Goal: Task Accomplishment & Management: Manage account settings

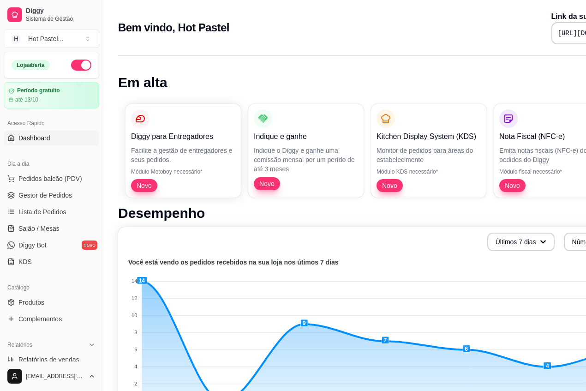
click at [372, 42] on div "Bem vindo, Hot Pastel Link da sua loja [URL][DOMAIN_NAME]" at bounding box center [385, 27] width 534 height 33
click at [74, 195] on link "Gestor de Pedidos" at bounding box center [51, 195] width 95 height 15
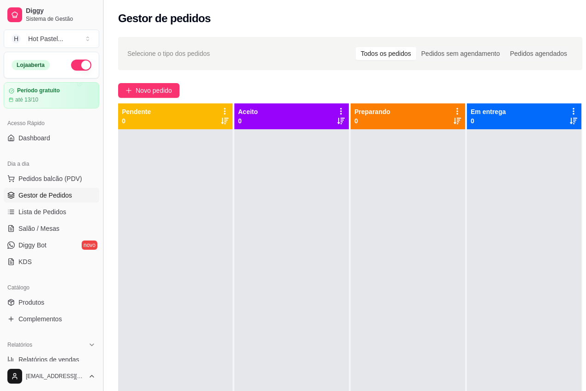
click at [103, 28] on button "Toggle Sidebar" at bounding box center [102, 195] width 7 height 391
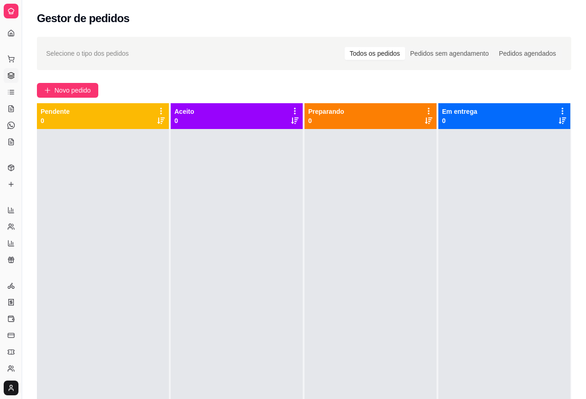
click at [233, 24] on div "Gestor de pedidos" at bounding box center [304, 18] width 534 height 15
click at [22, 40] on button "Toggle Sidebar" at bounding box center [21, 199] width 7 height 399
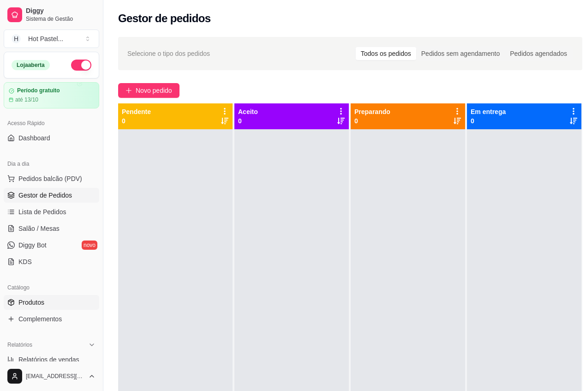
click at [66, 300] on link "Produtos" at bounding box center [51, 302] width 95 height 15
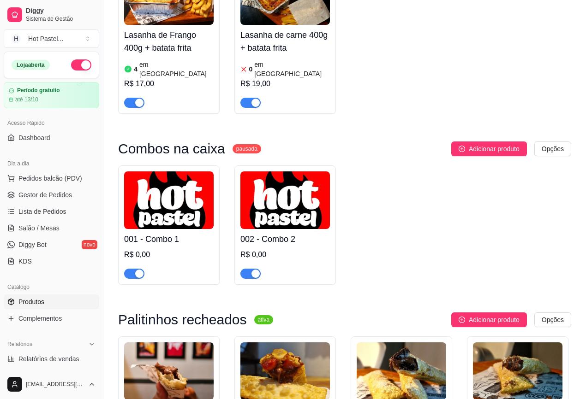
scroll to position [1124, 0]
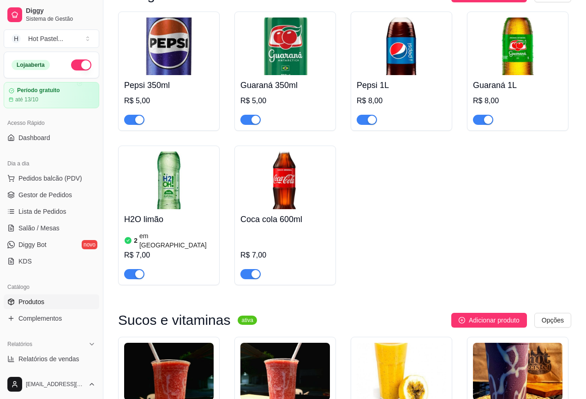
scroll to position [2367, 0]
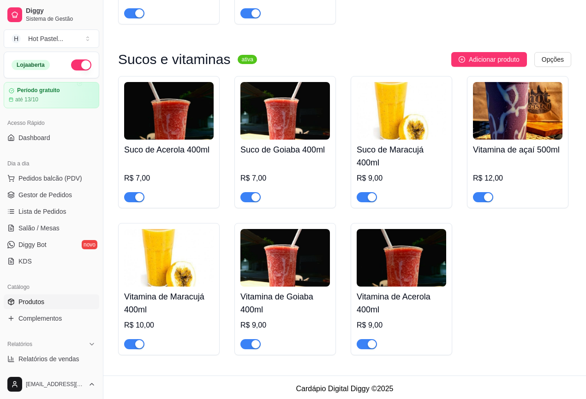
click at [55, 196] on span "Gestor de Pedidos" at bounding box center [44, 194] width 53 height 9
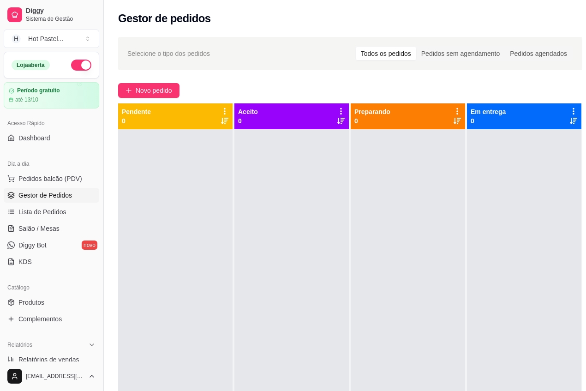
click at [103, 39] on button "Toggle Sidebar" at bounding box center [102, 195] width 7 height 391
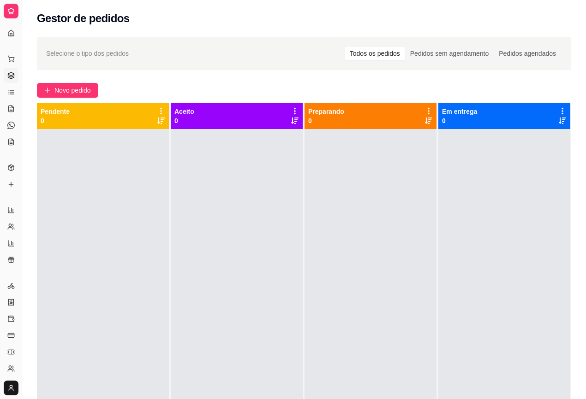
click at [296, 40] on div "Selecione o tipo dos pedidos Todos os pedidos Pedidos sem agendamento Pedidos a…" at bounding box center [304, 53] width 534 height 33
click at [363, 297] on div at bounding box center [370, 328] width 132 height 399
click at [197, 71] on div "Selecione o tipo dos pedidos Todos os pedidos Pedidos sem agendamento Pedidos a…" at bounding box center [304, 272] width 564 height 482
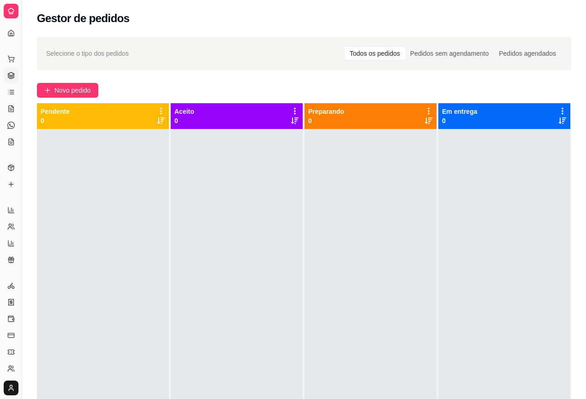
click at [197, 71] on div "Selecione o tipo dos pedidos Todos os pedidos Pedidos sem agendamento Pedidos a…" at bounding box center [304, 272] width 564 height 482
click at [309, 75] on div "Selecione o tipo dos pedidos Todos os pedidos Pedidos sem agendamento Pedidos a…" at bounding box center [304, 272] width 564 height 482
click at [80, 91] on span "Novo pedido" at bounding box center [72, 90] width 36 height 10
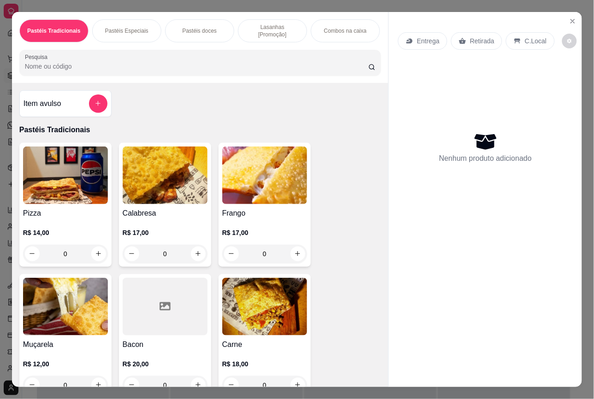
click at [91, 245] on div "0" at bounding box center [65, 254] width 85 height 18
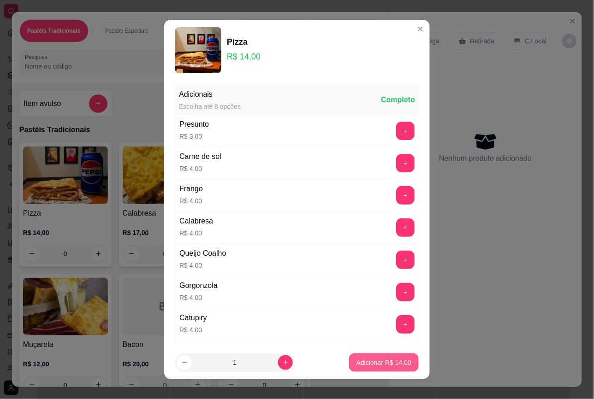
click at [357, 361] on p "Adicionar R$ 14,00" at bounding box center [384, 362] width 55 height 9
type input "1"
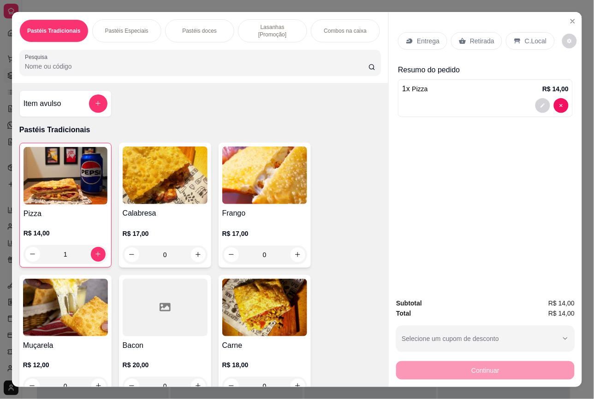
click at [487, 41] on p "Retirada" at bounding box center [482, 40] width 24 height 9
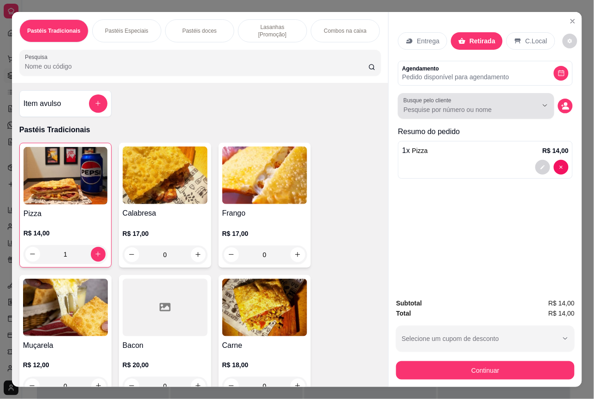
click at [432, 109] on input "Busque pelo cliente" at bounding box center [463, 109] width 119 height 9
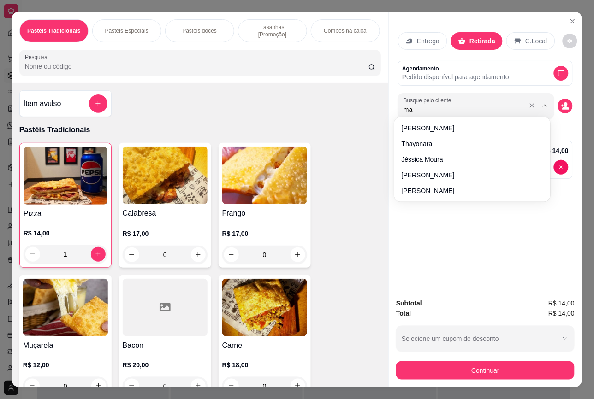
type input "mar"
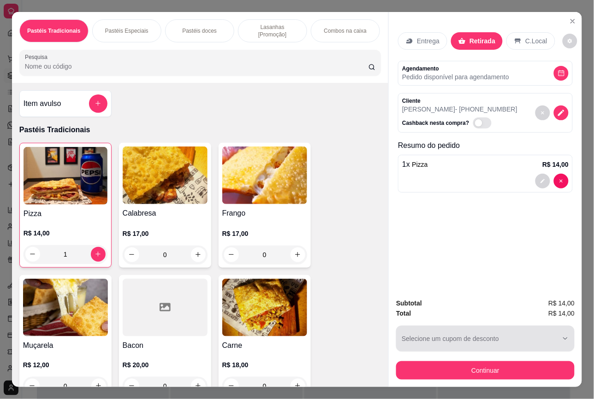
click at [514, 335] on div "button" at bounding box center [480, 339] width 156 height 18
click at [553, 335] on div "button" at bounding box center [480, 339] width 156 height 18
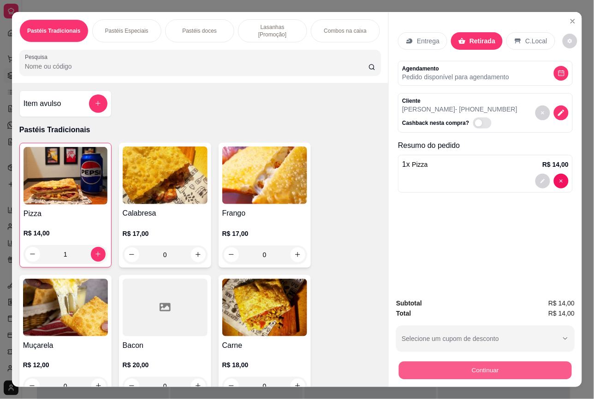
click at [555, 367] on button "Continuar" at bounding box center [485, 371] width 173 height 18
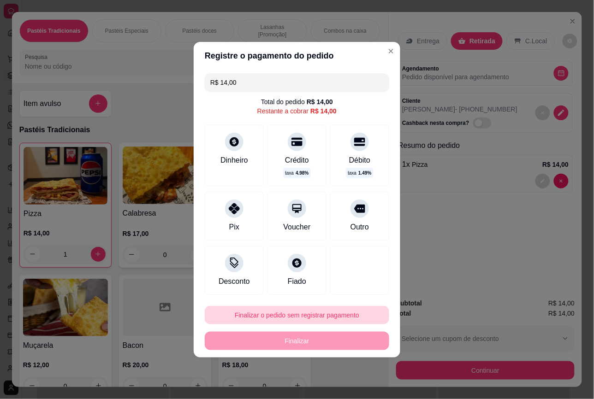
click at [330, 314] on button "Finalizar o pedido sem registrar pagamento" at bounding box center [297, 315] width 184 height 18
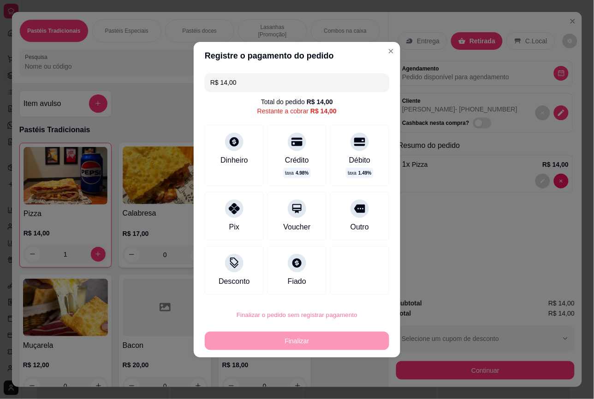
click at [351, 287] on button "Confirmar" at bounding box center [352, 289] width 34 height 14
type input "0"
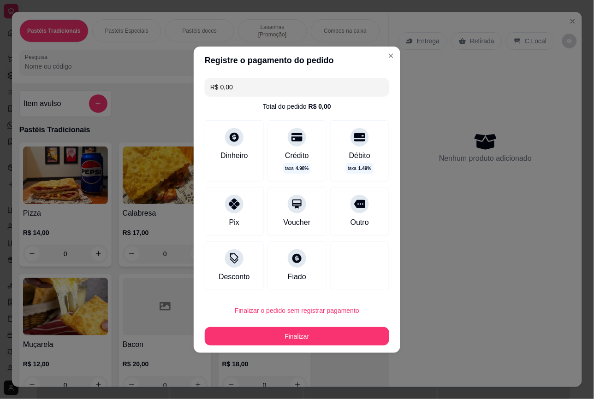
type input "R$ 0,00"
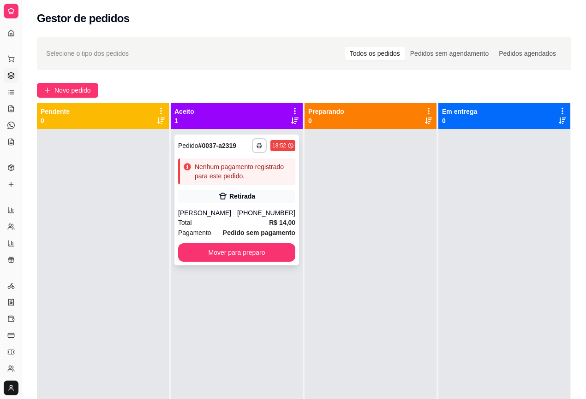
click at [260, 201] on div "Retirada" at bounding box center [236, 196] width 117 height 13
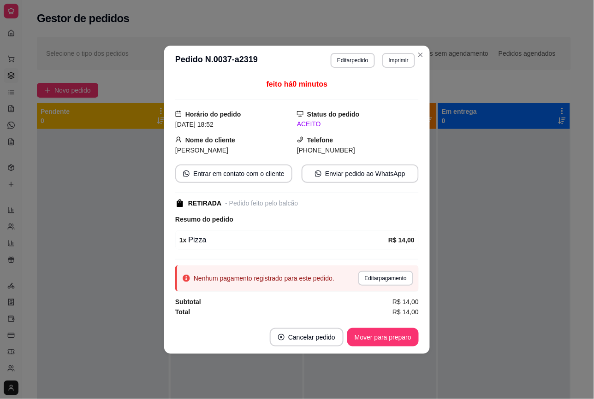
click at [354, 136] on div "Telefone [PHONE_NUMBER]" at bounding box center [358, 145] width 122 height 20
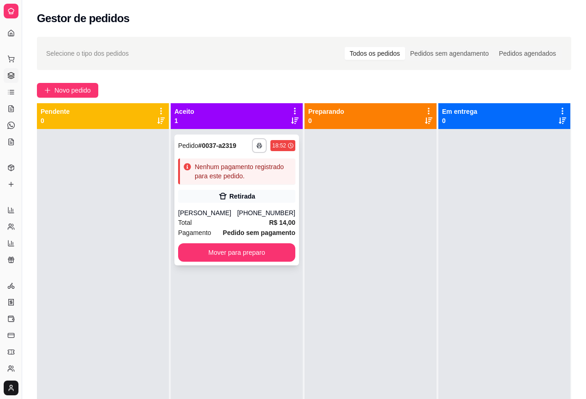
click at [280, 202] on div "Retirada" at bounding box center [236, 196] width 117 height 13
click at [320, 40] on div "Selecione o tipo dos pedidos Todos os pedidos Pedidos sem agendamento Pedidos a…" at bounding box center [304, 53] width 534 height 33
click at [297, 74] on div "**********" at bounding box center [304, 272] width 564 height 482
click at [259, 90] on div "Novo pedido" at bounding box center [304, 90] width 534 height 15
click at [262, 59] on div "Selecione o tipo dos pedidos Todos os pedidos Pedidos sem agendamento Pedidos a…" at bounding box center [304, 53] width 516 height 15
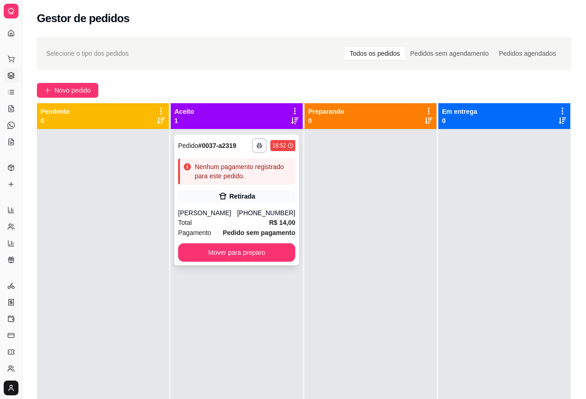
click at [271, 160] on div "Nenhum pagamento registrado para este pedido." at bounding box center [236, 172] width 117 height 26
click at [261, 252] on button "Mover para preparo" at bounding box center [236, 253] width 113 height 18
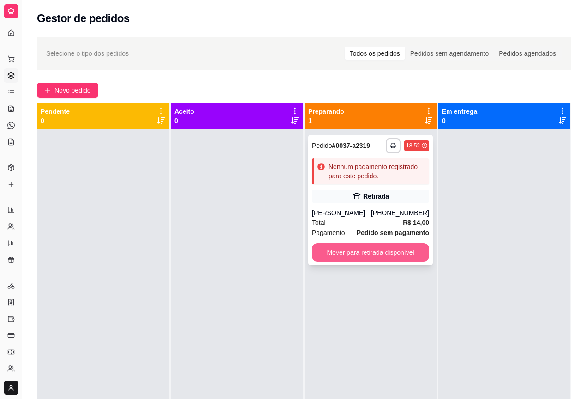
click at [364, 260] on button "Mover para retirada disponível" at bounding box center [370, 253] width 117 height 18
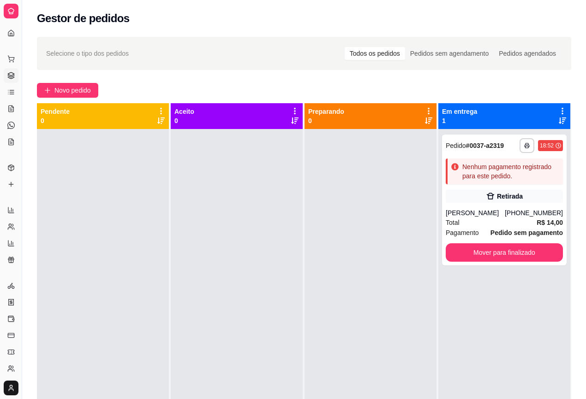
click at [330, 71] on div "**********" at bounding box center [304, 272] width 564 height 482
click at [22, 157] on button "Toggle Sidebar" at bounding box center [21, 199] width 7 height 399
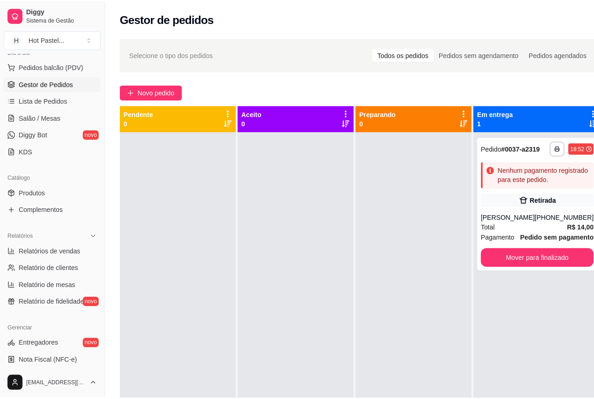
scroll to position [143, 0]
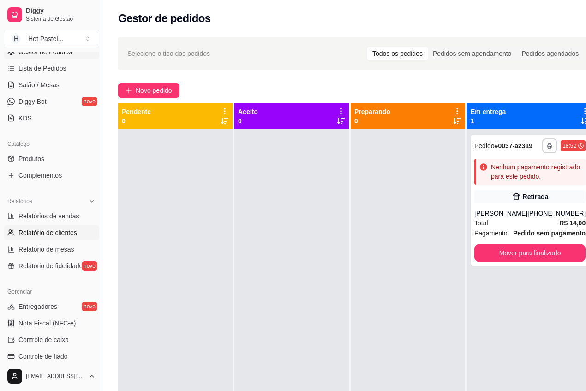
click at [73, 228] on span "Relatório de clientes" at bounding box center [47, 232] width 59 height 9
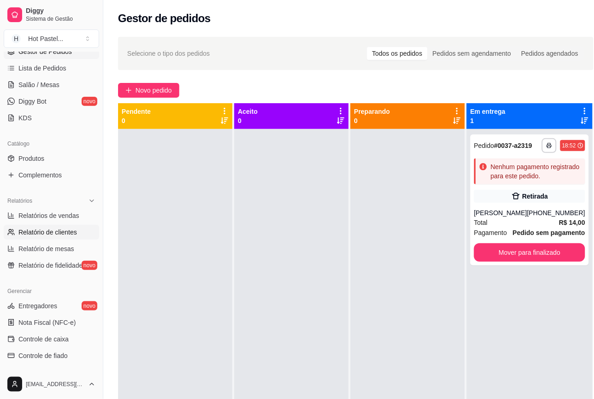
select select "30"
select select "HIGHEST_TOTAL_SPENT_WITH_ORDERS"
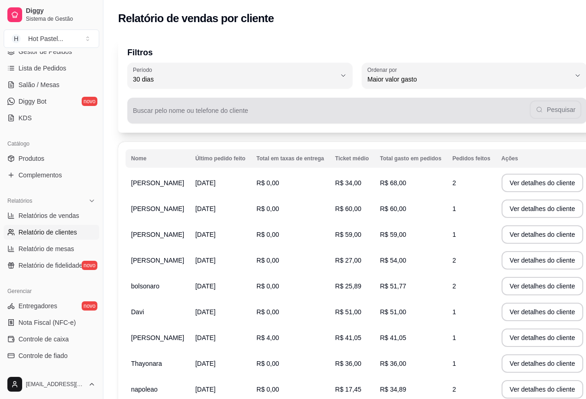
click at [301, 110] on input "Buscar pelo nome ou telefone do cliente" at bounding box center [331, 114] width 397 height 9
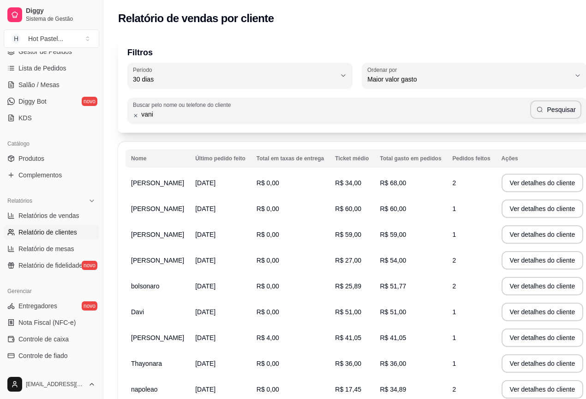
type input "vani"
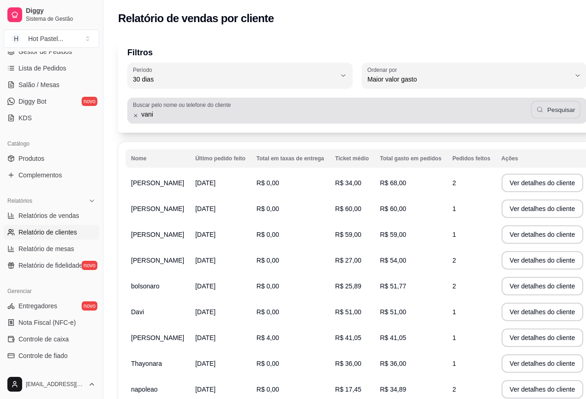
click at [543, 107] on button "Pesquisar" at bounding box center [556, 110] width 50 height 18
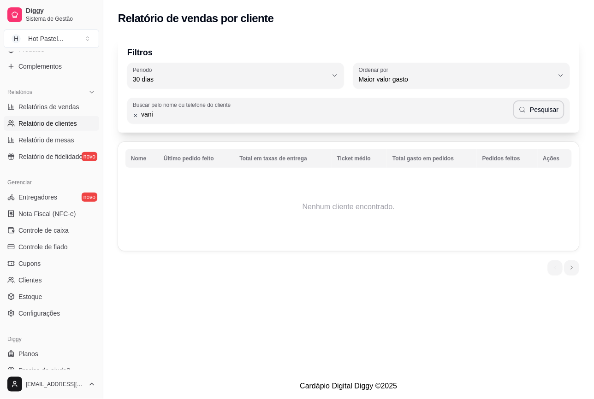
scroll to position [264, 0]
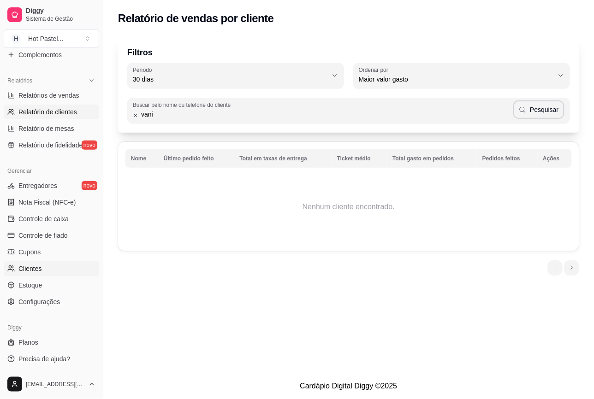
click at [53, 273] on link "Clientes" at bounding box center [51, 269] width 95 height 15
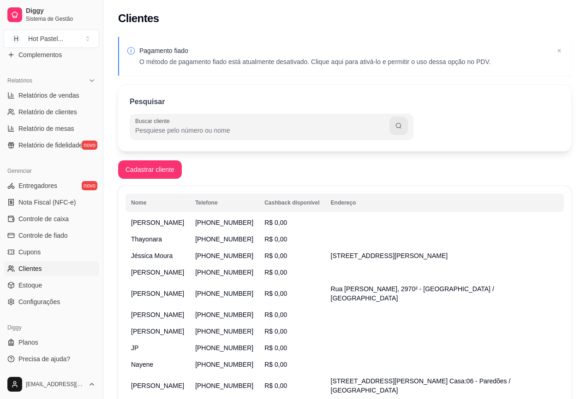
click at [322, 167] on div "Pagamento fiado O método de pagamento fiado está atualmente desativado. Clique …" at bounding box center [344, 235] width 482 height 408
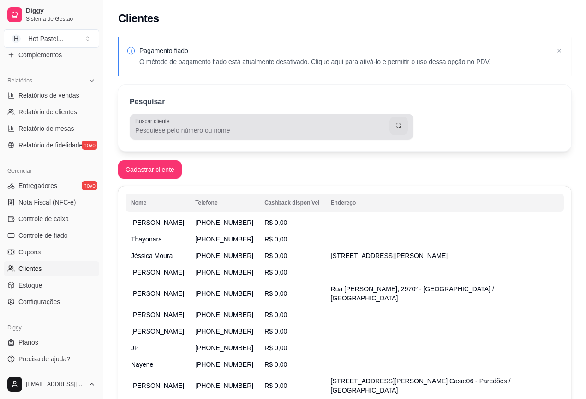
click at [287, 135] on div at bounding box center [271, 127] width 273 height 18
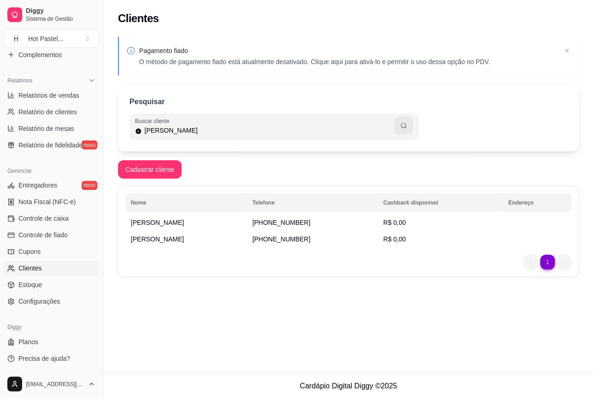
drag, startPoint x: 287, startPoint y: 133, endPoint x: 146, endPoint y: 143, distance: 142.0
click at [146, 143] on div "Pesquisar Buscar cliente [PERSON_NAME]" at bounding box center [348, 118] width 461 height 66
type input "l"
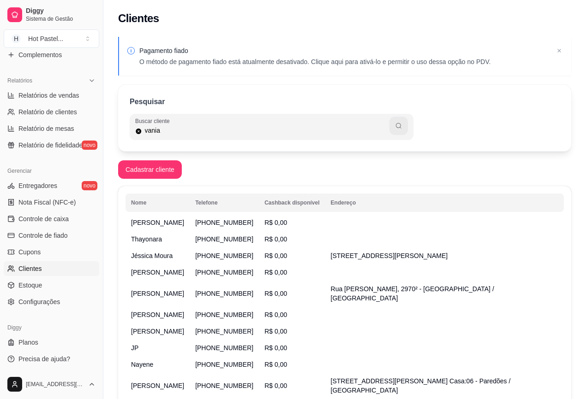
type input "vania"
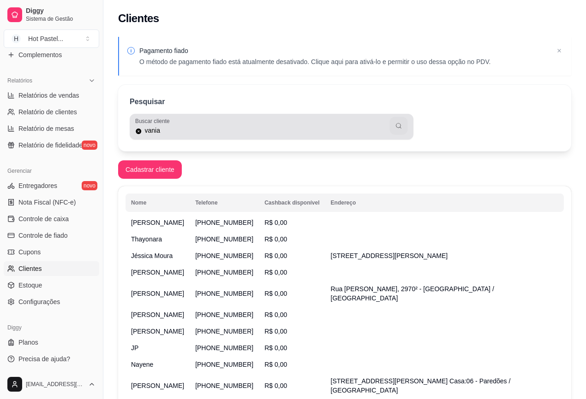
click at [395, 127] on icon "button" at bounding box center [398, 125] width 7 height 7
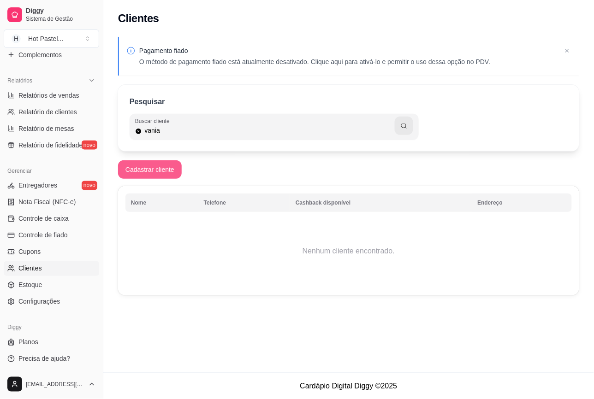
click at [143, 165] on button "Cadastrar cliente" at bounding box center [150, 169] width 64 height 18
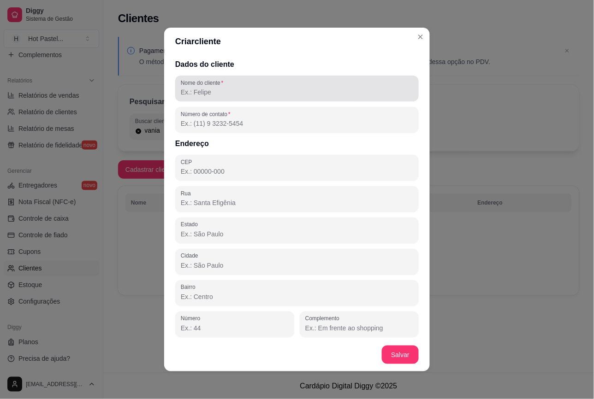
click at [230, 93] on input "Nome do cliente" at bounding box center [297, 92] width 232 height 9
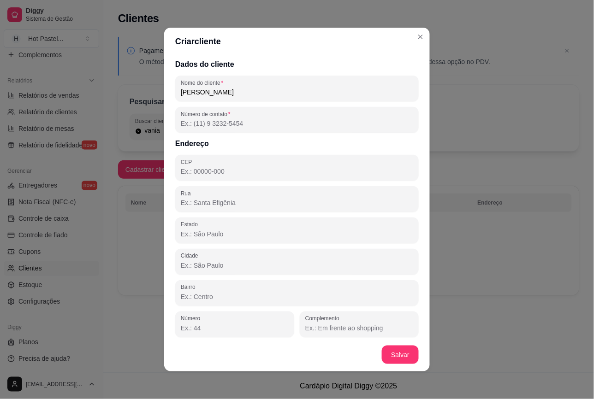
type input "[PERSON_NAME]"
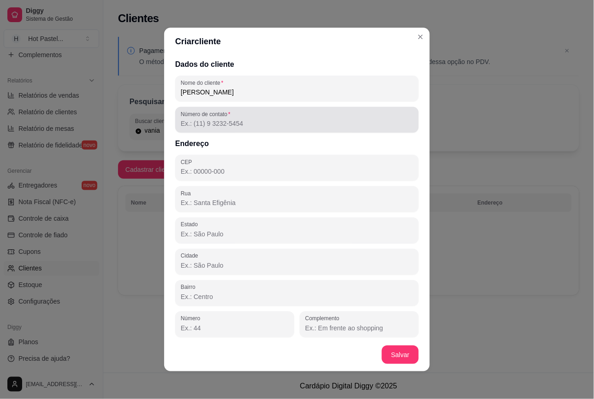
click at [294, 118] on div at bounding box center [297, 120] width 232 height 18
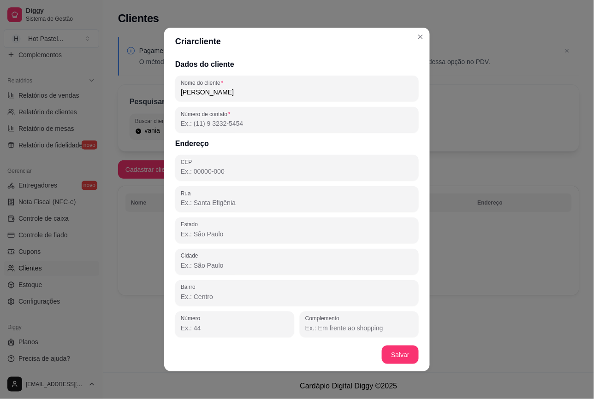
paste input "[PHONE_NUMBER]"
type input "[PHONE_NUMBER]"
click at [393, 345] on footer "Salvar" at bounding box center [297, 355] width 266 height 33
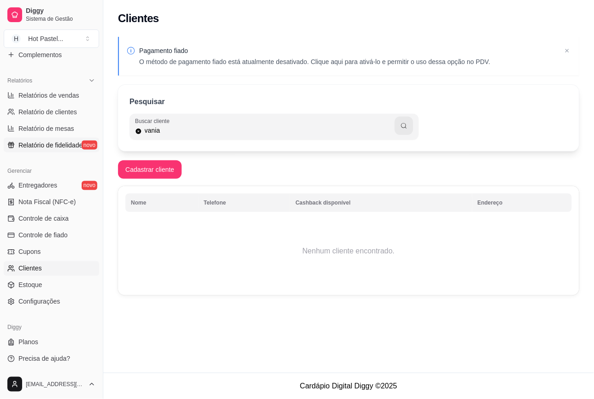
drag, startPoint x: 254, startPoint y: 133, endPoint x: 42, endPoint y: 144, distance: 212.4
click at [42, 144] on div "Diggy Sistema de Gestão H Hot Pastel ... Loja aberta Período gratuito até 13/10…" at bounding box center [297, 199] width 594 height 399
type input "r"
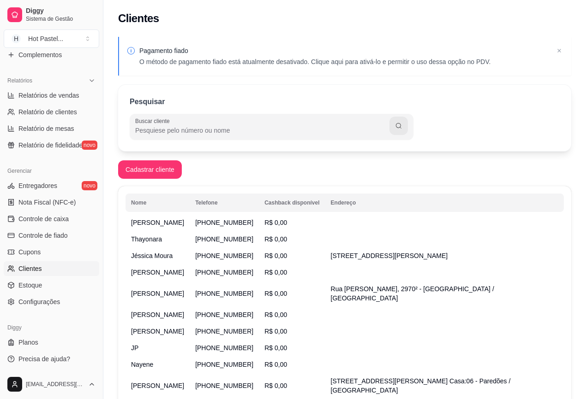
click at [282, 130] on input "Buscar cliente" at bounding box center [262, 130] width 254 height 9
type input "[PERSON_NAME]"
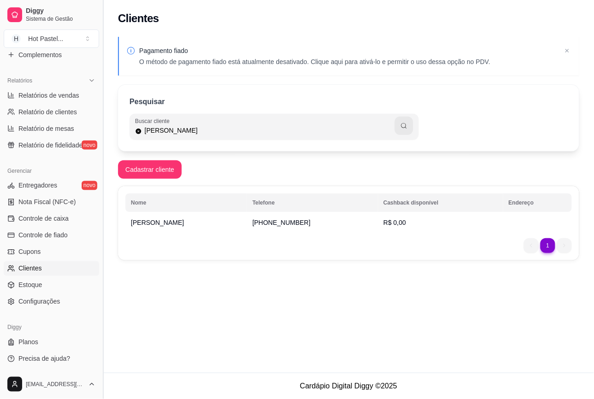
drag, startPoint x: 183, startPoint y: 135, endPoint x: 100, endPoint y: 139, distance: 83.1
click at [100, 139] on div "Diggy Sistema de Gestão H Hot Pastel ... Loja aberta Período gratuito até 13/10…" at bounding box center [297, 199] width 594 height 399
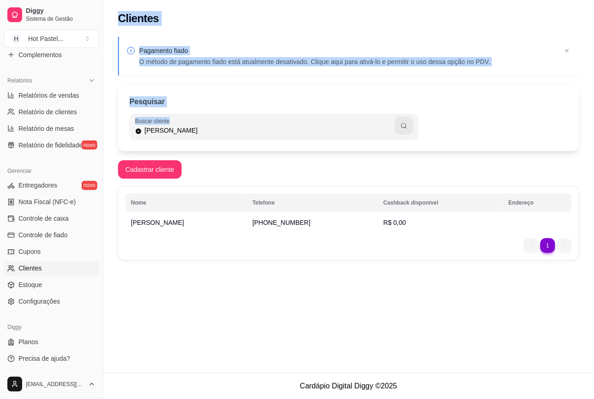
click at [264, 94] on div "Pesquisar Buscar cliente [PERSON_NAME]" at bounding box center [348, 118] width 461 height 66
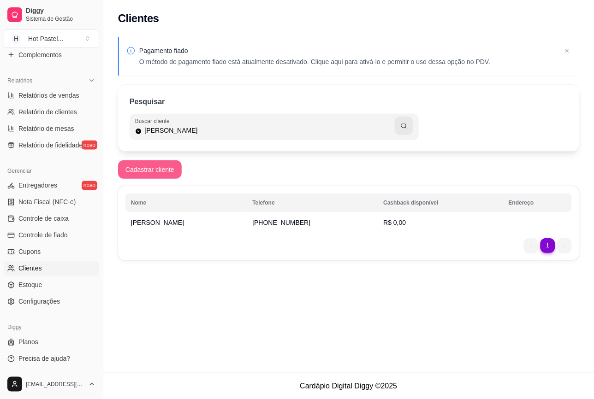
click at [162, 163] on button "Cadastrar cliente" at bounding box center [150, 169] width 64 height 18
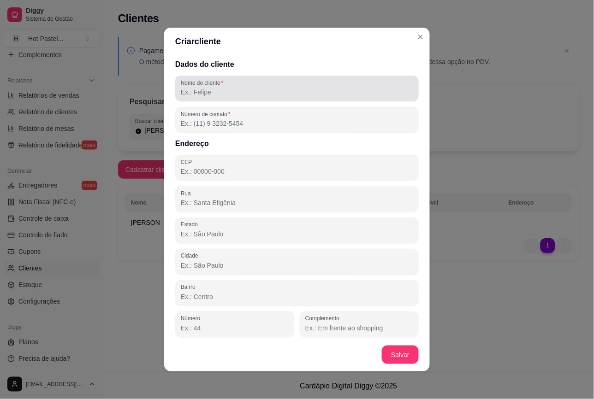
click at [231, 97] on div at bounding box center [297, 88] width 232 height 18
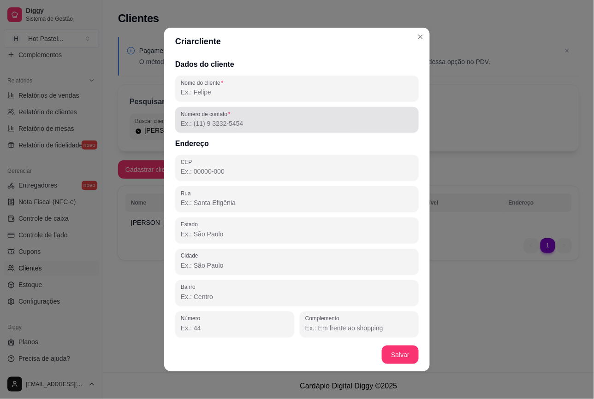
click at [208, 110] on label "Número de contato" at bounding box center [207, 114] width 53 height 8
click at [208, 119] on input "Número de contato" at bounding box center [297, 123] width 232 height 9
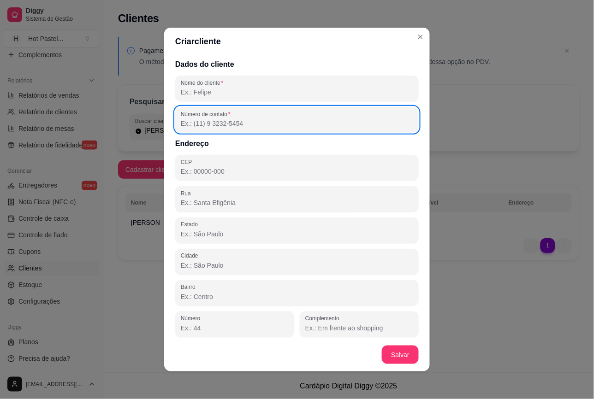
paste input "[PHONE_NUMBER]"
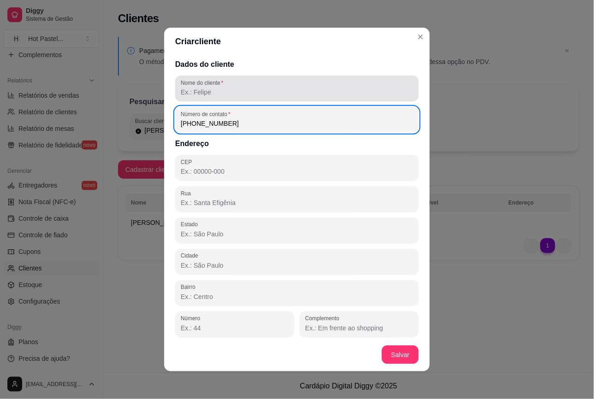
type input "[PHONE_NUMBER]"
click at [245, 86] on div at bounding box center [297, 88] width 232 height 18
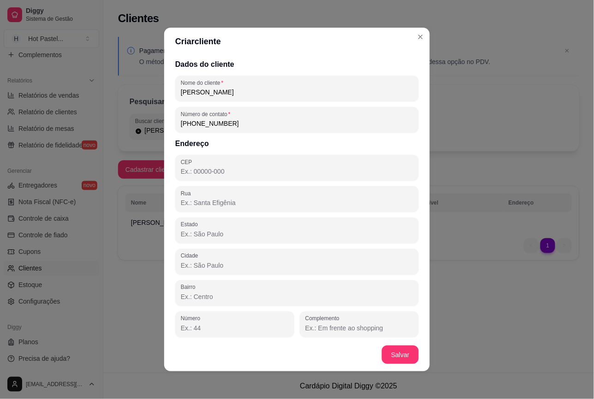
type input "J"
type input "h"
type input "O"
type input "[PERSON_NAME]"
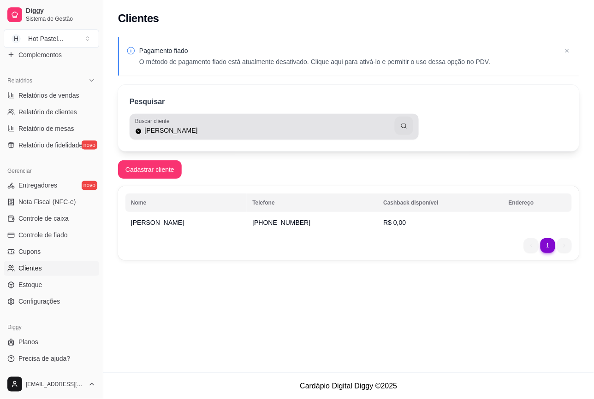
click at [317, 130] on input "[PERSON_NAME]" at bounding box center [268, 130] width 253 height 9
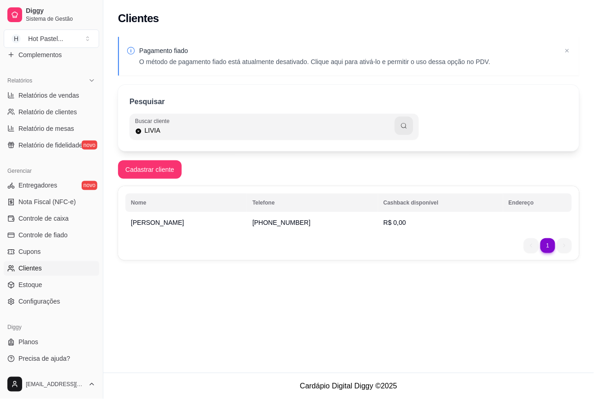
type input "LIVIA"
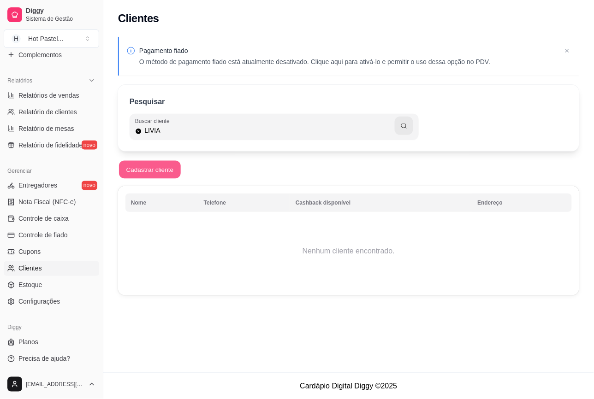
click at [166, 176] on button "Cadastrar cliente" at bounding box center [150, 170] width 62 height 18
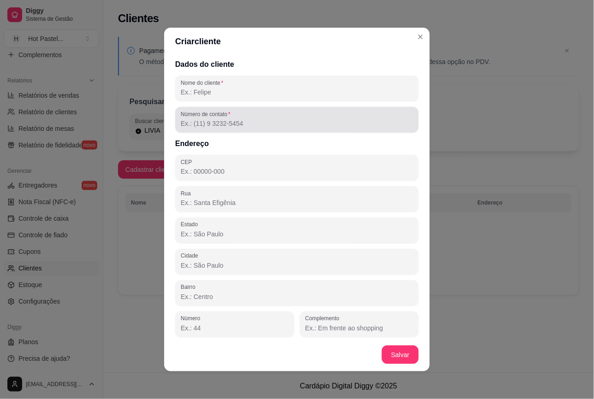
click at [223, 92] on input "Nome do cliente" at bounding box center [297, 92] width 232 height 9
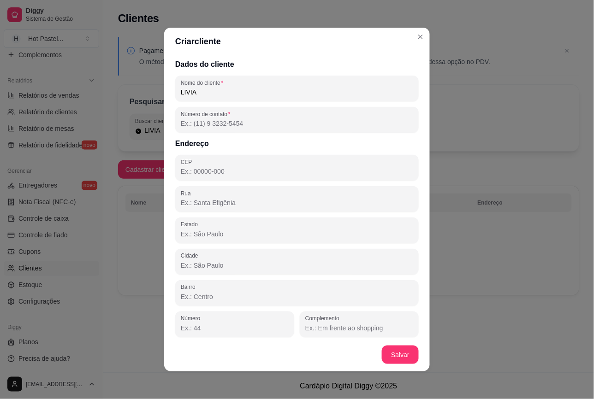
type input "LIVIA"
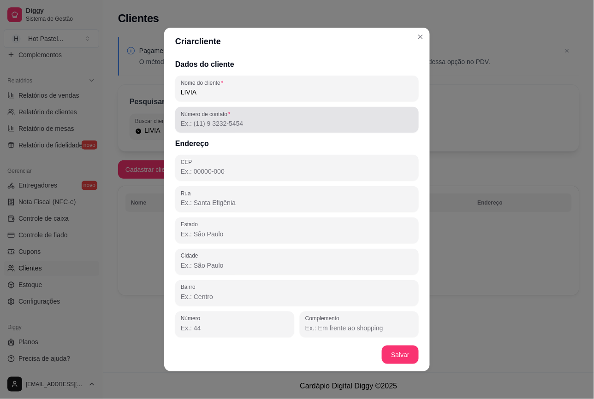
click at [358, 121] on input "Número de contato" at bounding box center [297, 123] width 232 height 9
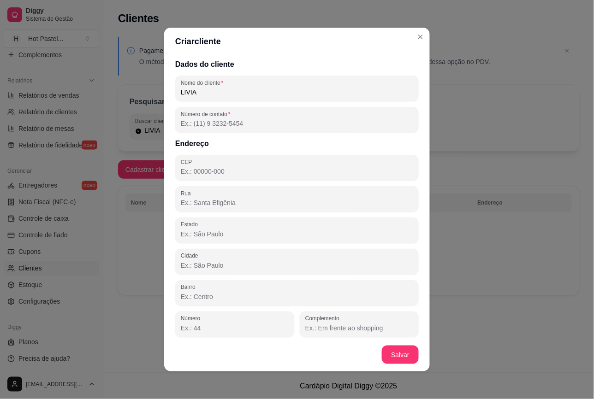
paste input "[PHONE_NUMBER]"
type input "[PHONE_NUMBER]"
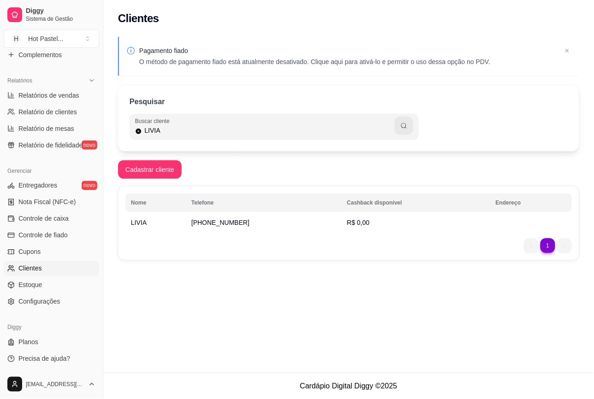
click at [323, 330] on div "Clientes Pagamento fiado O método de pagamento fiado está atualmente desativado…" at bounding box center [348, 186] width 491 height 373
drag, startPoint x: 279, startPoint y: 162, endPoint x: 167, endPoint y: 172, distance: 112.9
click at [167, 172] on div "Pagamento fiado O método de pagamento fiado está atualmente desativado. Clique …" at bounding box center [348, 151] width 491 height 240
click at [167, 172] on button "Cadastrar cliente" at bounding box center [150, 169] width 64 height 18
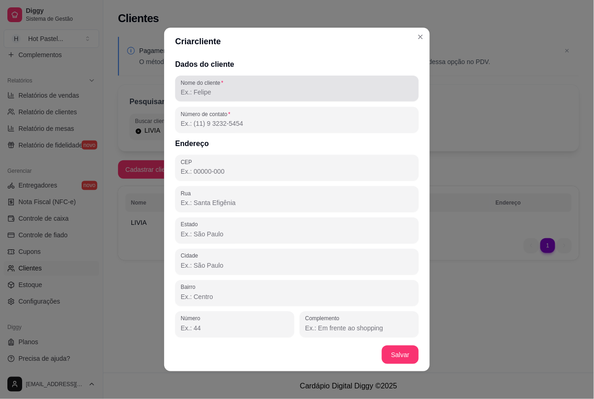
click at [272, 101] on div "Nome do cliente" at bounding box center [297, 89] width 244 height 26
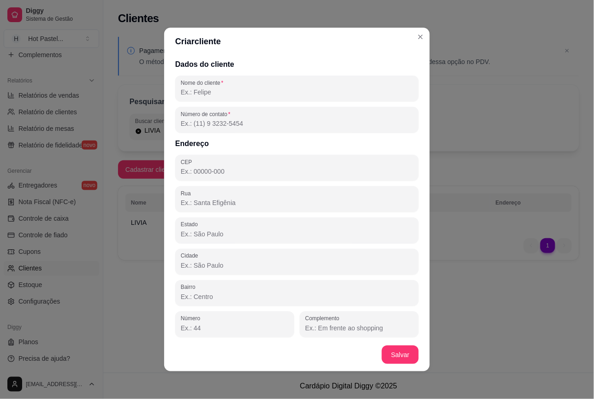
type input "c"
click at [272, 101] on div "Nome do cliente CHAR" at bounding box center [297, 89] width 244 height 26
type input "[PERSON_NAME]"
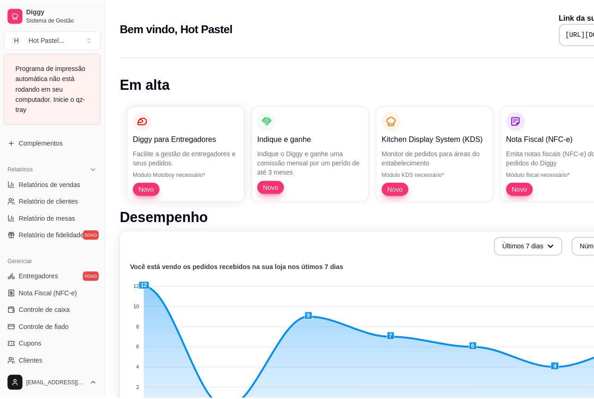
scroll to position [345, 0]
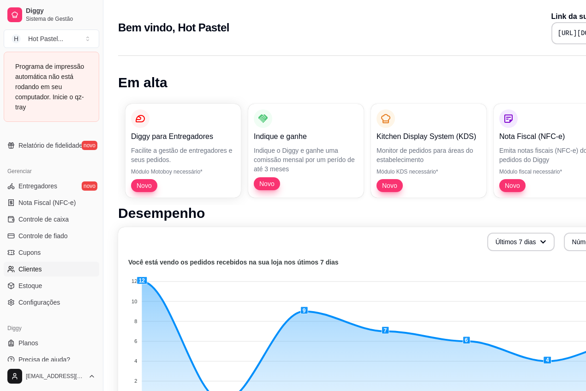
click at [46, 266] on link "Clientes" at bounding box center [51, 269] width 95 height 15
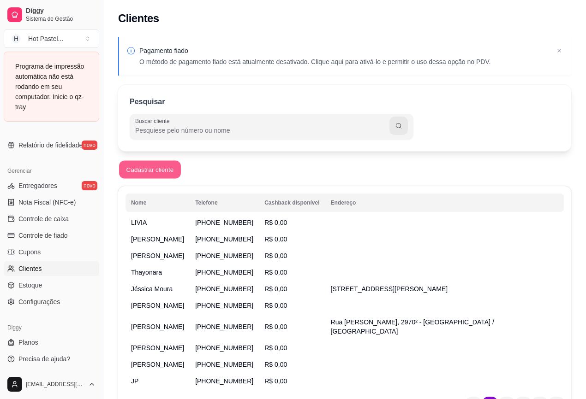
click at [130, 175] on button "Cadastrar cliente" at bounding box center [150, 170] width 62 height 18
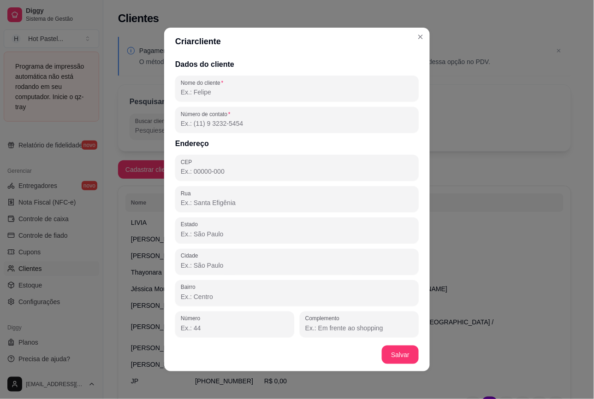
click at [259, 104] on div "Dados do cliente Nome do cliente Número de contato Endereço CEP [GEOGRAPHIC_DAT…" at bounding box center [297, 196] width 266 height 283
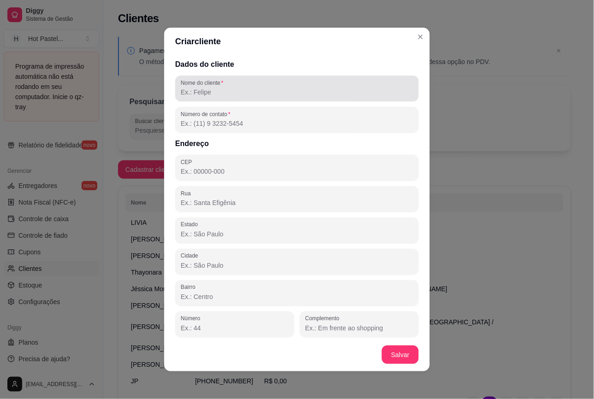
click at [242, 86] on div at bounding box center [297, 88] width 232 height 18
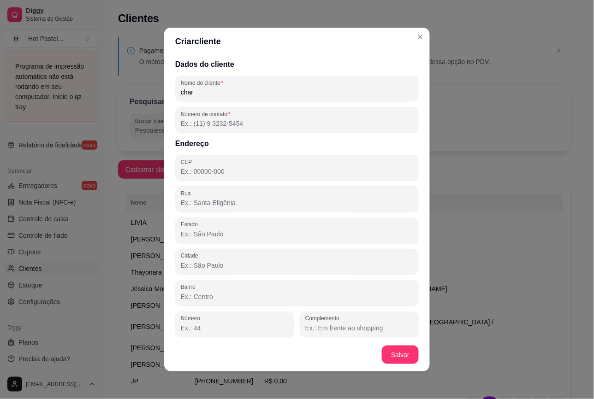
type input "char"
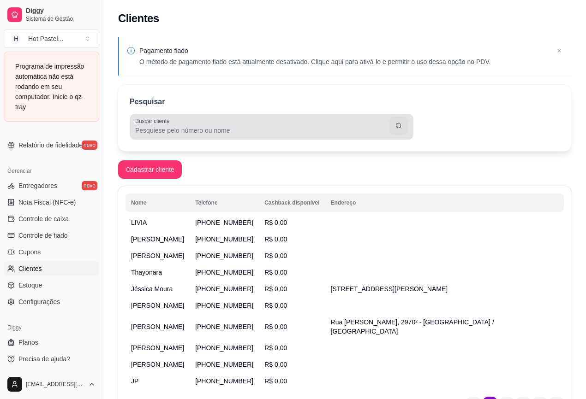
click at [254, 129] on input "Buscar cliente" at bounding box center [262, 130] width 254 height 9
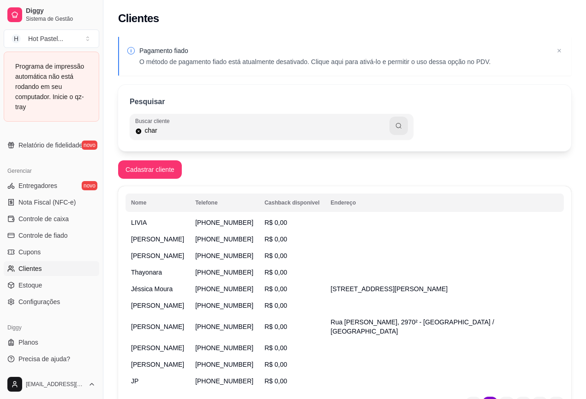
type input "char"
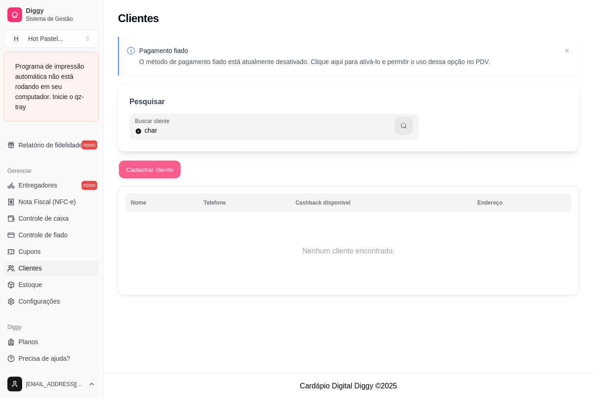
click at [138, 174] on button "Cadastrar cliente" at bounding box center [150, 170] width 62 height 18
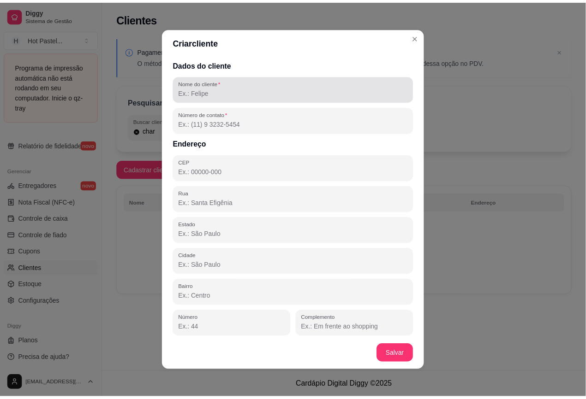
scroll to position [264, 0]
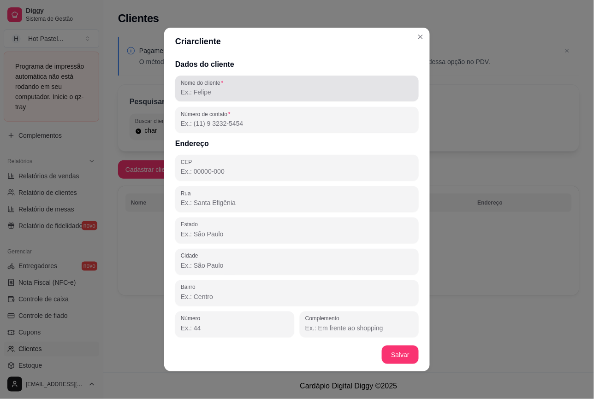
click at [259, 81] on div at bounding box center [297, 88] width 232 height 18
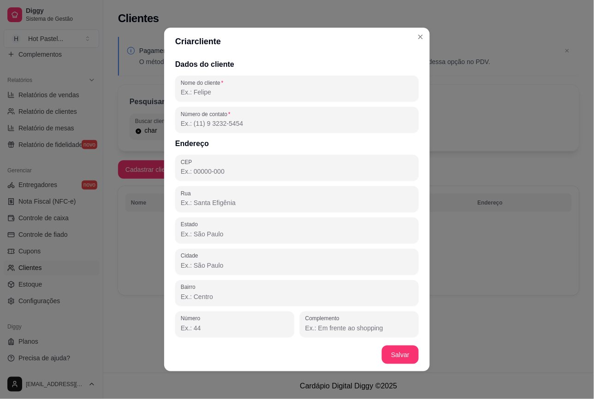
paste input "84 8104-0632"
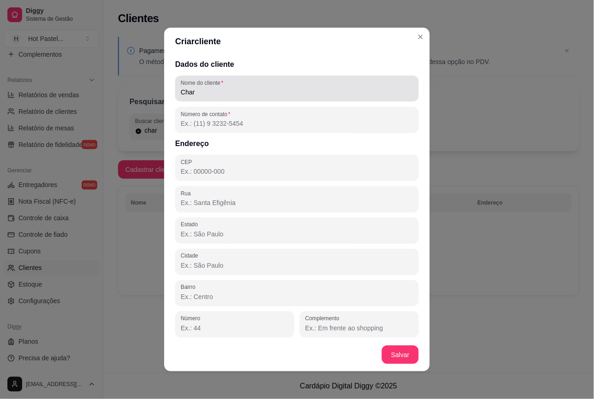
click at [233, 84] on div "Char" at bounding box center [297, 88] width 232 height 18
click at [233, 84] on div "Cha" at bounding box center [297, 88] width 232 height 18
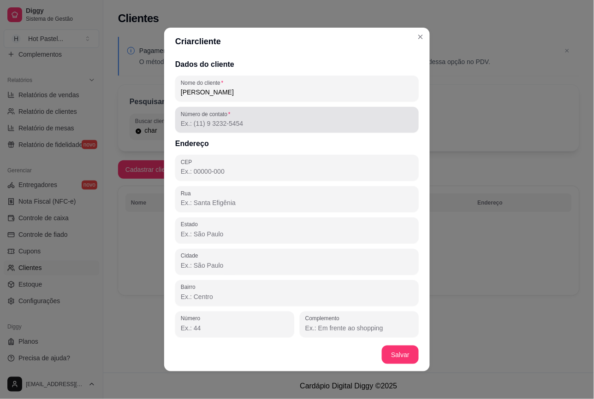
type input "Charmila almeida"
click at [190, 117] on label "Número de contato" at bounding box center [207, 114] width 53 height 8
click at [190, 119] on input "Número de contato" at bounding box center [297, 123] width 232 height 9
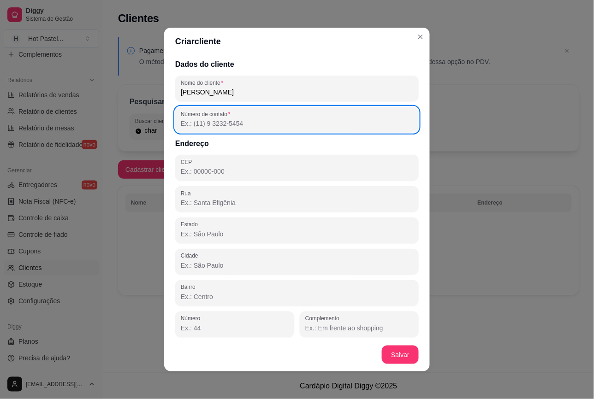
click at [190, 117] on label "Número de contato" at bounding box center [207, 114] width 53 height 8
click at [190, 119] on input "Número de contato" at bounding box center [297, 123] width 232 height 9
paste input "(84) 8104-0632"
type input "(84) 8104-0632"
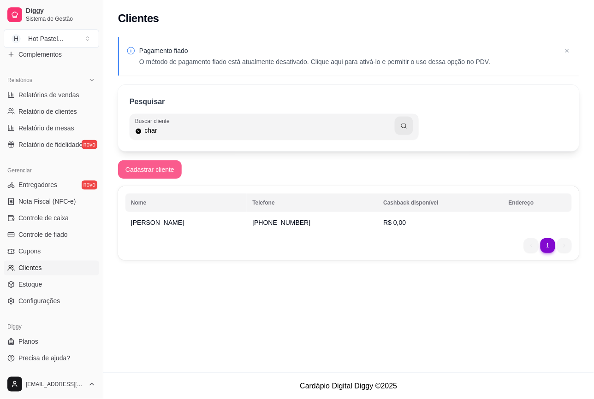
click at [151, 166] on button "Cadastrar cliente" at bounding box center [150, 169] width 64 height 18
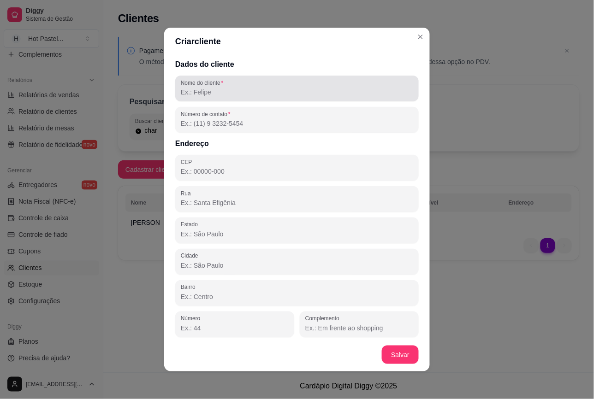
click at [247, 89] on input "Nome do cliente" at bounding box center [297, 92] width 232 height 9
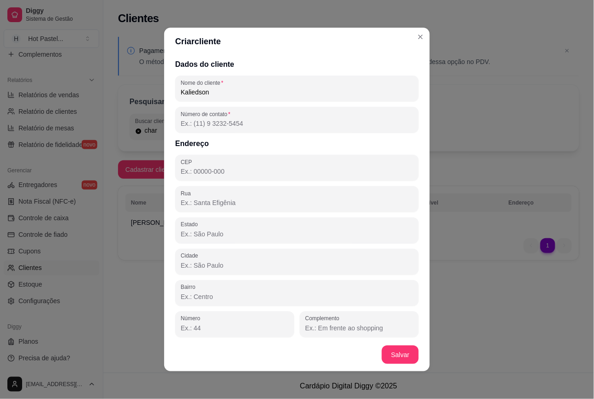
type input "Kaliedson"
click at [259, 123] on input "Número de contato" at bounding box center [297, 123] width 232 height 9
paste input "(84) 9921-4879"
type input "(84) 9921-4879"
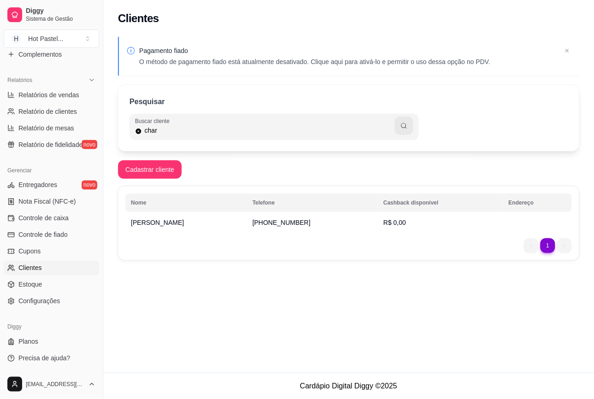
click at [499, 166] on div "Pagamento fiado O método de pagamento fiado está atualmente desativado. Clique …" at bounding box center [348, 151] width 491 height 240
click at [361, 131] on input "char" at bounding box center [268, 130] width 253 height 9
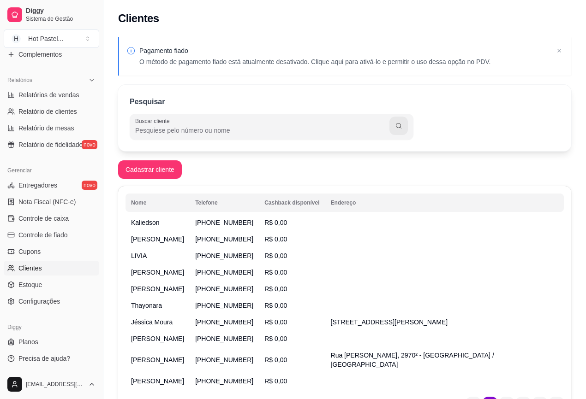
scroll to position [48, 0]
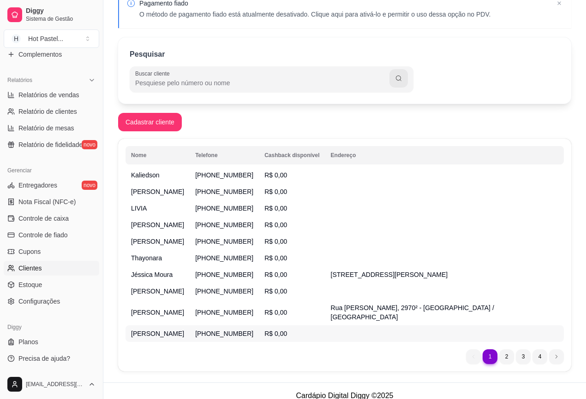
click at [287, 330] on span "R$ 0,00" at bounding box center [275, 333] width 23 height 7
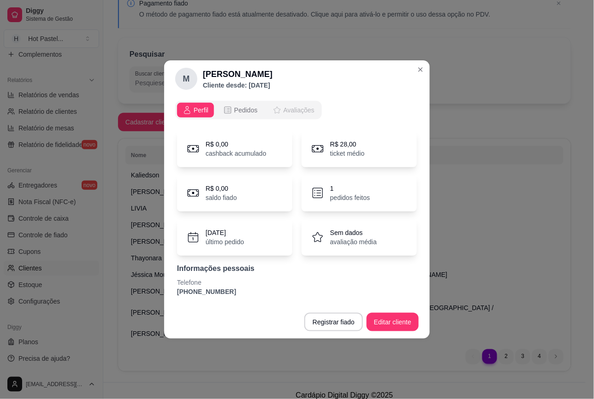
click at [294, 109] on span "Avaliações" at bounding box center [299, 110] width 31 height 9
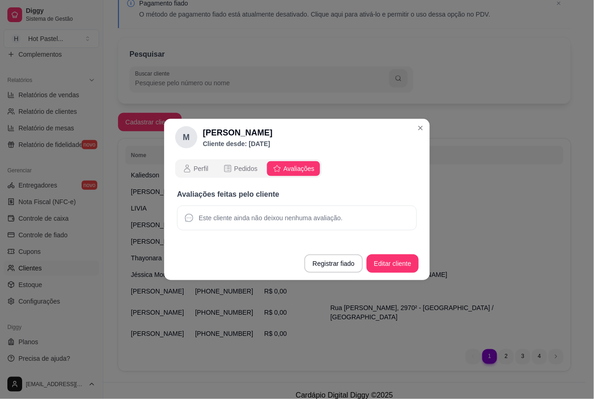
click at [283, 226] on div "Este cliente ainda não deixou nenhuma avaliação." at bounding box center [297, 218] width 240 height 25
click at [283, 214] on span "Este cliente ainda não deixou nenhuma avaliação." at bounding box center [271, 218] width 144 height 9
click at [194, 222] on div "Este cliente ainda não deixou nenhuma avaliação." at bounding box center [297, 218] width 240 height 25
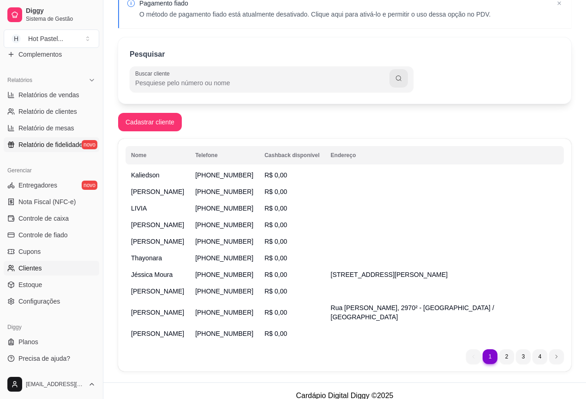
click at [50, 142] on span "Relatório de fidelidade" at bounding box center [50, 144] width 64 height 9
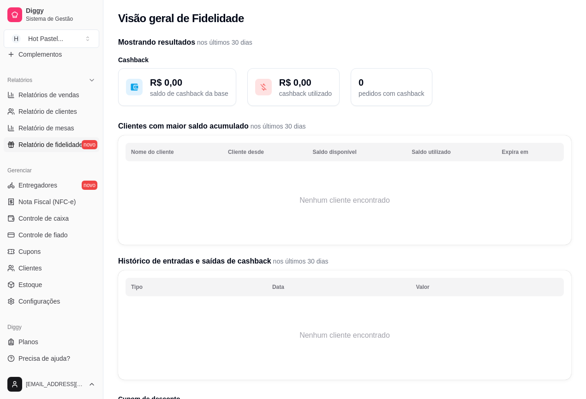
click at [198, 77] on p "R$ 0,00" at bounding box center [189, 82] width 78 height 13
click at [162, 79] on p "R$ 0,00" at bounding box center [189, 82] width 78 height 13
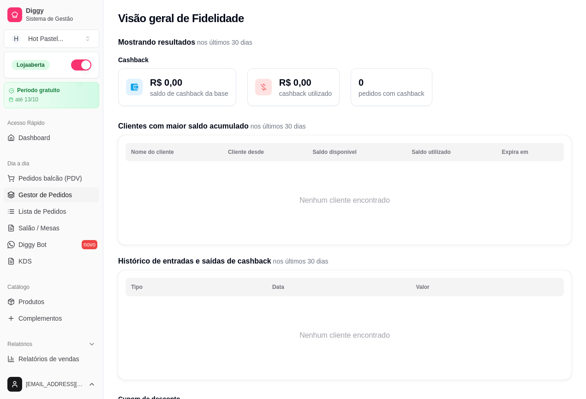
click at [59, 195] on span "Gestor de Pedidos" at bounding box center [44, 194] width 53 height 9
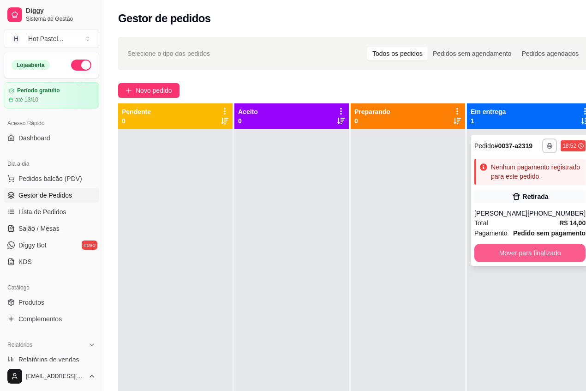
click at [509, 262] on button "Mover para finalizado" at bounding box center [529, 253] width 111 height 18
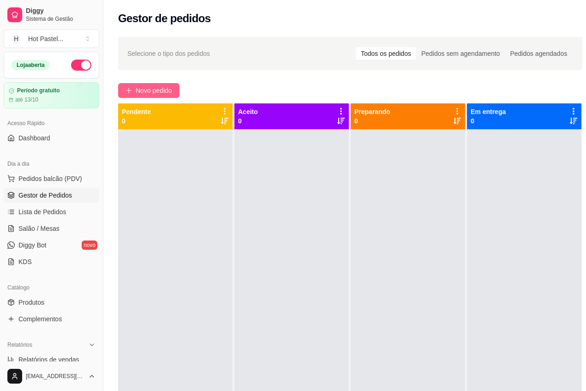
click at [145, 85] on span "Novo pedido" at bounding box center [154, 90] width 36 height 10
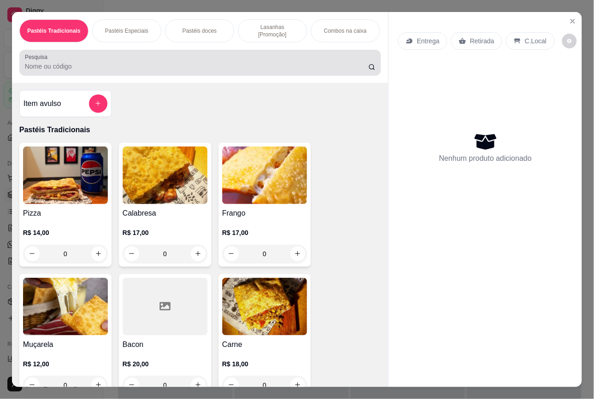
click at [140, 64] on input "Pesquisa" at bounding box center [197, 66] width 344 height 9
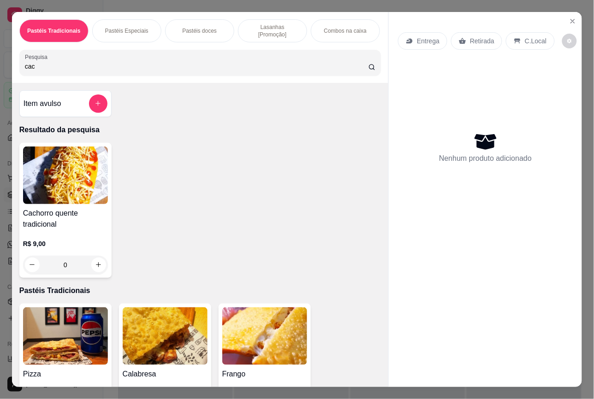
type input "cac"
click at [95, 261] on div "0" at bounding box center [65, 265] width 85 height 18
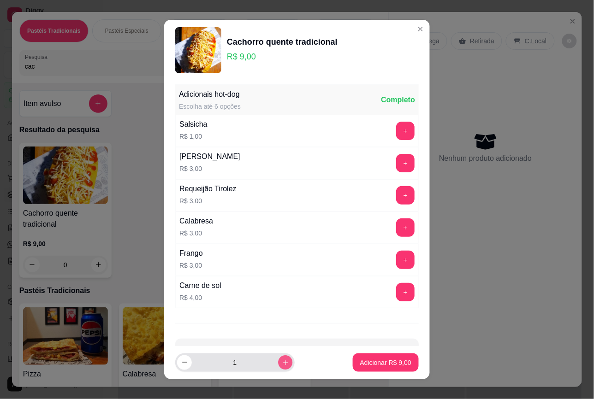
click at [282, 360] on icon "increase-product-quantity" at bounding box center [285, 362] width 7 height 7
type input "2"
click at [357, 358] on p "Adicionar R$ 18,00" at bounding box center [384, 362] width 55 height 9
type input "2"
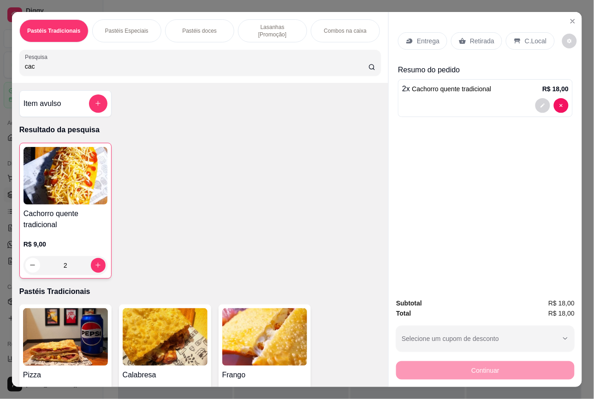
click at [519, 36] on div "C.Local" at bounding box center [530, 41] width 48 height 18
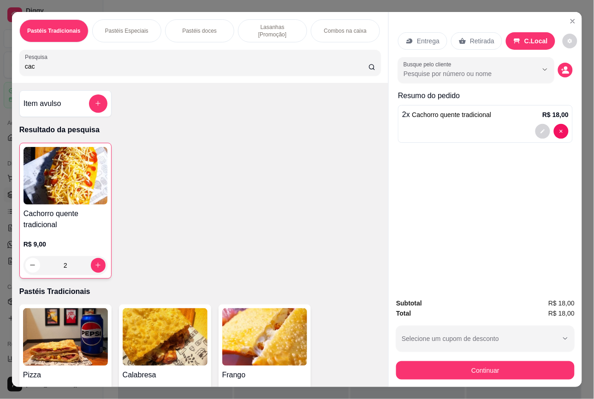
click at [476, 32] on div "Retirada" at bounding box center [476, 41] width 51 height 18
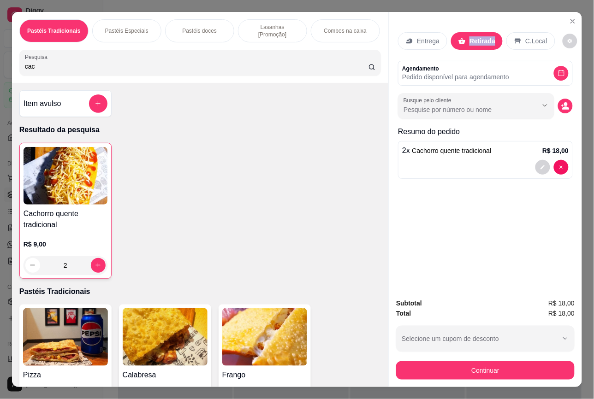
click at [476, 32] on div "Retirada" at bounding box center [477, 41] width 52 height 18
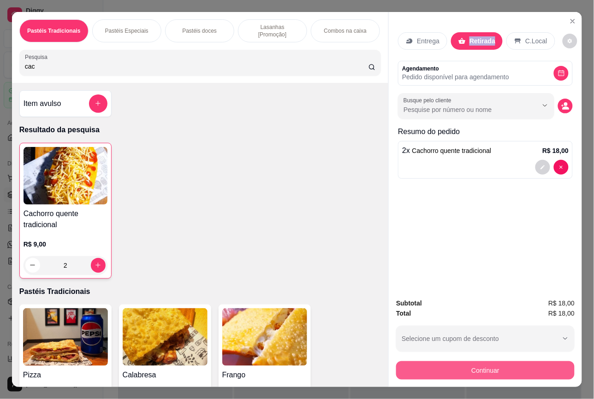
click at [501, 372] on button "Continuar" at bounding box center [485, 371] width 178 height 18
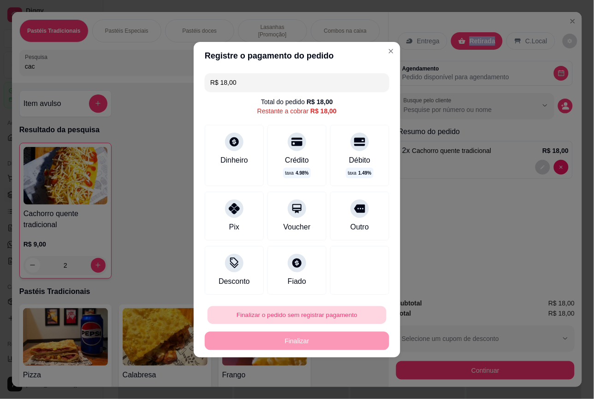
click at [321, 318] on button "Finalizar o pedido sem registrar pagamento" at bounding box center [297, 315] width 179 height 18
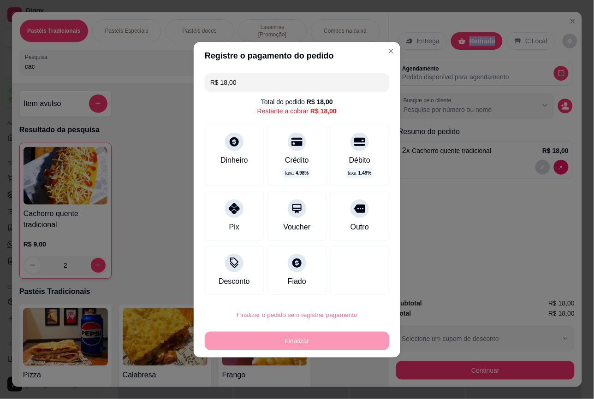
click at [346, 290] on button "Confirmar" at bounding box center [353, 289] width 34 height 14
type input "0"
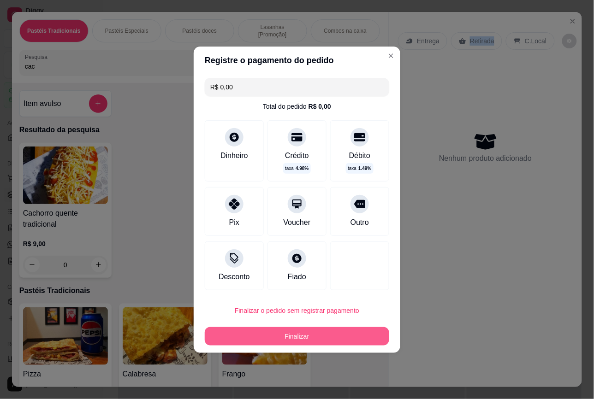
type input "R$ 0,00"
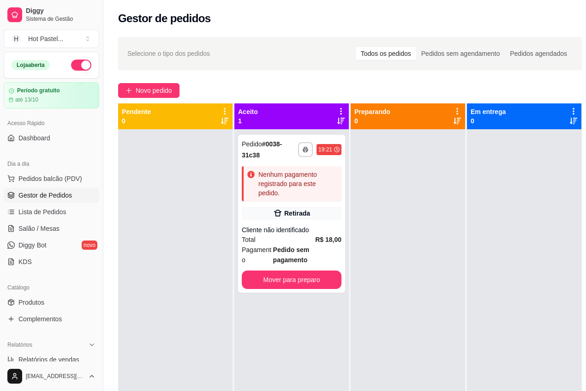
click at [351, 340] on div at bounding box center [408, 324] width 114 height 391
click at [296, 276] on button "Mover para preparo" at bounding box center [292, 279] width 100 height 18
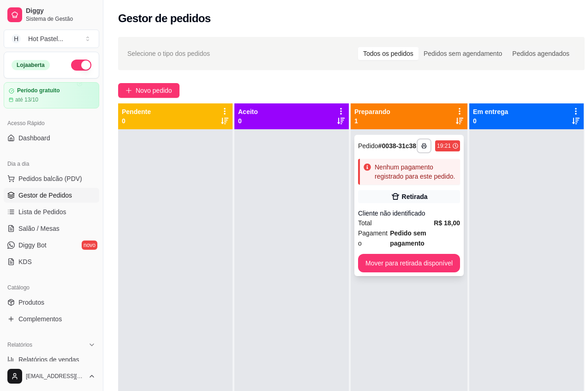
click at [392, 159] on div "Nenhum pagamento registrado para este pedido." at bounding box center [409, 172] width 102 height 26
click at [424, 177] on div "Nenhum pagamento registrado para este pedido." at bounding box center [415, 171] width 82 height 18
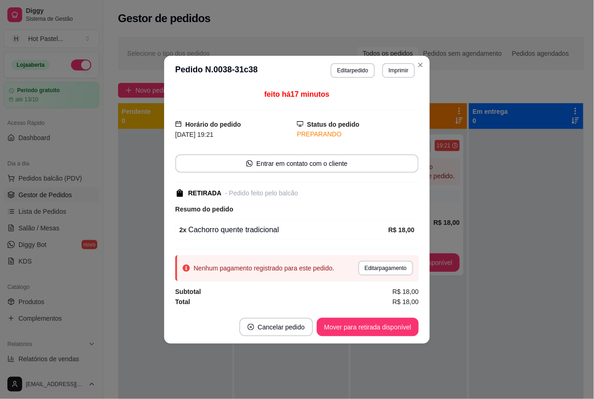
drag, startPoint x: 357, startPoint y: 63, endPoint x: 347, endPoint y: 264, distance: 201.3
click at [347, 264] on div "Nenhum pagamento registrado para este pedido. Editar pagamento" at bounding box center [297, 269] width 244 height 26
click at [365, 268] on button "Editar pagamento" at bounding box center [385, 268] width 55 height 15
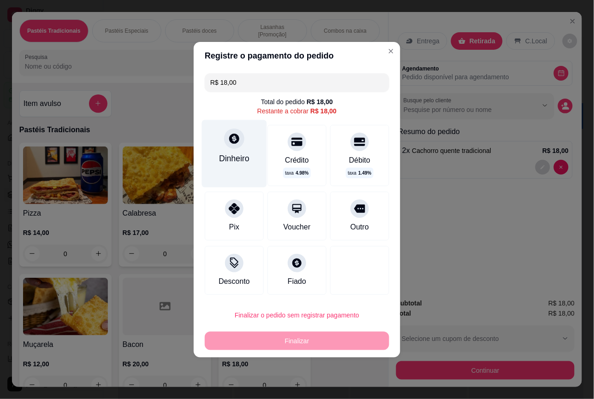
click at [232, 159] on div "Dinheiro" at bounding box center [234, 159] width 30 height 12
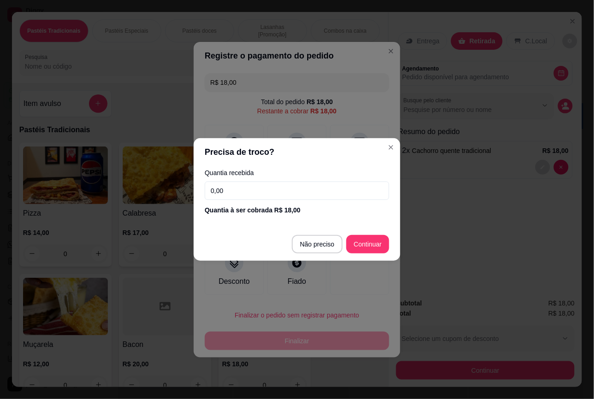
click at [263, 192] on input "0,00" at bounding box center [297, 191] width 184 height 18
type input "50,00"
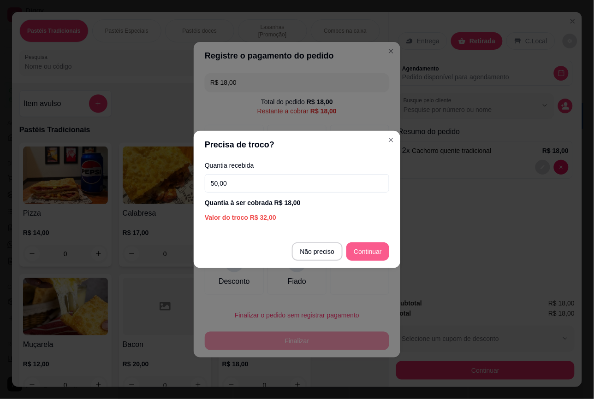
type input "R$ 0,00"
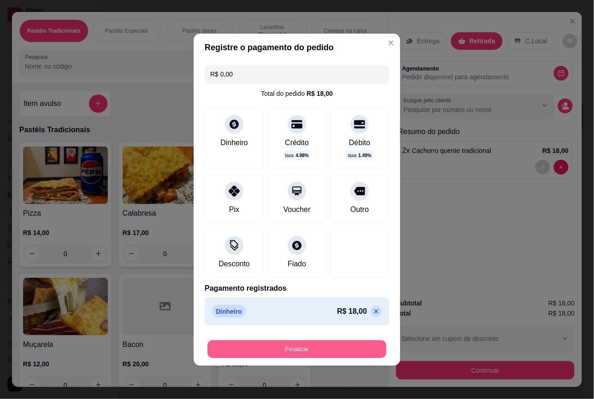
click at [254, 356] on button "Finalizar" at bounding box center [297, 349] width 179 height 18
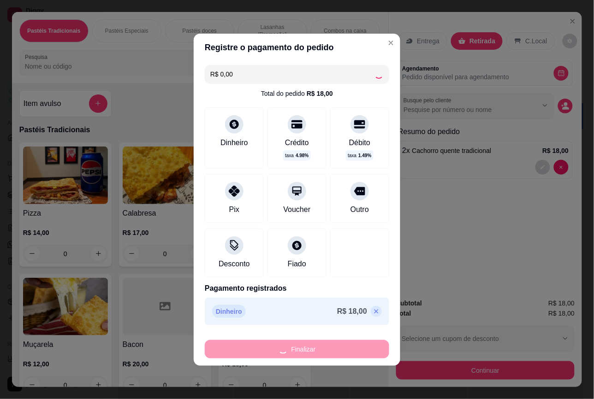
type input "0"
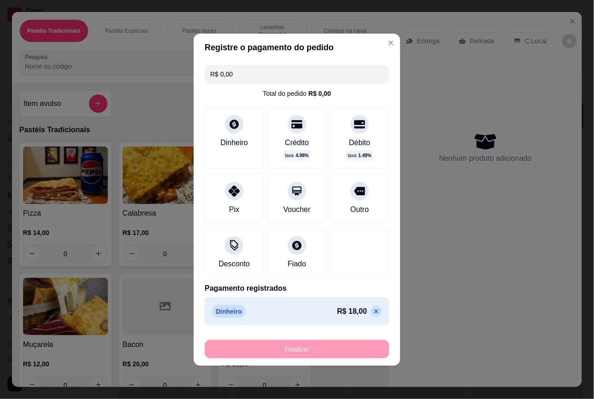
type input "-R$ 18,00"
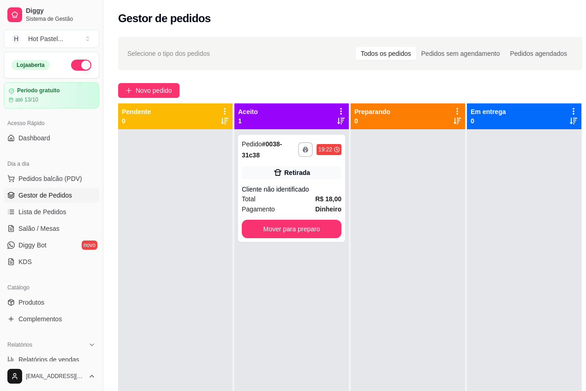
click at [206, 129] on div at bounding box center [175, 324] width 114 height 391
click at [164, 83] on button "Novo pedido" at bounding box center [148, 90] width 61 height 15
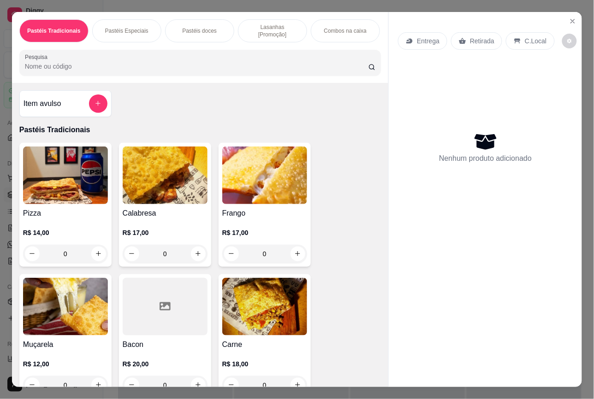
click at [231, 125] on p "Pastéis Tradicionais" at bounding box center [200, 130] width 362 height 11
click at [247, 98] on div "Item avulso Pastéis Tradicionais Pizza R$ 14,00 0 Calabresa R$ 17,00 0 Frango R…" at bounding box center [200, 235] width 376 height 304
click at [94, 254] on div "0" at bounding box center [65, 254] width 85 height 18
click at [97, 250] on div "0" at bounding box center [65, 254] width 85 height 18
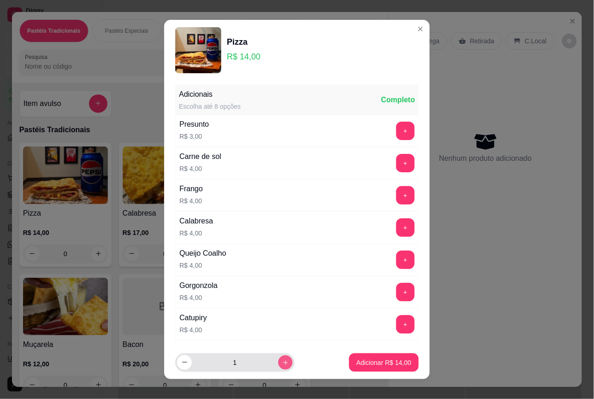
click at [278, 367] on button "increase-product-quantity" at bounding box center [285, 363] width 14 height 14
type input "2"
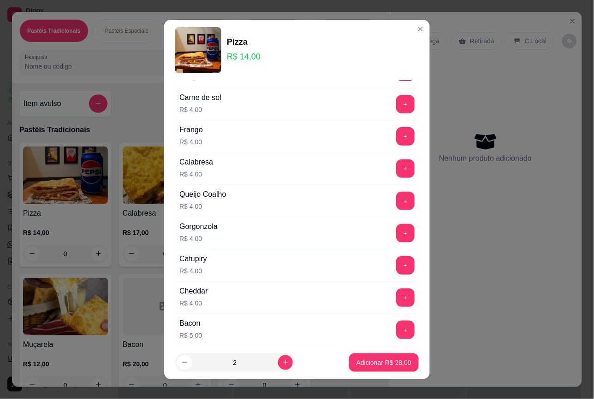
scroll to position [130, 0]
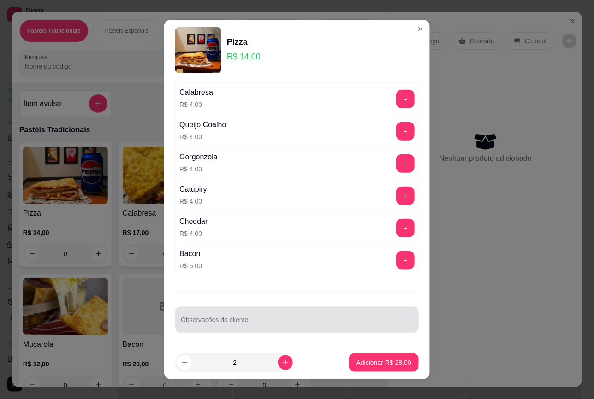
click at [291, 323] on input "Observações do cliente" at bounding box center [297, 323] width 232 height 9
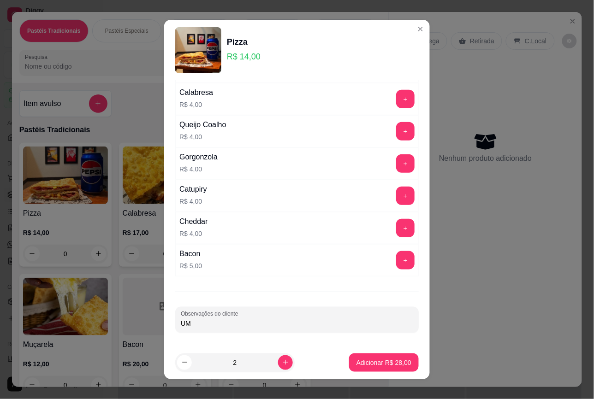
type input "U"
type input "TODOS SEM VERDURA, UM DE PIZZA SEM MILHO"
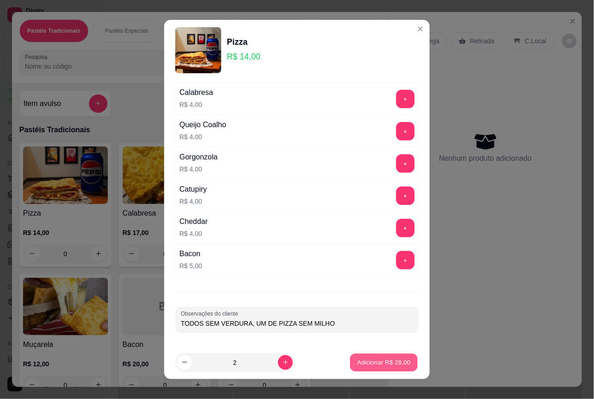
click at [381, 366] on p "Adicionar R$ 28,00" at bounding box center [383, 362] width 53 height 9
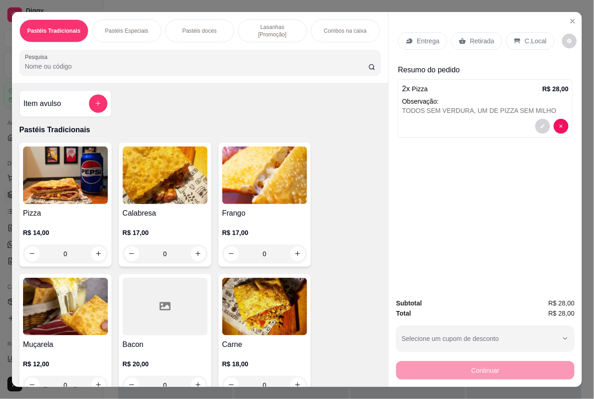
click at [194, 251] on div "0" at bounding box center [165, 254] width 85 height 18
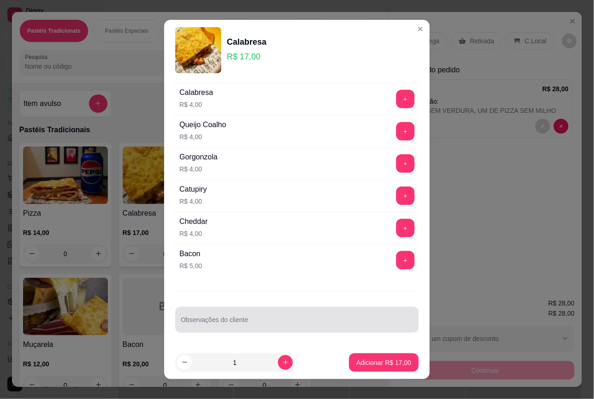
click at [291, 316] on div at bounding box center [297, 320] width 232 height 18
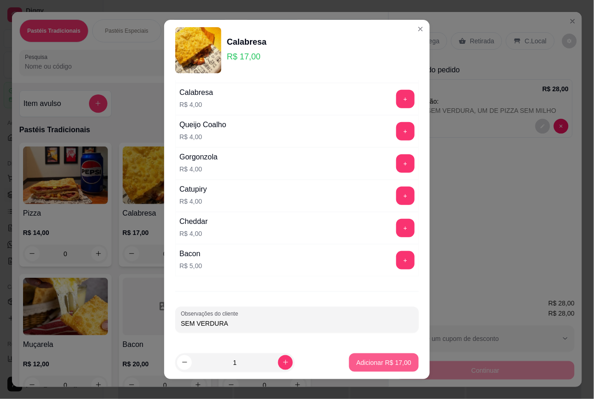
type input "SEM VERDURA"
click at [374, 362] on p "Adicionar R$ 17,00" at bounding box center [384, 362] width 55 height 9
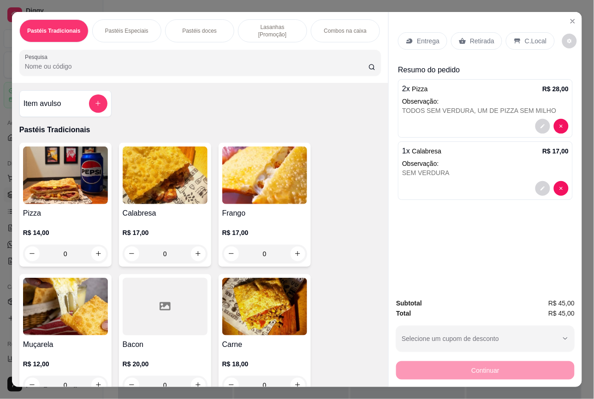
click at [485, 36] on p "Retirada" at bounding box center [482, 40] width 24 height 9
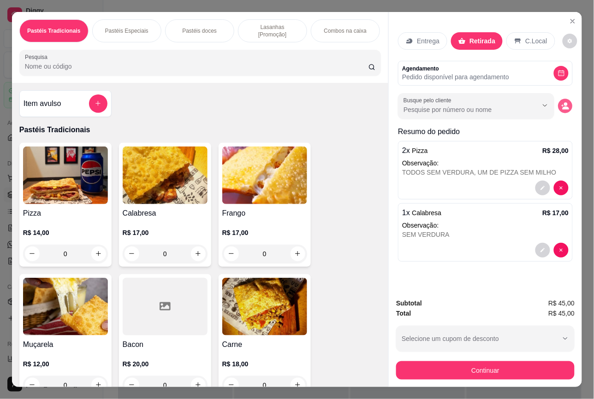
click at [563, 105] on icon "decrease-product-quantity" at bounding box center [566, 106] width 8 height 8
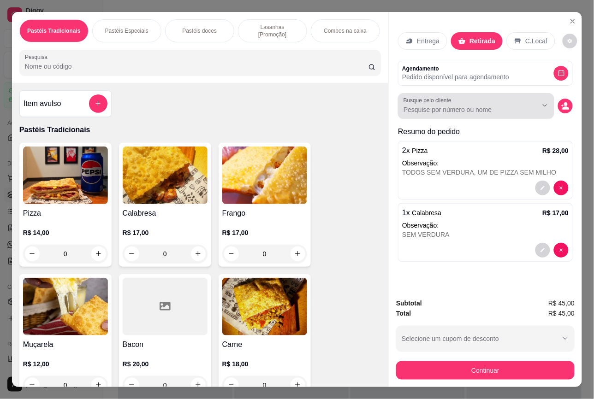
click at [440, 113] on div "Busque pelo cliente" at bounding box center [476, 106] width 156 height 26
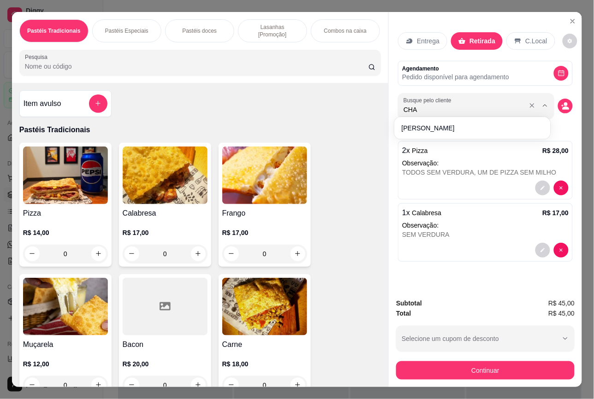
type input "CHAR"
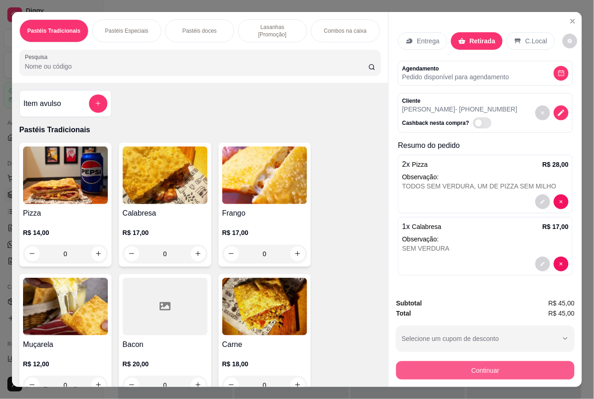
click at [503, 365] on button "Continuar" at bounding box center [485, 371] width 178 height 18
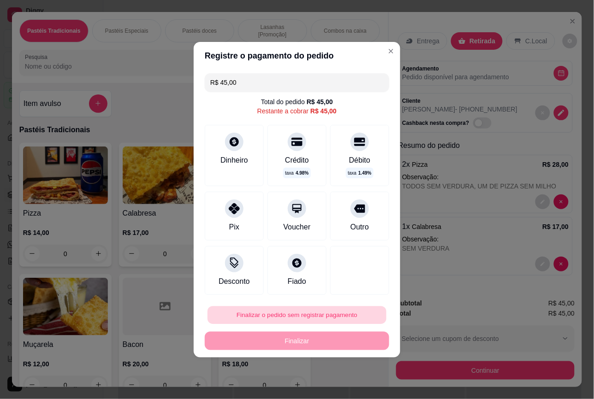
click at [284, 313] on button "Finalizar o pedido sem registrar pagamento" at bounding box center [297, 315] width 179 height 18
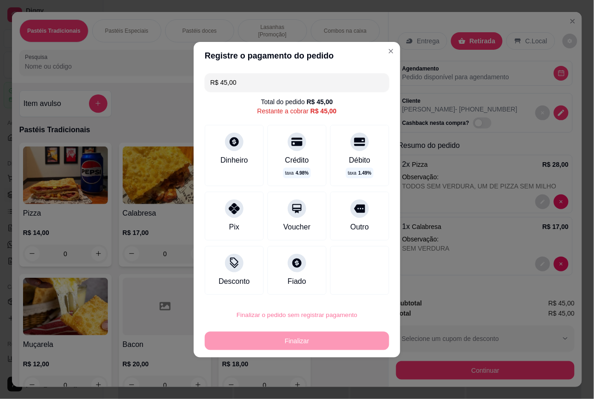
click at [347, 283] on button "Confirmar" at bounding box center [352, 289] width 34 height 14
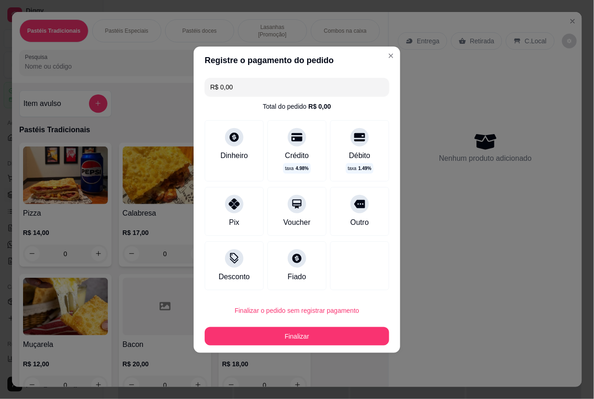
type input "R$ 0,00"
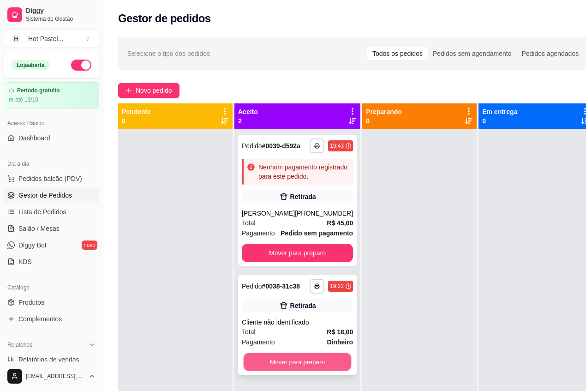
click at [298, 371] on button "Mover para preparo" at bounding box center [298, 362] width 108 height 18
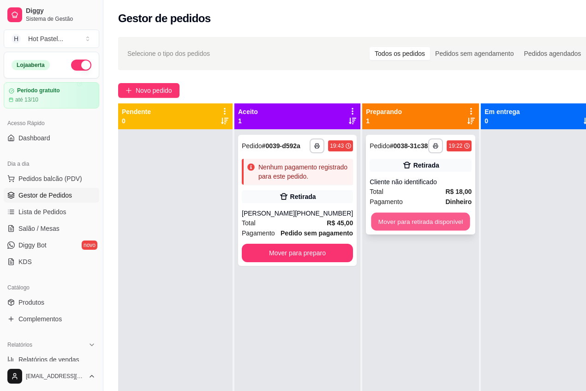
click at [434, 224] on button "Mover para retirada disponível" at bounding box center [420, 222] width 99 height 18
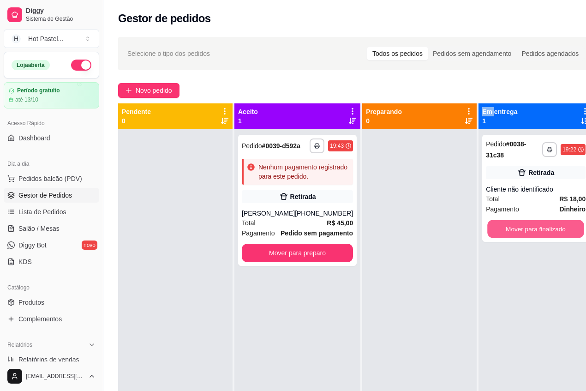
click at [515, 225] on button "Mover para finalizado" at bounding box center [535, 229] width 97 height 18
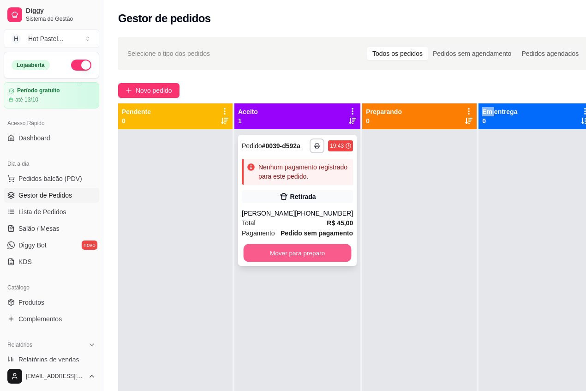
click at [301, 262] on button "Mover para preparo" at bounding box center [298, 253] width 108 height 18
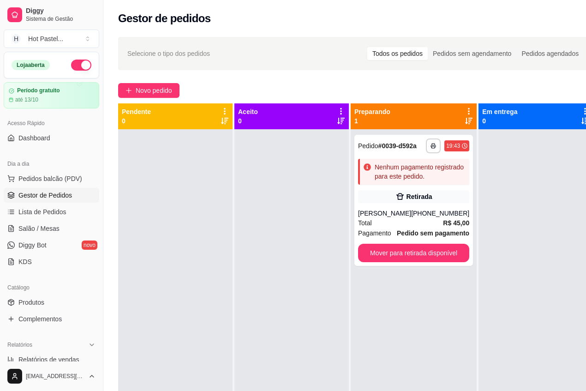
click at [286, 74] on div "**********" at bounding box center [355, 268] width 505 height 474
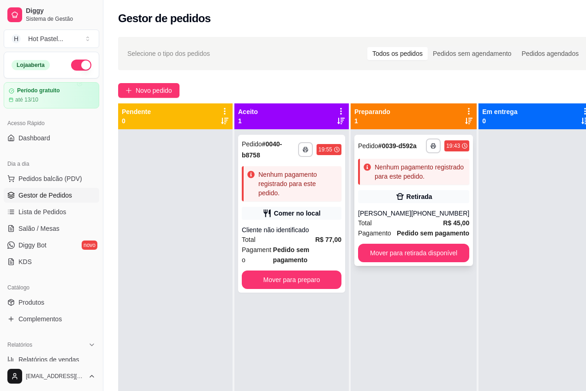
click at [404, 227] on div "Total R$ 45,00" at bounding box center [413, 223] width 111 height 10
click at [548, 268] on div at bounding box center [535, 324] width 114 height 391
click at [316, 277] on button "Mover para preparo" at bounding box center [291, 280] width 97 height 18
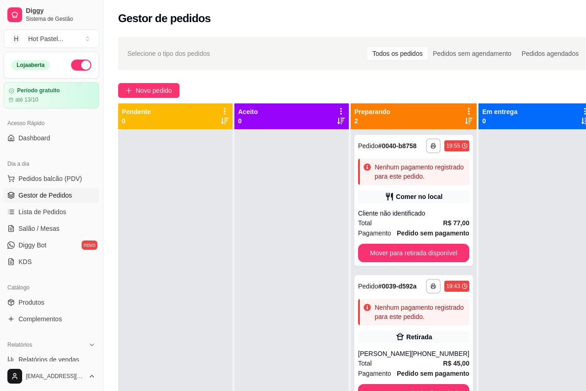
click at [287, 77] on div "**********" at bounding box center [355, 268] width 505 height 474
click at [181, 86] on div "Novo pedido" at bounding box center [356, 90] width 476 height 15
click at [172, 86] on span "Novo pedido" at bounding box center [154, 90] width 36 height 10
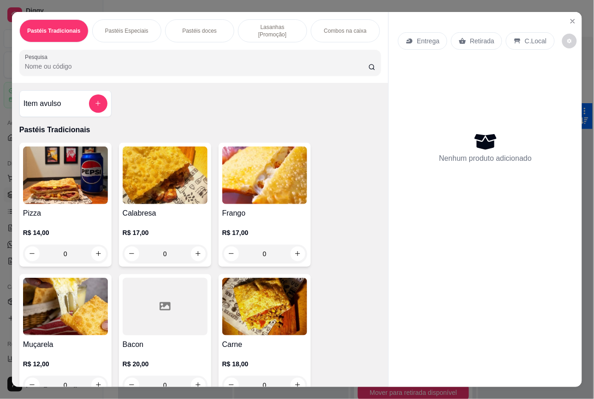
click at [153, 77] on div "Pastéis Tradicionais Pastéis Especiais Pastéis doces Lasanhas [Promoção] Combos…" at bounding box center [200, 47] width 376 height 71
click at [153, 74] on div "Pastéis Tradicionais Pastéis Especiais Pastéis doces Lasanhas [Promoção] Combos…" at bounding box center [200, 47] width 376 height 71
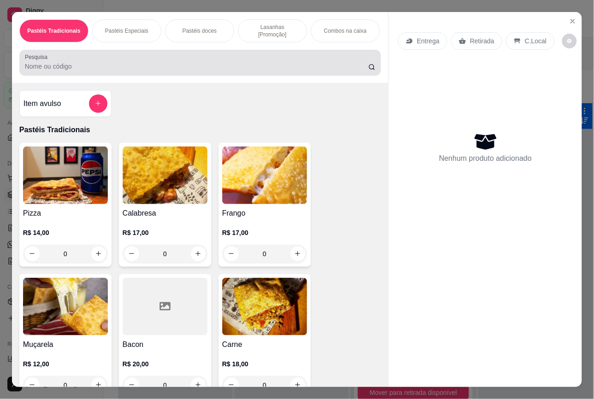
click at [147, 62] on input "Pesquisa" at bounding box center [197, 66] width 344 height 9
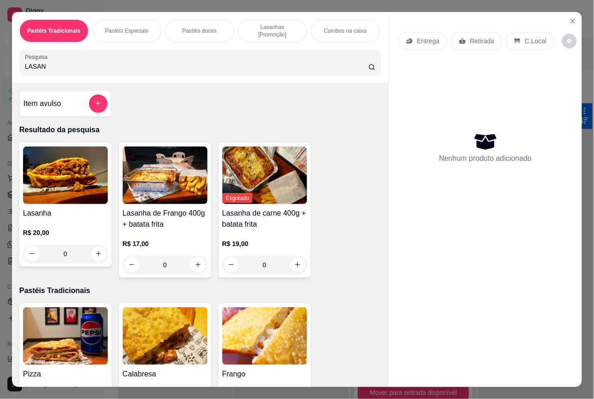
type input "LASAN"
click at [159, 171] on img at bounding box center [165, 176] width 85 height 58
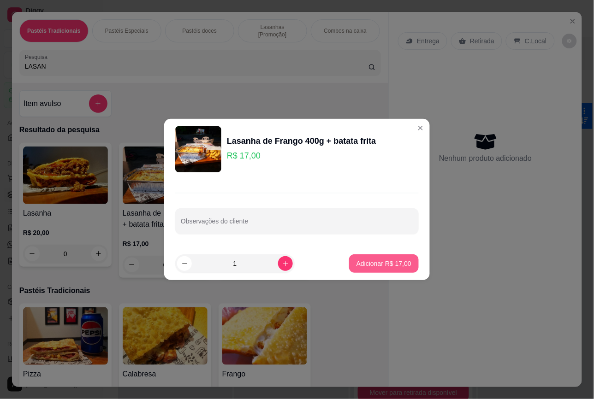
click at [363, 270] on button "Adicionar R$ 17,00" at bounding box center [384, 264] width 70 height 18
type input "1"
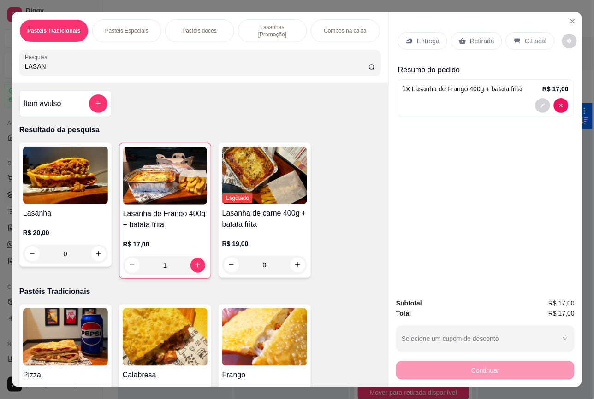
drag, startPoint x: 487, startPoint y: 42, endPoint x: 464, endPoint y: 32, distance: 25.3
click at [464, 32] on div "Retirada" at bounding box center [476, 41] width 51 height 18
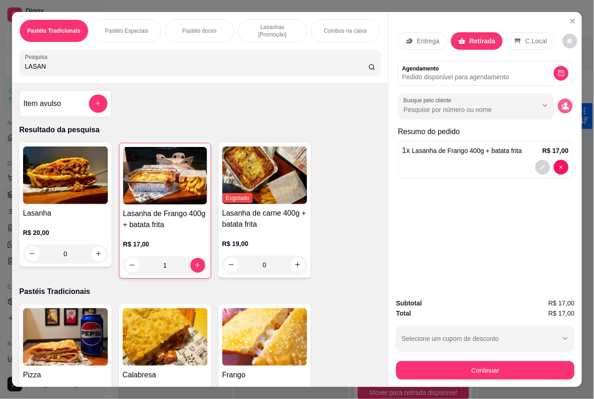
click at [563, 107] on icon "decrease-product-quantity" at bounding box center [566, 108] width 7 height 3
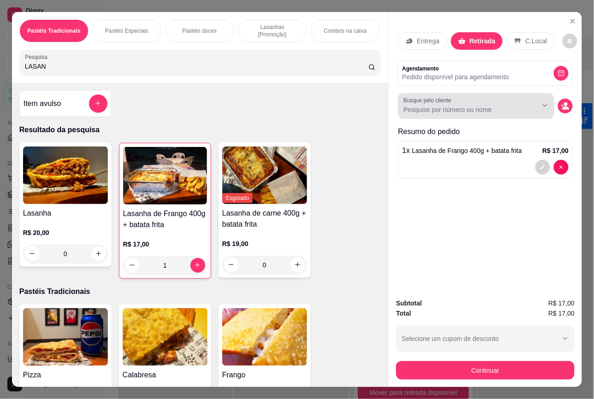
click at [434, 111] on div at bounding box center [476, 106] width 145 height 18
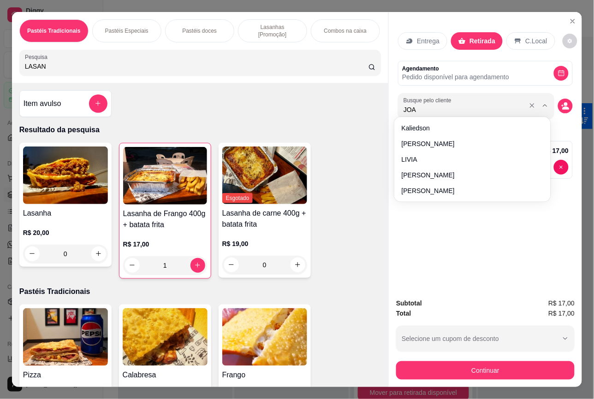
type input "JOAO"
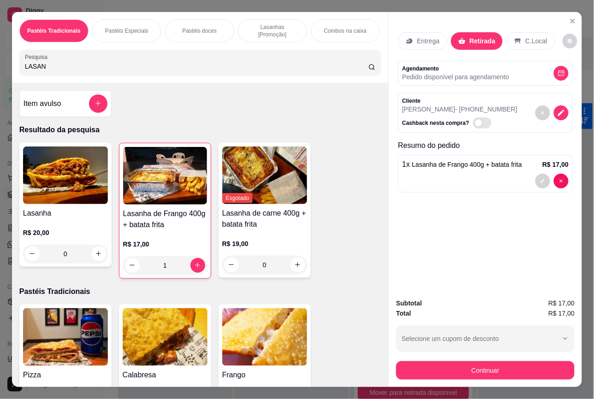
click at [517, 379] on div "Subtotal R$ 17,00 Total R$ 17,00 Selecione um cupom de desconto Selecione um cu…" at bounding box center [485, 339] width 193 height 96
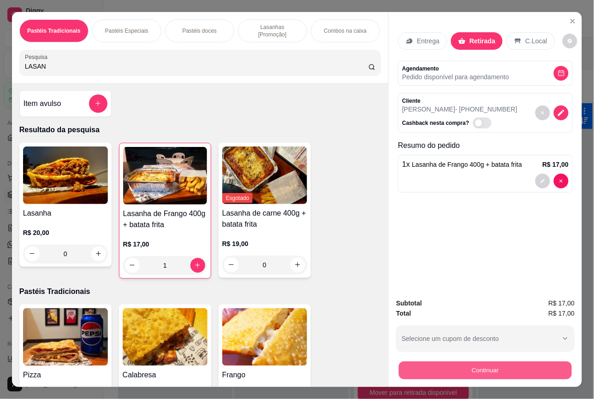
click at [508, 371] on button "Continuar" at bounding box center [485, 371] width 173 height 18
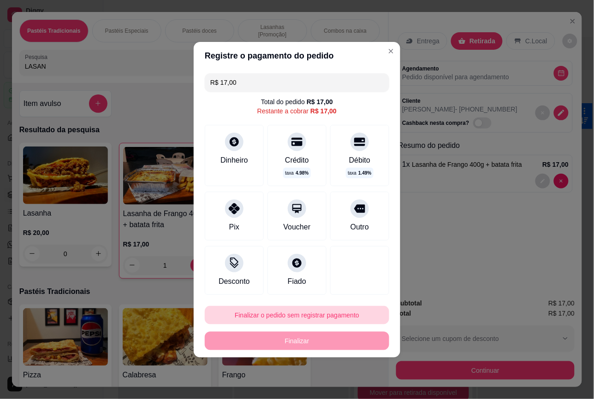
click at [326, 319] on button "Finalizar o pedido sem registrar pagamento" at bounding box center [297, 315] width 184 height 18
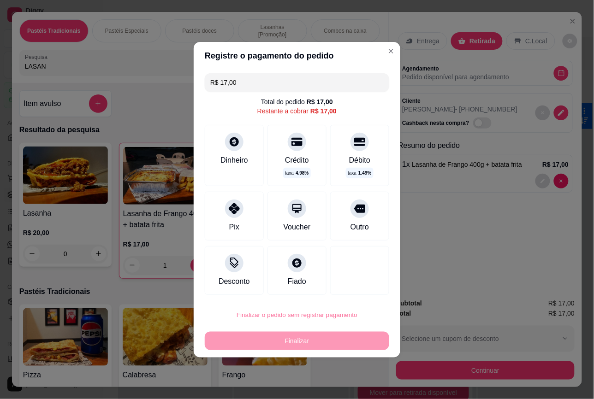
click at [351, 290] on button "Confirmar" at bounding box center [353, 289] width 34 height 14
type input "0"
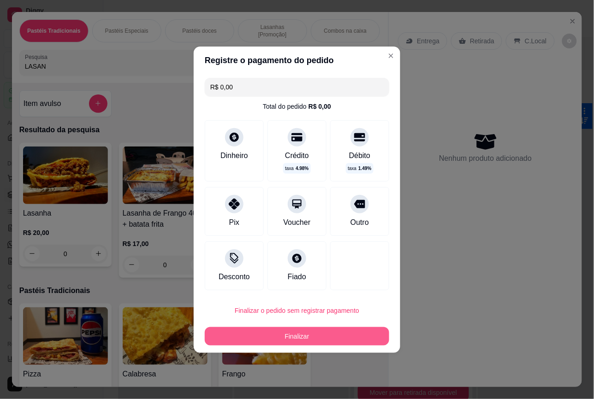
type input "R$ 0,00"
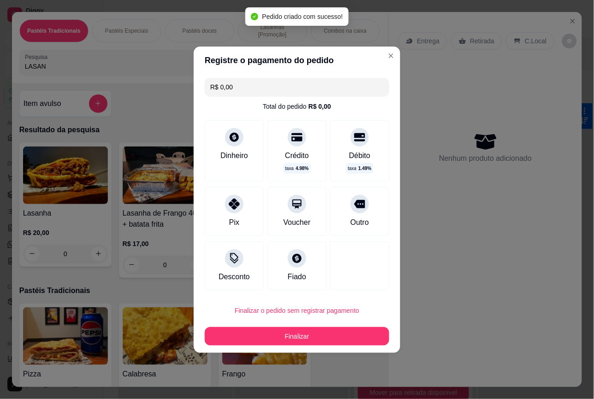
click at [537, 306] on div at bounding box center [535, 328] width 114 height 399
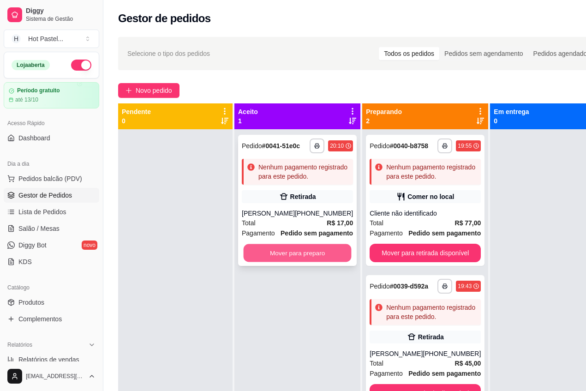
click at [285, 262] on button "Mover para preparo" at bounding box center [298, 253] width 108 height 18
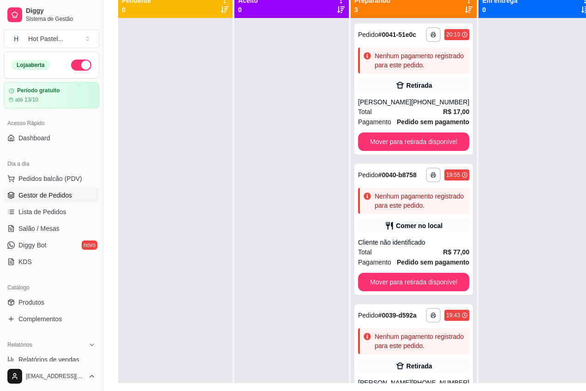
scroll to position [149, 0]
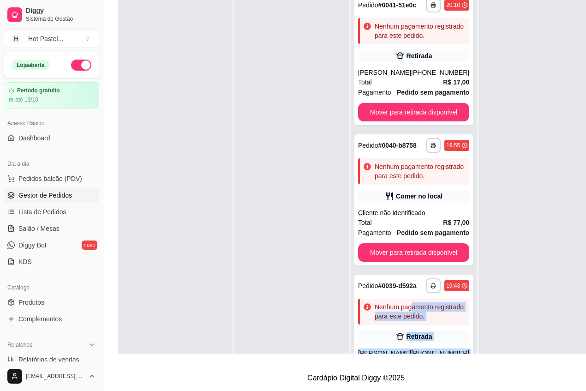
drag, startPoint x: 409, startPoint y: 324, endPoint x: 513, endPoint y: 178, distance: 179.9
click at [513, 178] on div "**********" at bounding box center [356, 158] width 476 height 391
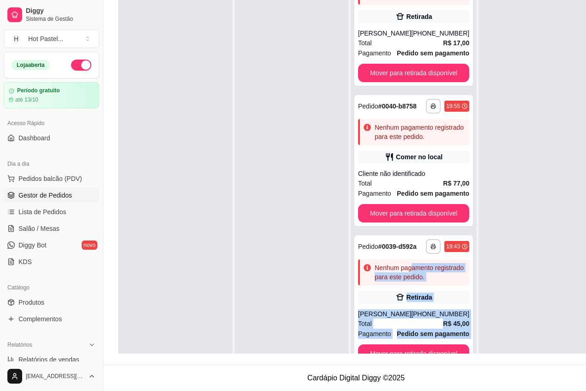
click at [502, 305] on div at bounding box center [535, 183] width 114 height 391
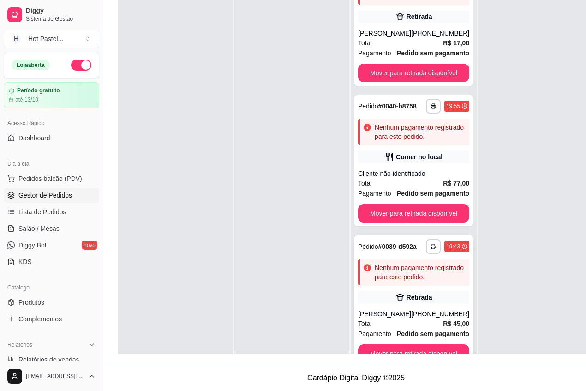
click at [433, 319] on div "Total R$ 45,00" at bounding box center [413, 323] width 111 height 10
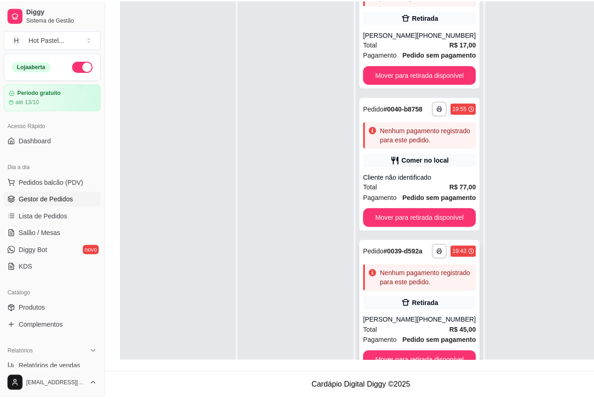
scroll to position [141, 0]
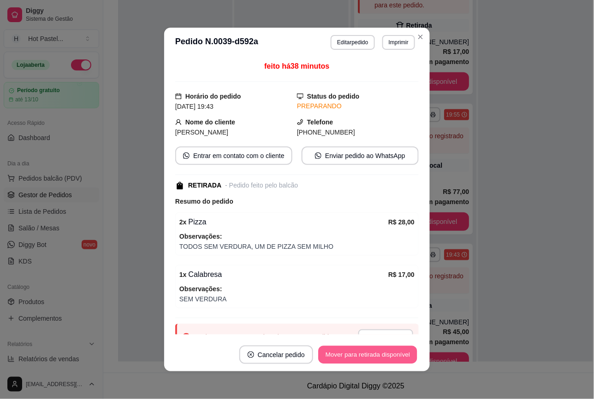
click at [383, 363] on button "Mover para retirada disponível" at bounding box center [367, 355] width 99 height 18
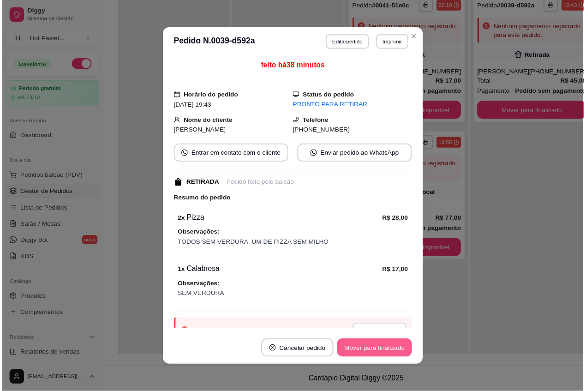
scroll to position [0, 0]
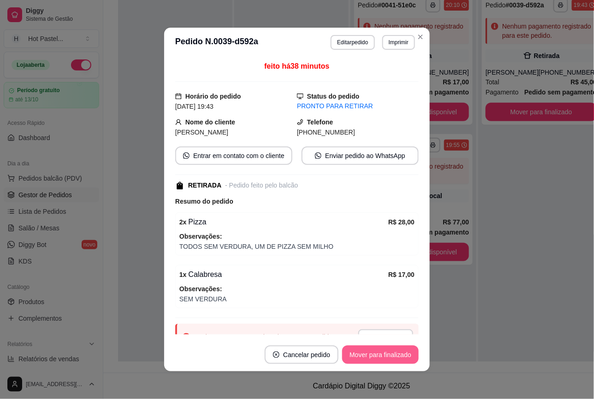
click at [394, 355] on button "Mover para finalizado" at bounding box center [380, 355] width 77 height 18
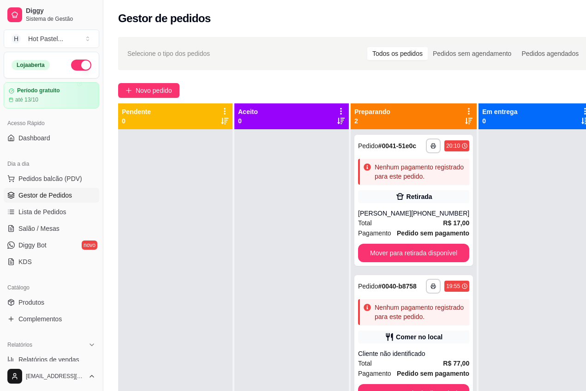
click at [149, 82] on div "**********" at bounding box center [355, 268] width 505 height 474
click at [144, 84] on button "Novo pedido" at bounding box center [148, 90] width 61 height 15
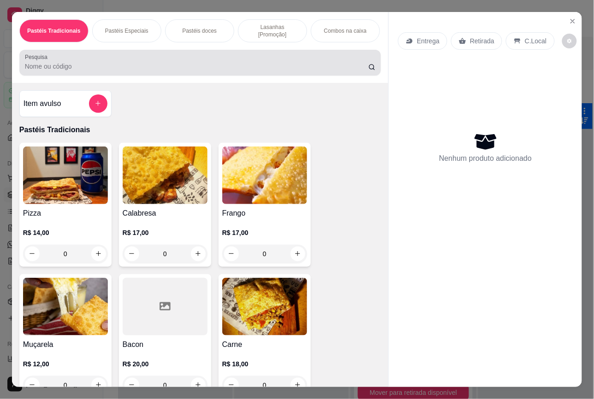
click at [287, 64] on input "Pesquisa" at bounding box center [197, 66] width 344 height 9
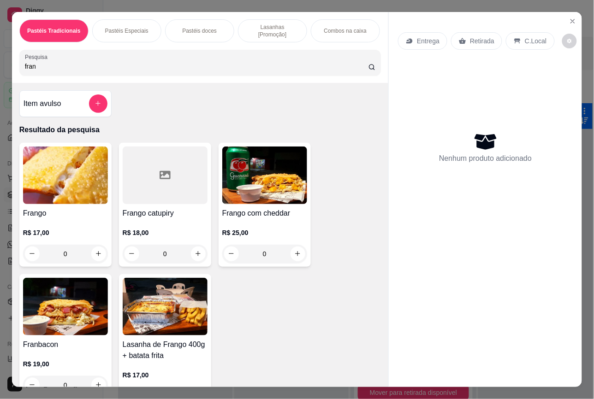
type input "fran"
click at [174, 191] on div at bounding box center [165, 176] width 85 height 58
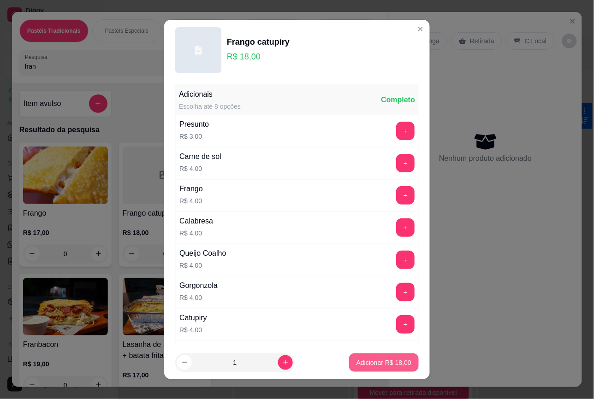
click at [357, 365] on p "Adicionar R$ 18,00" at bounding box center [384, 362] width 55 height 9
type input "1"
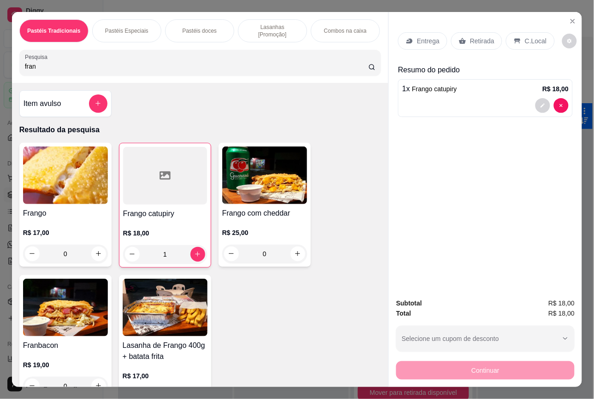
click at [494, 203] on div "Entrega Retirada C.Local Resumo do pedido 1 x Frango catupiry R$ 18,00" at bounding box center [485, 151] width 193 height 279
click at [525, 36] on p "C.Local" at bounding box center [536, 40] width 22 height 9
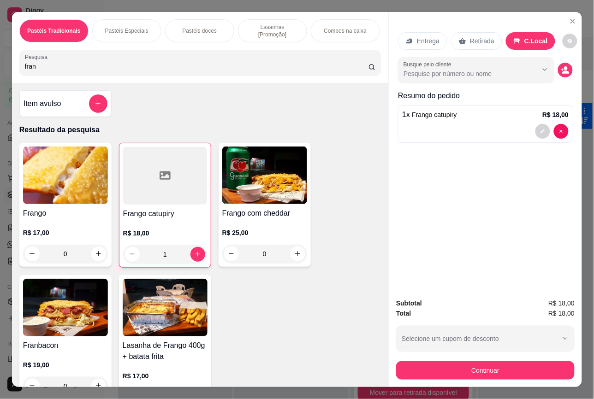
click at [474, 36] on p "Retirada" at bounding box center [482, 40] width 24 height 9
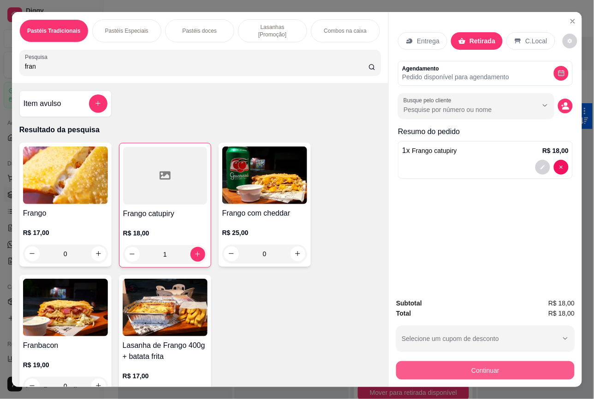
click at [549, 374] on button "Continuar" at bounding box center [485, 371] width 178 height 18
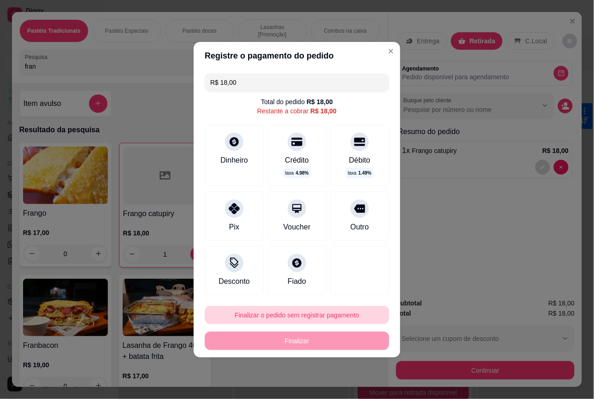
click at [321, 320] on button "Finalizar o pedido sem registrar pagamento" at bounding box center [297, 315] width 184 height 18
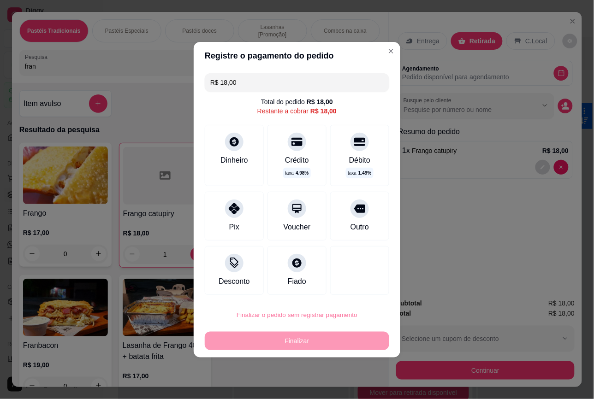
click at [347, 289] on button "Confirmar" at bounding box center [354, 289] width 34 height 14
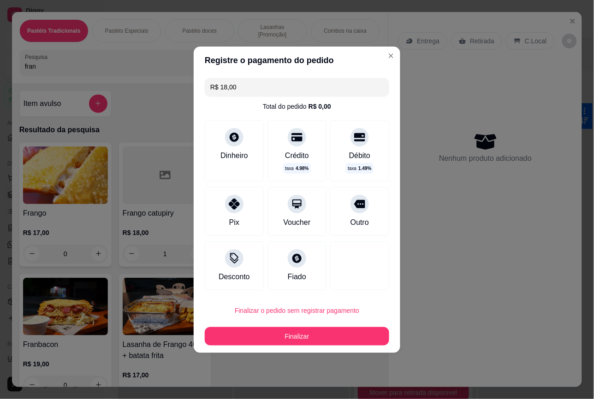
type input "0"
type input "R$ 0,00"
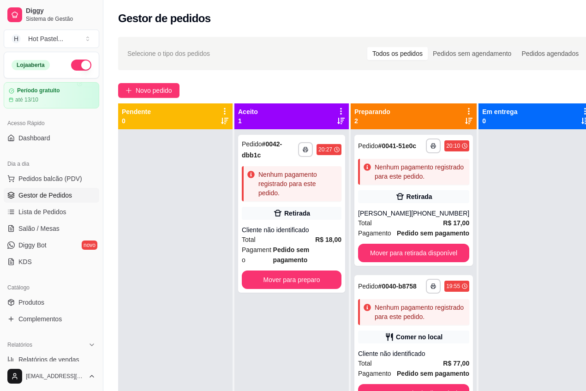
click at [547, 251] on div at bounding box center [535, 324] width 114 height 391
click at [445, 192] on div "Retirada" at bounding box center [413, 196] width 111 height 13
click at [310, 233] on div "Cliente não identificado" at bounding box center [292, 229] width 100 height 9
click at [314, 195] on div "Nenhum pagamento registrado para este pedido." at bounding box center [297, 184] width 79 height 28
click at [411, 262] on button "Mover para retirada disponível" at bounding box center [414, 253] width 108 height 18
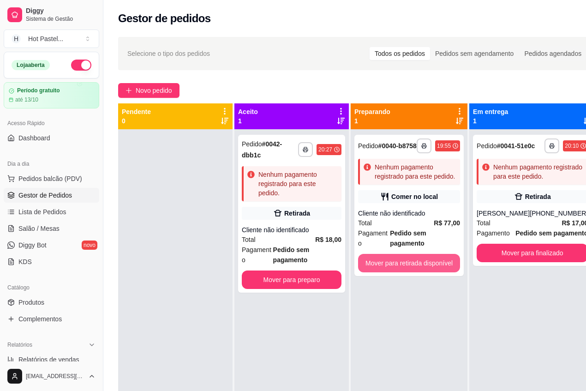
click at [411, 266] on button "Mover para retirada disponível" at bounding box center [409, 263] width 102 height 18
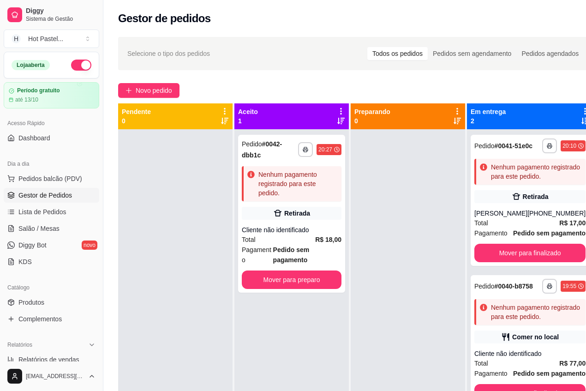
scroll to position [149, 0]
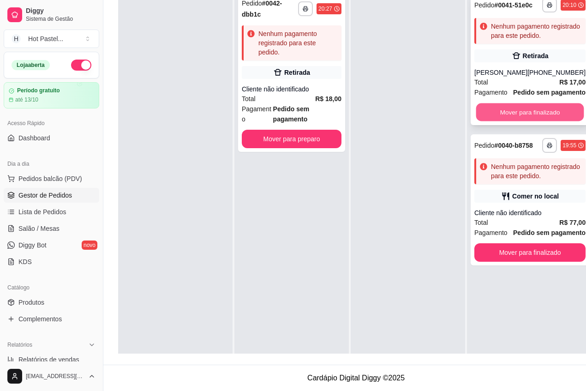
click at [547, 121] on button "Mover para finalizado" at bounding box center [530, 112] width 108 height 18
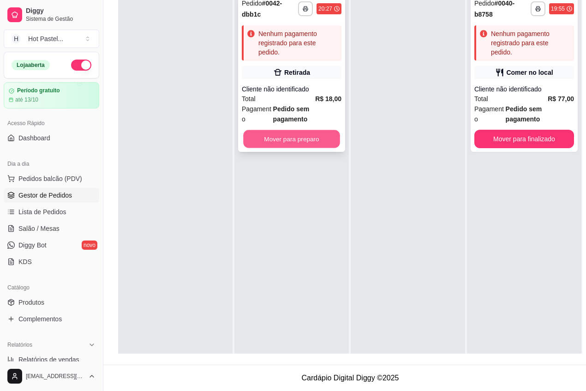
click at [309, 130] on button "Mover para preparo" at bounding box center [291, 139] width 97 height 18
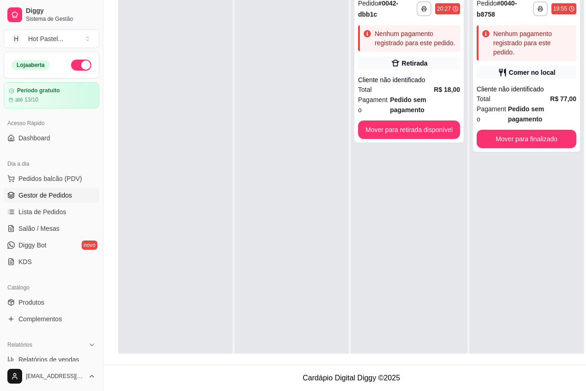
scroll to position [61, 0]
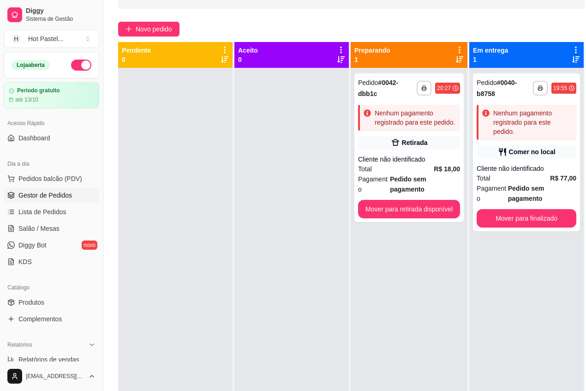
click at [505, 303] on div "**********" at bounding box center [526, 263] width 114 height 391
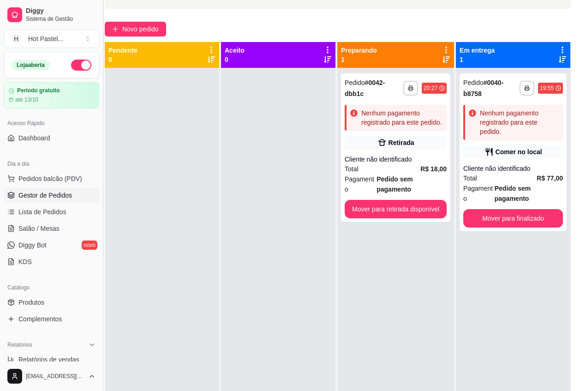
click at [99, 134] on button "Toggle Sidebar" at bounding box center [102, 195] width 7 height 391
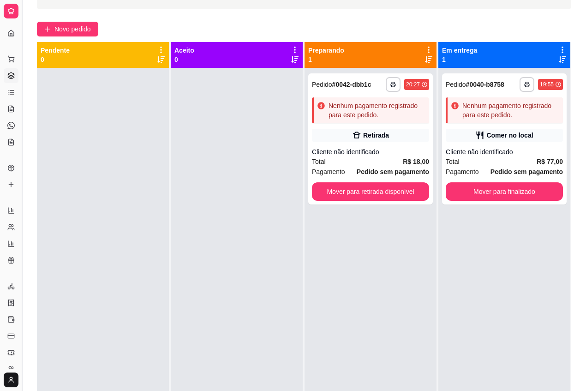
scroll to position [61, 0]
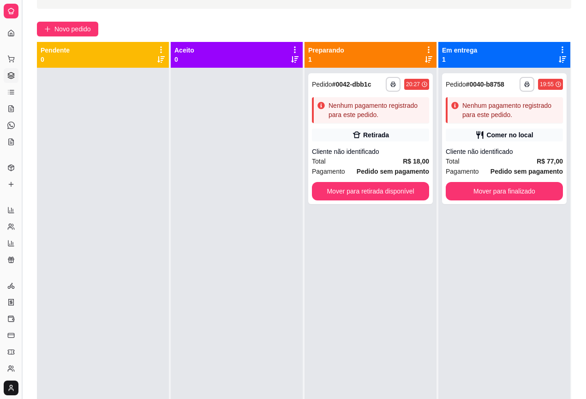
click at [24, 119] on button "Toggle Sidebar" at bounding box center [21, 199] width 7 height 399
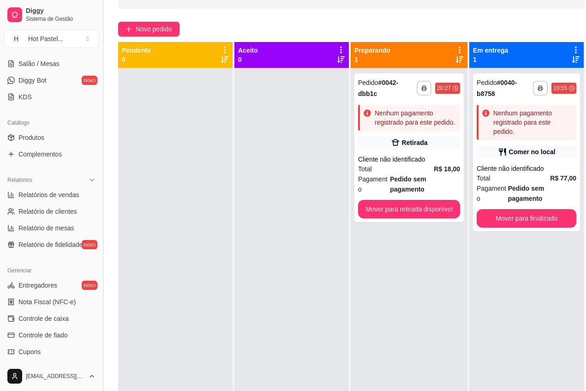
scroll to position [166, 0]
click at [55, 194] on span "Relatórios de vendas" at bounding box center [48, 193] width 61 height 9
select select "ALL"
select select "0"
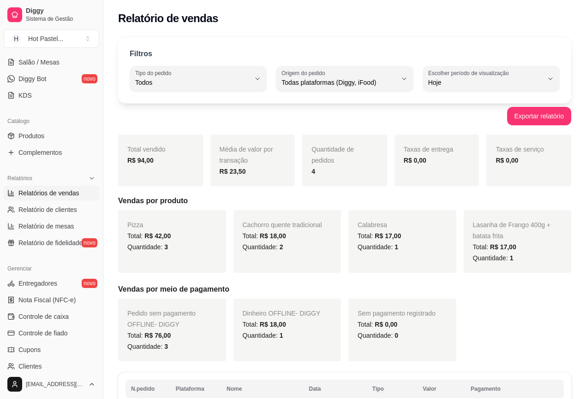
click at [533, 227] on span "Lasanha de Frango 400g + batata frita" at bounding box center [512, 230] width 78 height 18
click at [491, 266] on div "Lasanha de Frango 400g + batata frita Total: R$ 17,00 Quantidade: 1" at bounding box center [518, 241] width 108 height 63
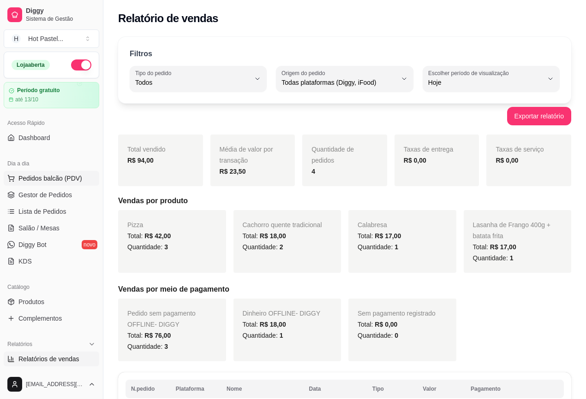
click at [61, 179] on span "Pedidos balcão (PDV)" at bounding box center [50, 178] width 64 height 9
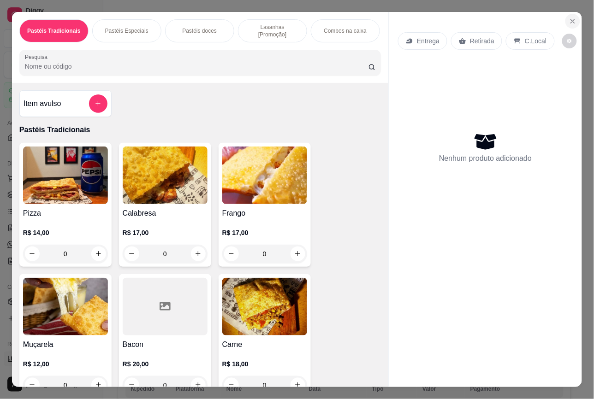
click at [571, 19] on icon "Close" at bounding box center [573, 21] width 4 height 4
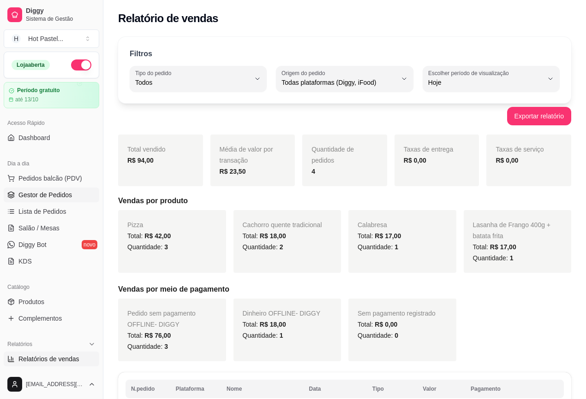
click at [66, 197] on span "Gestor de Pedidos" at bounding box center [44, 194] width 53 height 9
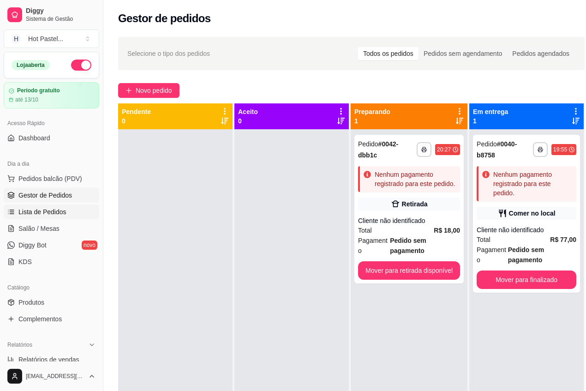
click at [66, 211] on link "Lista de Pedidos" at bounding box center [51, 211] width 95 height 15
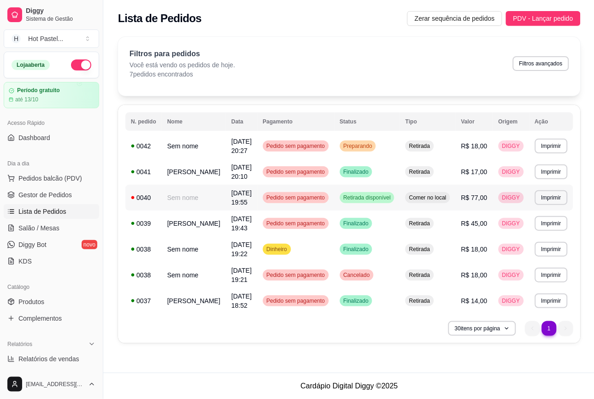
click at [194, 208] on td "Sem nome" at bounding box center [194, 198] width 64 height 26
click at [517, 17] on span "PDV - Lançar pedido" at bounding box center [543, 18] width 60 height 10
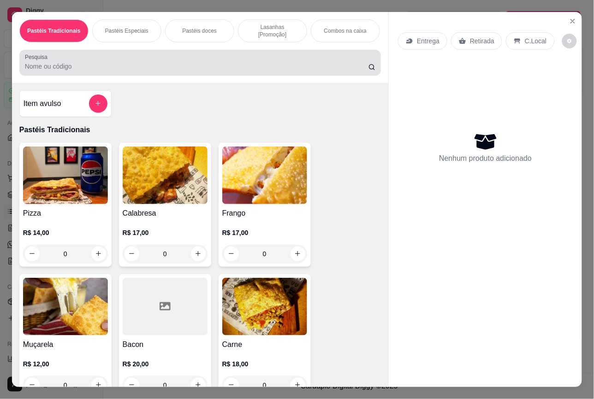
click at [85, 62] on input "Pesquisa" at bounding box center [197, 66] width 344 height 9
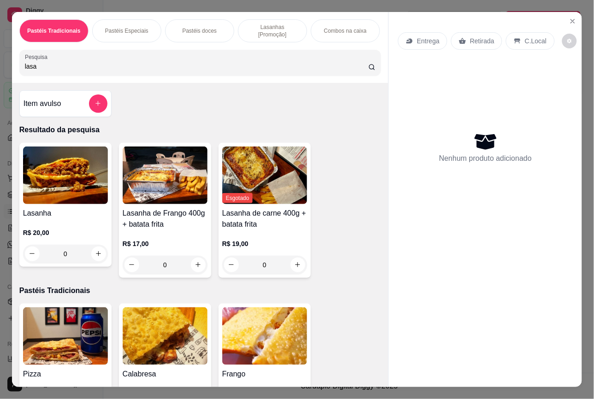
type input "lasa"
click at [135, 169] on img at bounding box center [165, 176] width 85 height 58
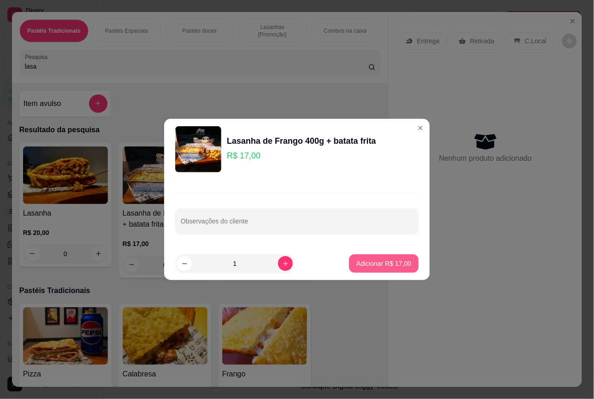
click at [370, 265] on p "Adicionar R$ 17,00" at bounding box center [384, 263] width 55 height 9
type input "1"
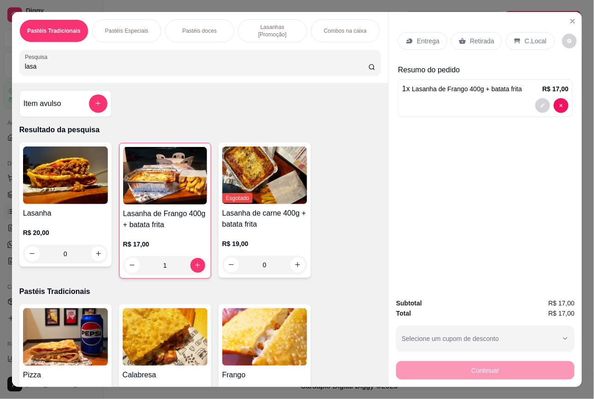
click at [476, 36] on p "Retirada" at bounding box center [482, 40] width 24 height 9
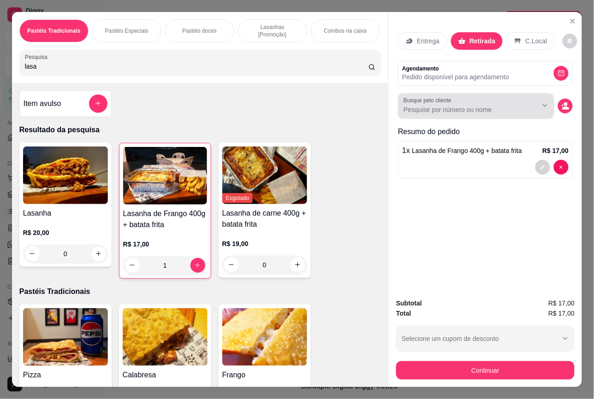
click at [510, 105] on input "Busque pelo cliente" at bounding box center [463, 109] width 119 height 9
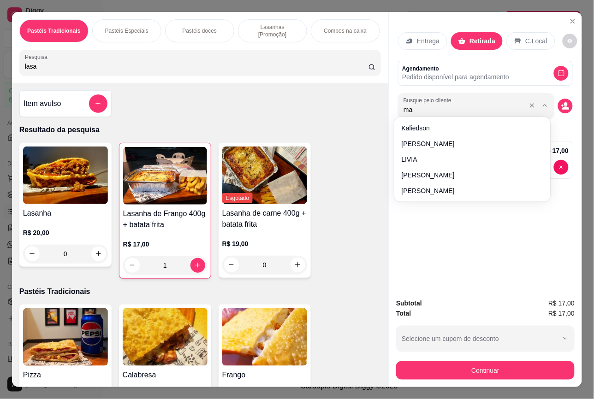
type input "m"
type input "napo"
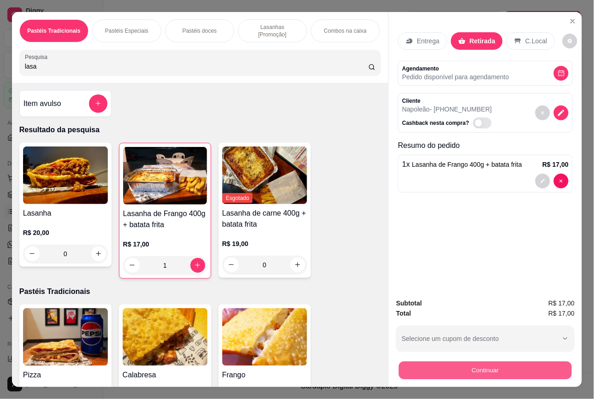
click at [513, 267] on div "Entrega Retirada C.Local Agendamento Pedido disponível para agendamento Cliente…" at bounding box center [485, 199] width 194 height 375
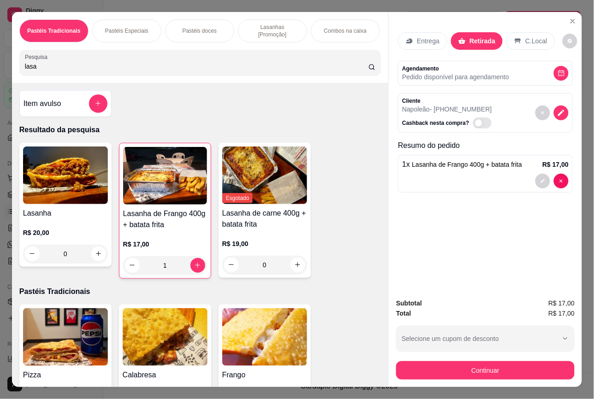
click at [475, 119] on span "Automatic updates" at bounding box center [478, 122] width 7 height 7
click at [473, 125] on input "Automatic updates" at bounding box center [476, 128] width 6 height 6
checkbox input "true"
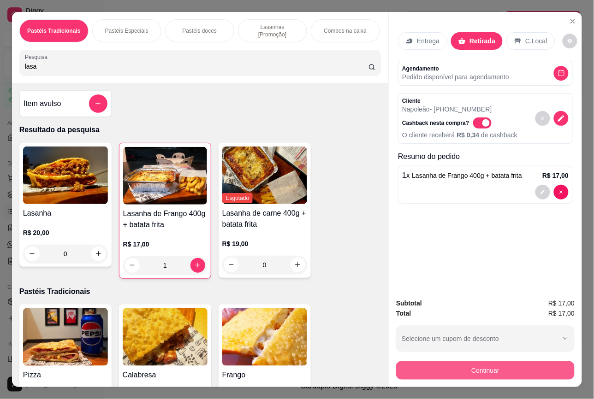
click at [539, 362] on button "Continuar" at bounding box center [485, 371] width 178 height 18
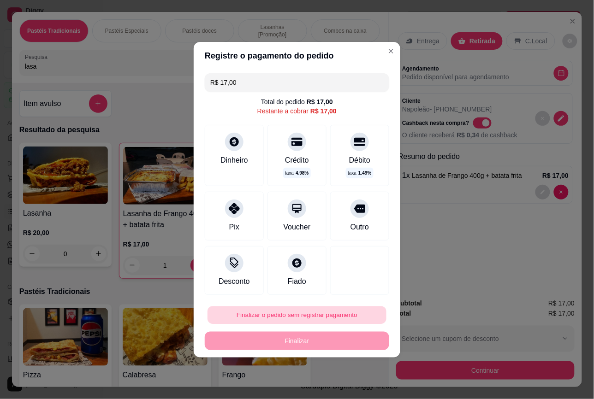
click at [310, 317] on button "Finalizar o pedido sem registrar pagamento" at bounding box center [297, 315] width 179 height 18
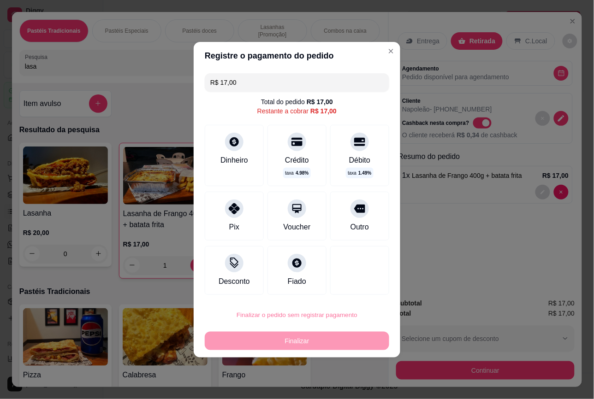
click at [343, 294] on button "Confirmar" at bounding box center [353, 289] width 34 height 14
type input "0"
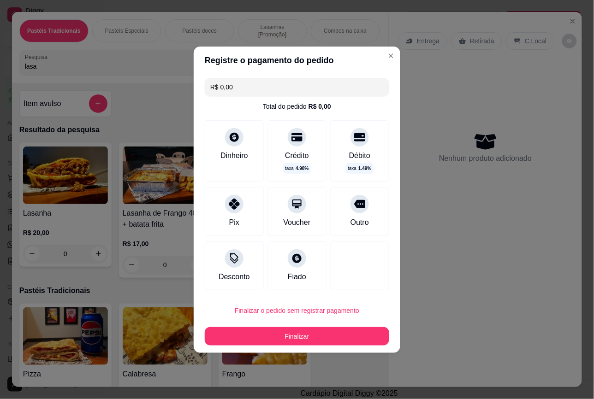
type input "R$ 0,00"
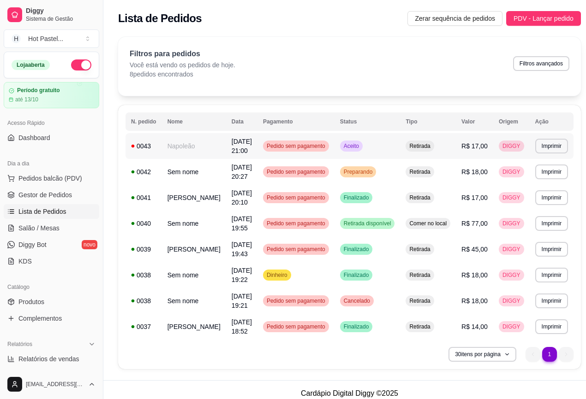
click at [340, 150] on div "Aceito" at bounding box center [351, 146] width 23 height 11
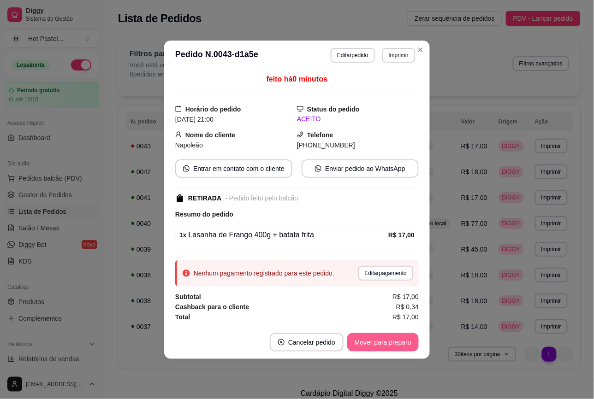
click at [386, 344] on button "Mover para preparo" at bounding box center [382, 342] width 71 height 18
click at [386, 344] on button "Mover para retirada disponível" at bounding box center [368, 342] width 102 height 18
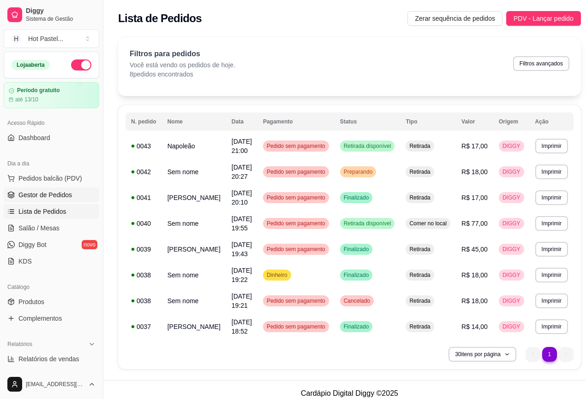
click at [59, 192] on span "Gestor de Pedidos" at bounding box center [44, 194] width 53 height 9
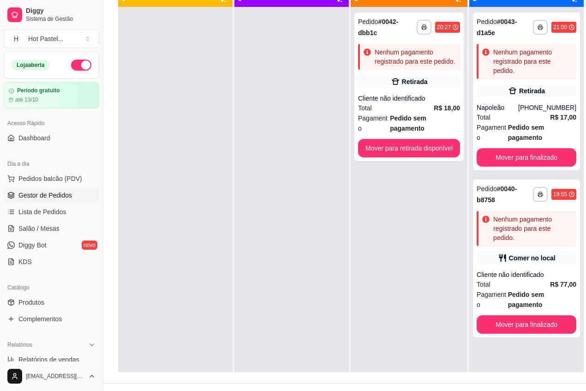
scroll to position [106, 0]
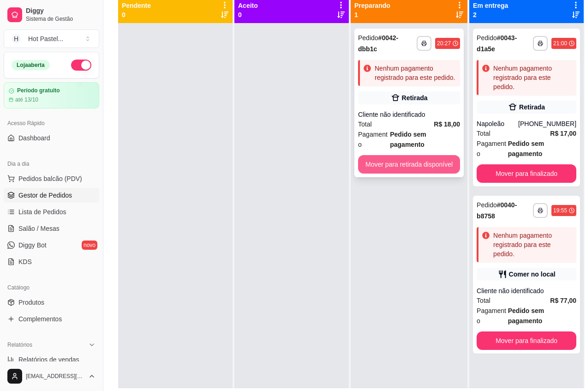
click at [421, 158] on button "Mover para retirada disponível" at bounding box center [409, 164] width 102 height 18
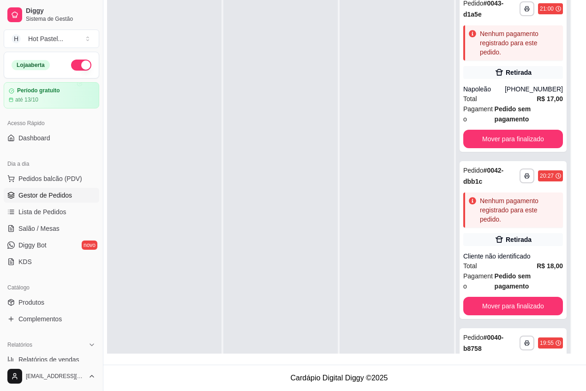
scroll to position [112, 0]
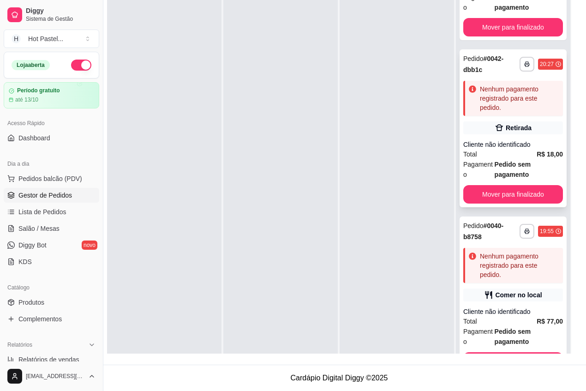
click at [518, 159] on span "Pedido sem pagamento" at bounding box center [528, 169] width 68 height 20
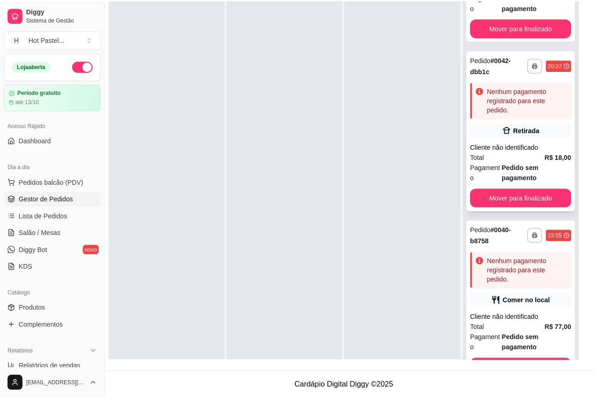
scroll to position [141, 10]
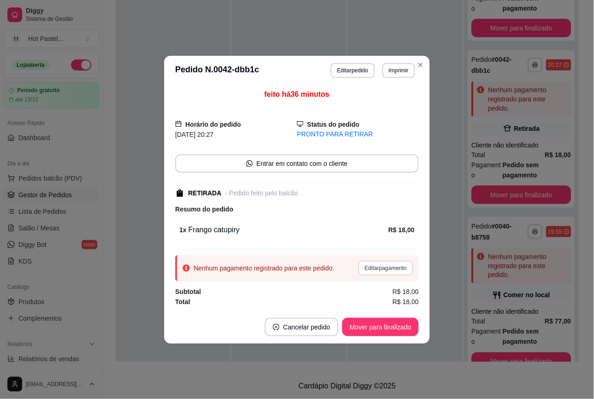
click at [380, 275] on button "Editar pagamento" at bounding box center [385, 268] width 55 height 15
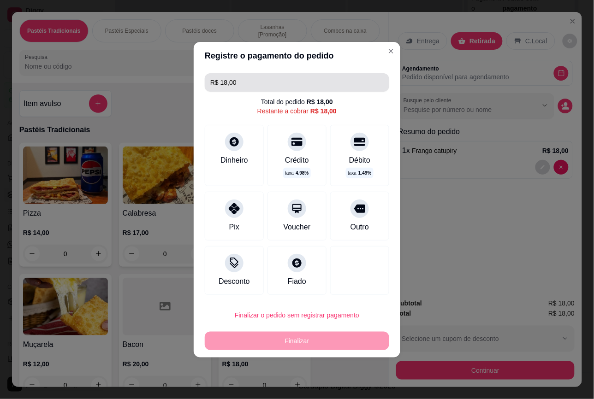
click at [308, 79] on input "R$ 18,00" at bounding box center [296, 82] width 173 height 18
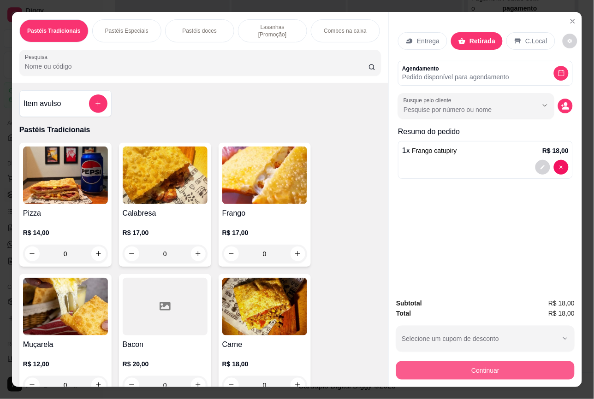
click at [476, 370] on button "Continuar" at bounding box center [485, 371] width 178 height 18
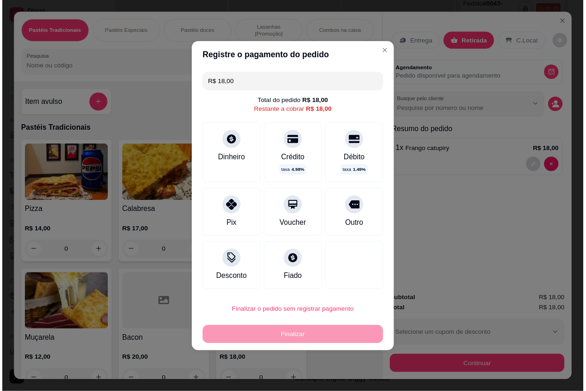
scroll to position [0, 0]
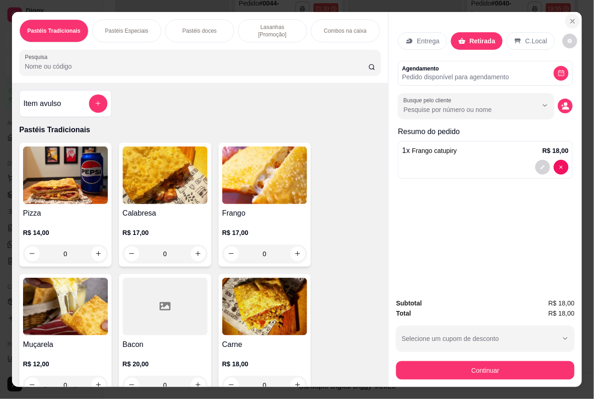
click at [569, 18] on icon "Close" at bounding box center [572, 21] width 7 height 7
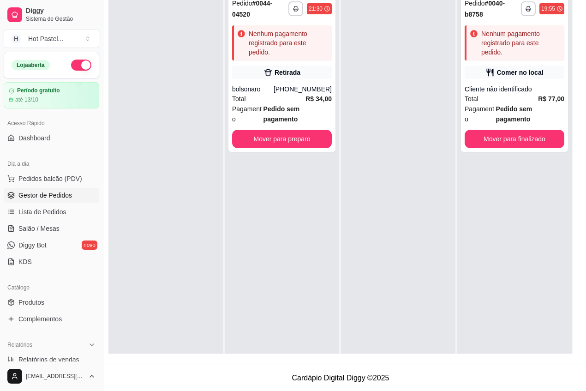
scroll to position [264, 0]
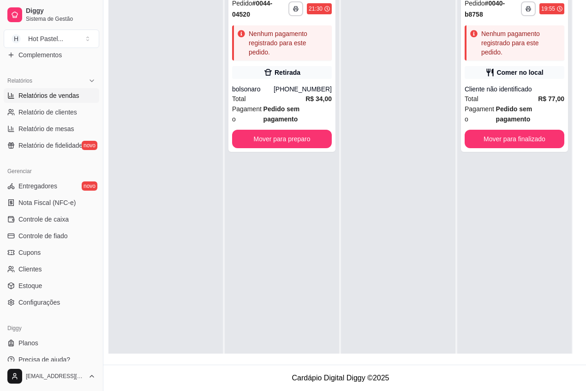
click at [46, 95] on span "Relatórios de vendas" at bounding box center [48, 95] width 61 height 9
select select "ALL"
select select "0"
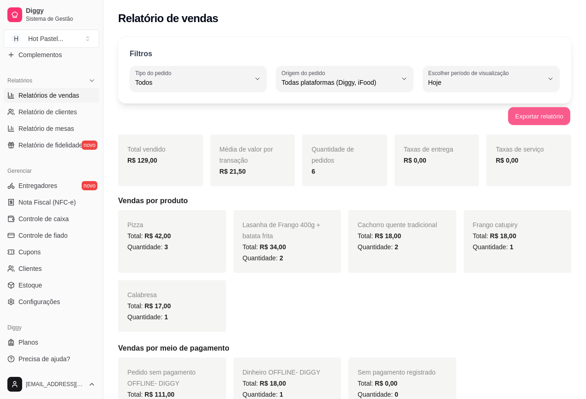
click at [556, 111] on button "Exportar relatório" at bounding box center [539, 116] width 62 height 18
click at [487, 21] on div "Relatório de vendas" at bounding box center [344, 18] width 453 height 15
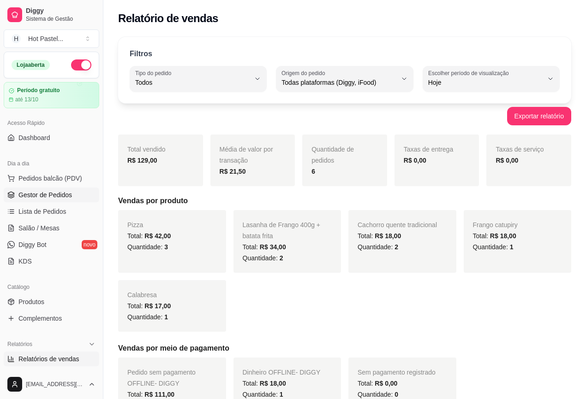
click at [49, 195] on span "Gestor de Pedidos" at bounding box center [44, 194] width 53 height 9
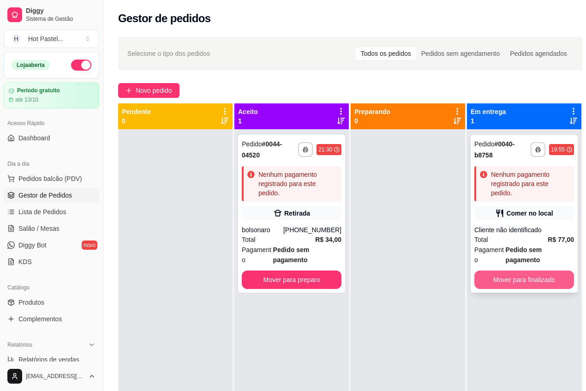
click at [526, 285] on button "Mover para finalizado" at bounding box center [524, 279] width 100 height 18
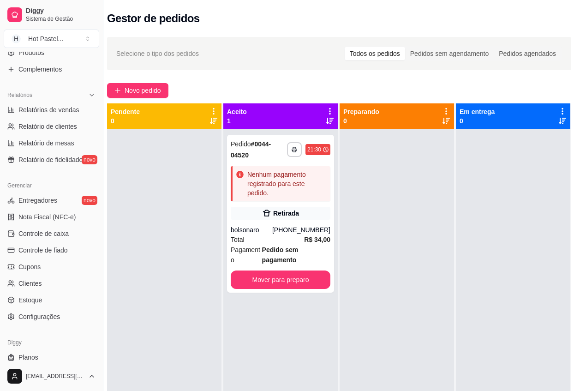
scroll to position [257, 0]
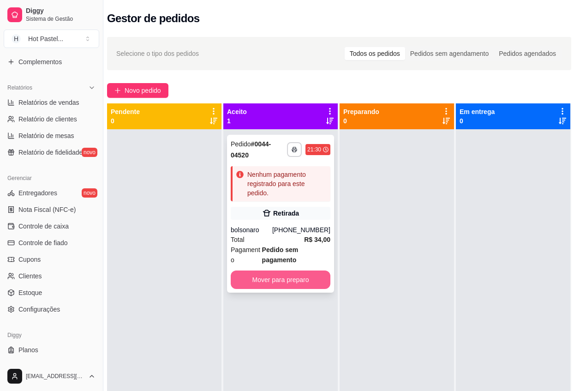
click at [283, 282] on button "Mover para preparo" at bounding box center [281, 279] width 100 height 18
click at [283, 282] on div "Mover para preparo" at bounding box center [281, 279] width 100 height 18
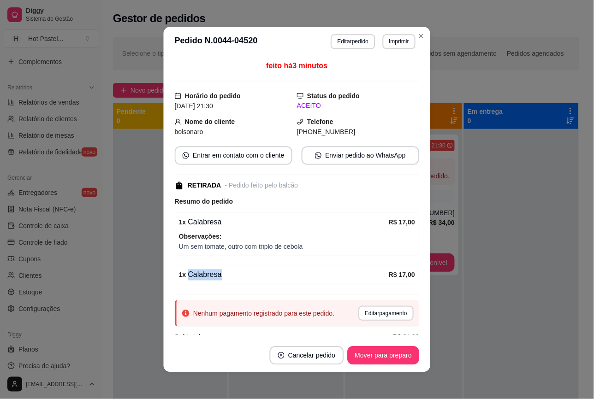
click at [283, 281] on div "1 x Calabresa" at bounding box center [284, 275] width 210 height 11
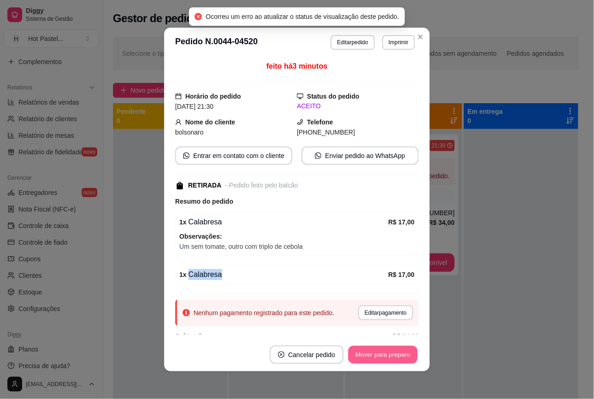
click at [368, 359] on button "Mover para preparo" at bounding box center [382, 355] width 69 height 18
click at [368, 359] on div "Mover para preparo" at bounding box center [382, 355] width 71 height 18
click at [368, 359] on button "Mover para retirada disponível" at bounding box center [368, 355] width 102 height 18
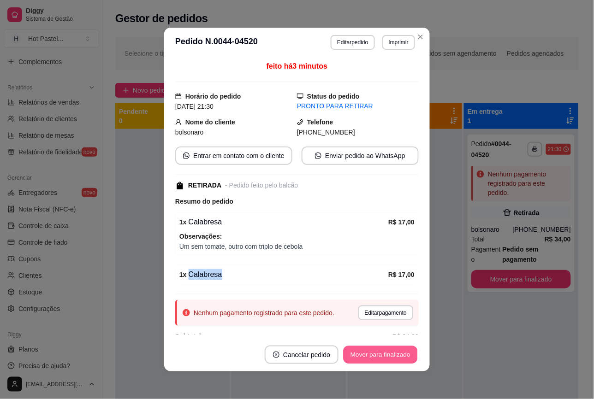
click at [368, 359] on button "Mover para finalizado" at bounding box center [381, 355] width 74 height 18
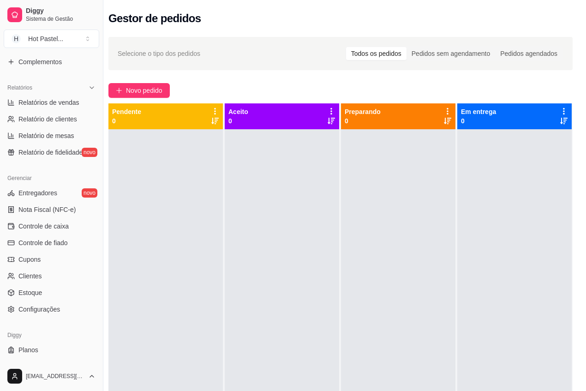
scroll to position [0, 0]
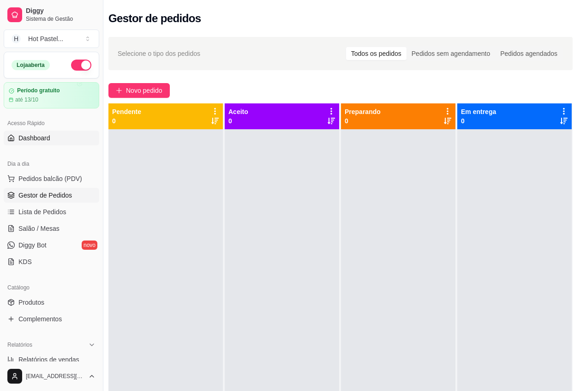
click at [44, 140] on span "Dashboard" at bounding box center [34, 137] width 32 height 9
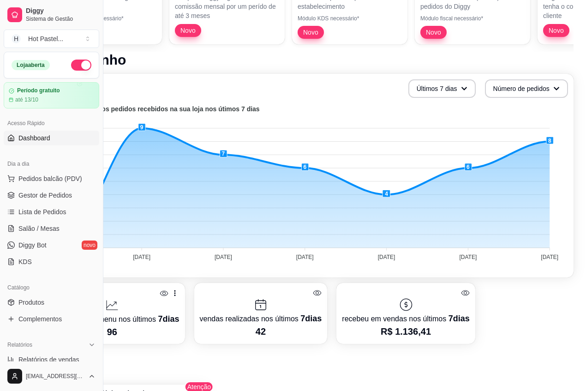
scroll to position [147, 79]
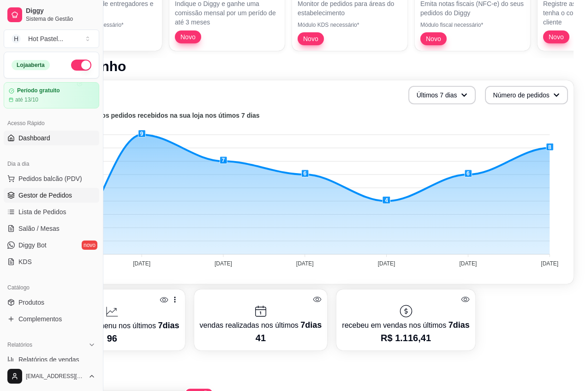
click at [63, 199] on span "Gestor de Pedidos" at bounding box center [44, 194] width 53 height 9
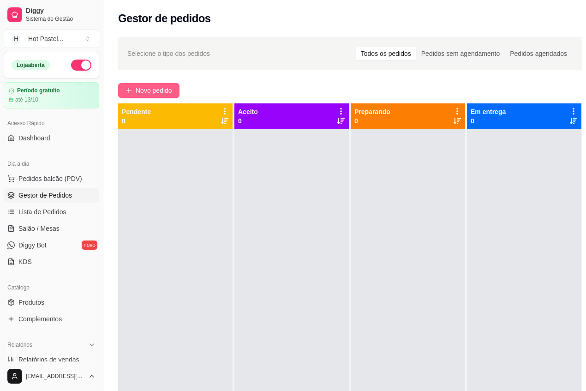
click at [168, 90] on span "Novo pedido" at bounding box center [154, 90] width 36 height 10
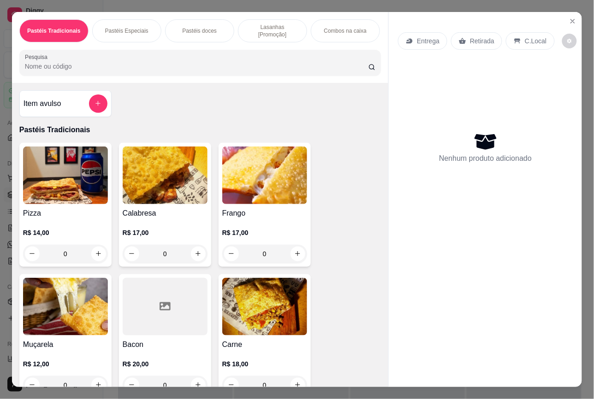
click at [492, 35] on div "Retirada" at bounding box center [476, 41] width 51 height 18
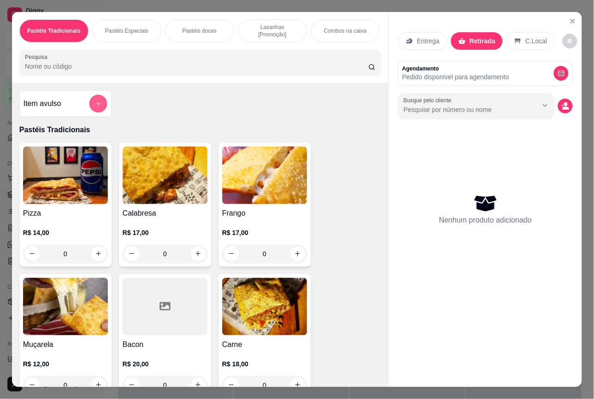
click at [95, 105] on button "add-separate-item" at bounding box center [98, 104] width 18 height 18
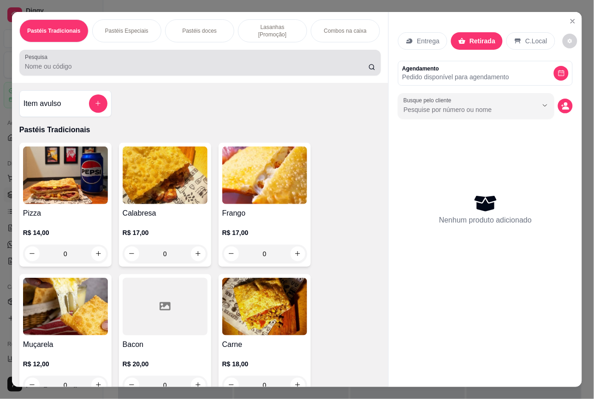
click at [128, 53] on div at bounding box center [200, 62] width 351 height 18
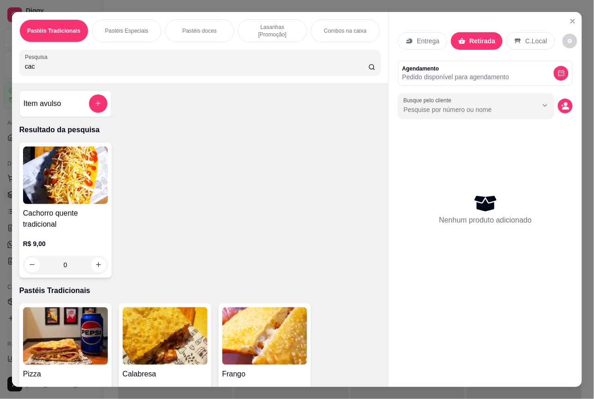
type input "cac"
click at [63, 198] on img at bounding box center [65, 176] width 85 height 58
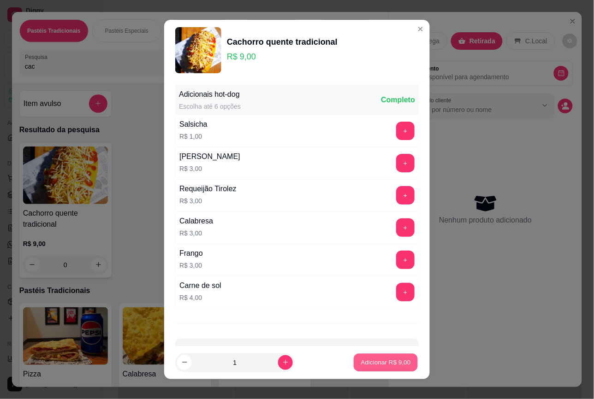
click at [370, 368] on button "Adicionar R$ 9,00" at bounding box center [386, 363] width 64 height 18
type input "1"
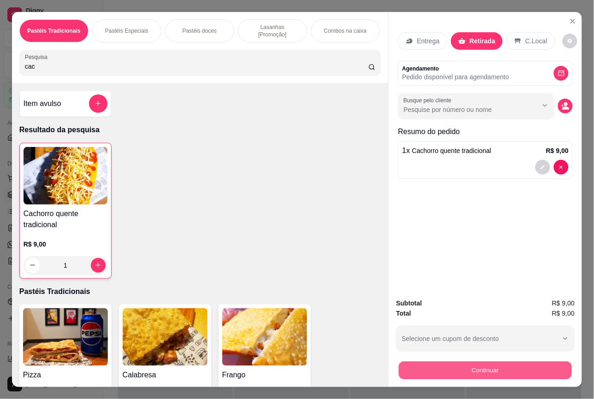
click at [479, 362] on button "Continuar" at bounding box center [485, 371] width 173 height 18
click at [479, 362] on button "Continuar" at bounding box center [485, 371] width 178 height 18
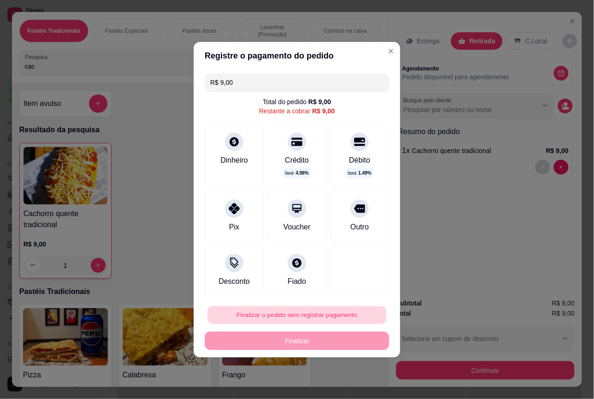
click at [333, 315] on button "Finalizar o pedido sem registrar pagamento" at bounding box center [297, 315] width 179 height 18
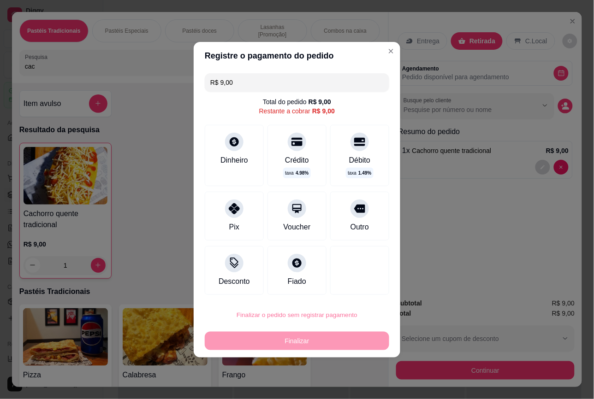
click at [356, 287] on button "Confirmar" at bounding box center [351, 289] width 33 height 14
type input "0"
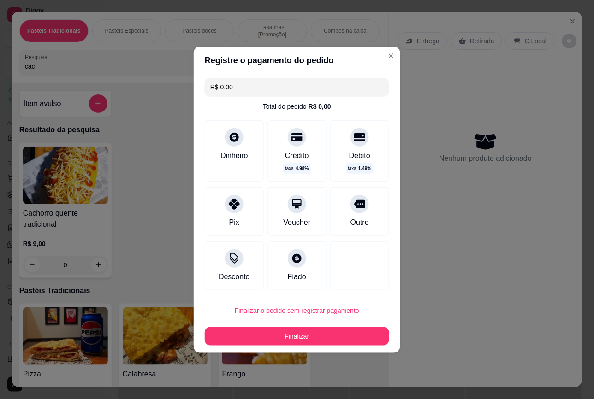
type input "R$ 0,00"
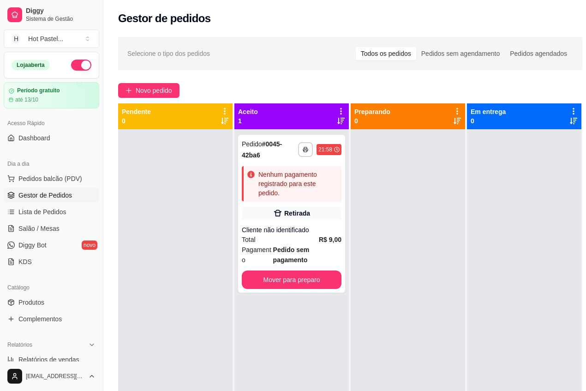
click at [244, 81] on div "**********" at bounding box center [349, 268] width 493 height 474
click at [155, 90] on span "Novo pedido" at bounding box center [154, 90] width 36 height 10
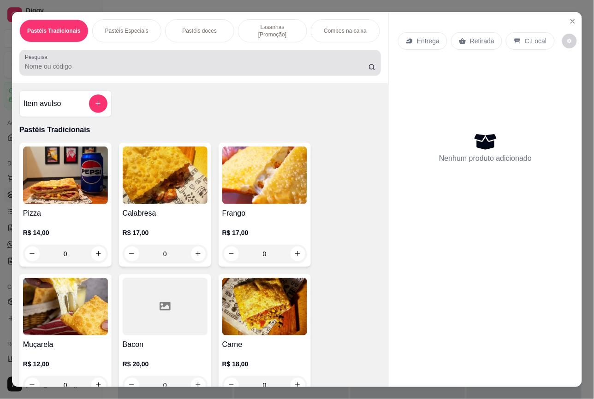
click at [120, 67] on input "Pesquisa" at bounding box center [197, 66] width 344 height 9
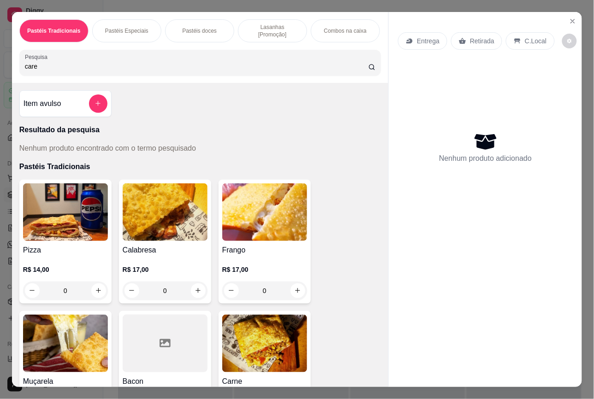
type input "care"
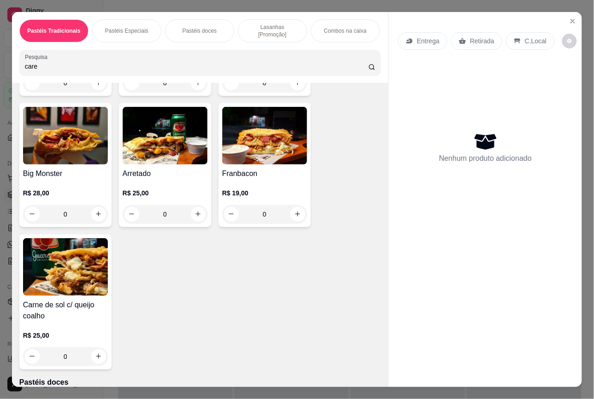
scroll to position [753, 0]
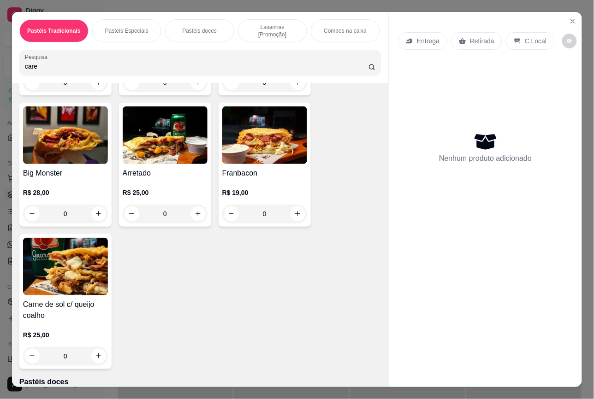
click at [93, 353] on div "0" at bounding box center [65, 356] width 85 height 18
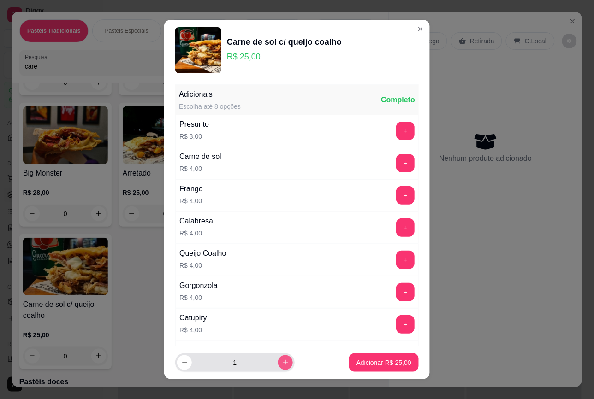
click at [282, 360] on icon "increase-product-quantity" at bounding box center [285, 362] width 7 height 7
type input "2"
click at [380, 357] on button "Adicionar R$ 50,00" at bounding box center [384, 363] width 68 height 18
type input "2"
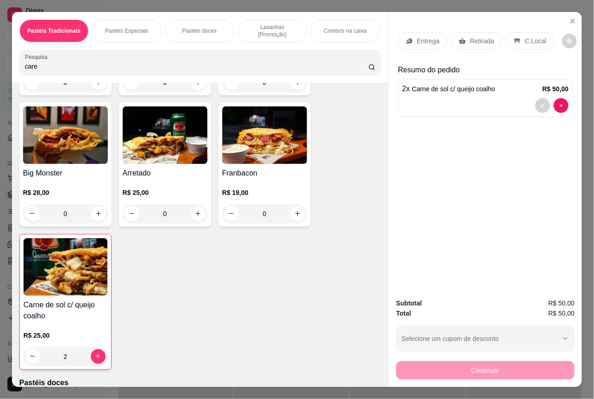
click at [523, 47] on div "Entrega Retirada C.Local" at bounding box center [485, 41] width 175 height 32
click at [525, 36] on p "C.Local" at bounding box center [536, 40] width 22 height 9
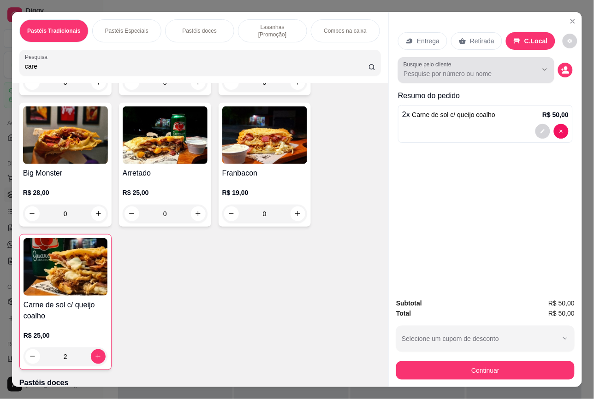
click at [499, 57] on div "Busque pelo cliente" at bounding box center [476, 70] width 156 height 26
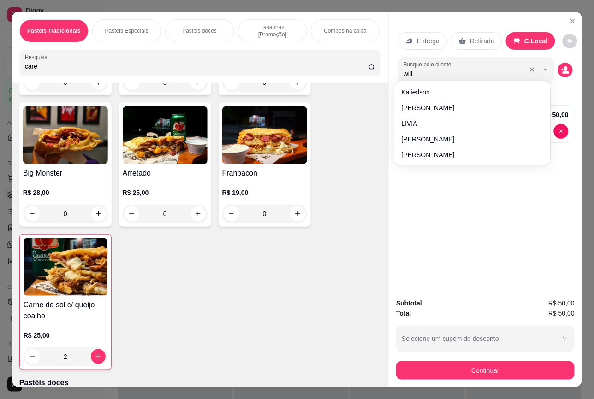
type input "wil"
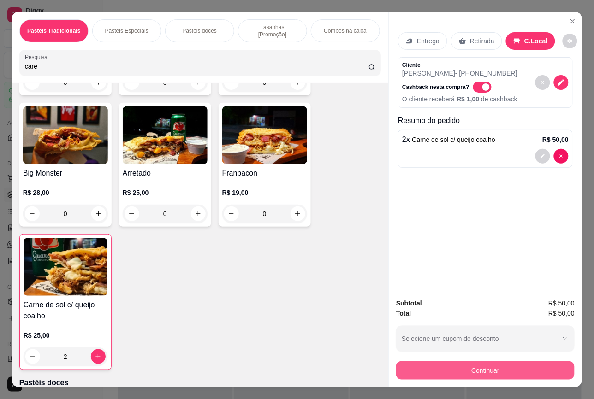
click at [515, 371] on button "Continuar" at bounding box center [485, 371] width 178 height 18
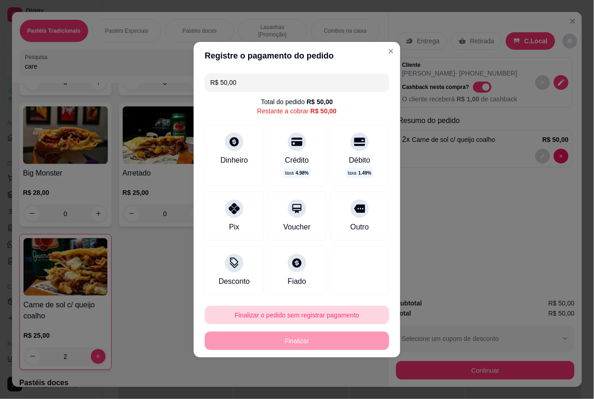
click at [331, 316] on button "Finalizar o pedido sem registrar pagamento" at bounding box center [297, 315] width 184 height 18
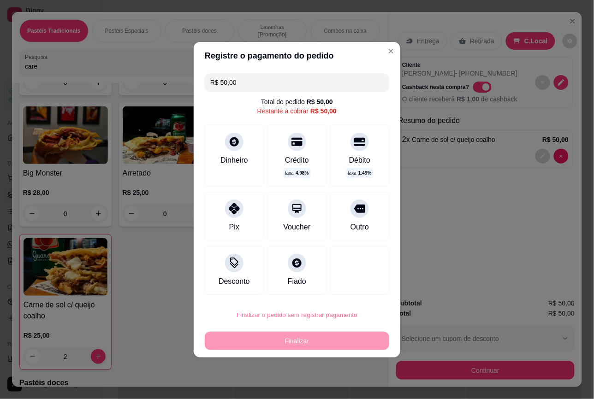
click at [353, 293] on button "Confirmar" at bounding box center [353, 289] width 34 height 14
type input "0"
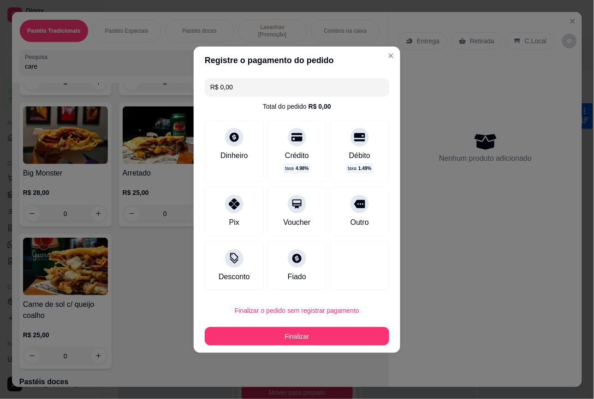
type input "R$ 0,00"
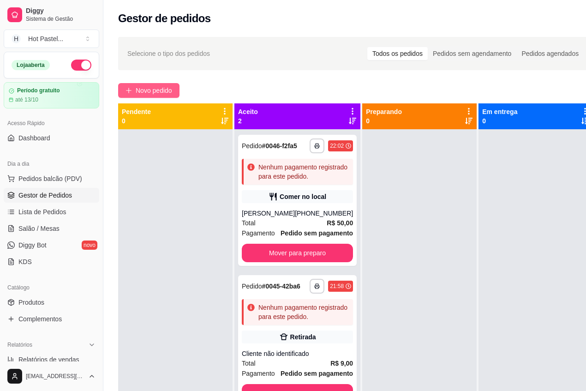
click at [148, 85] on span "Novo pedido" at bounding box center [154, 90] width 36 height 10
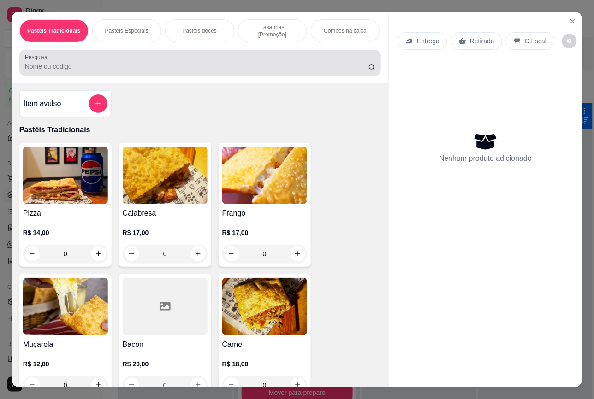
click at [100, 62] on input "Pesquisa" at bounding box center [197, 66] width 344 height 9
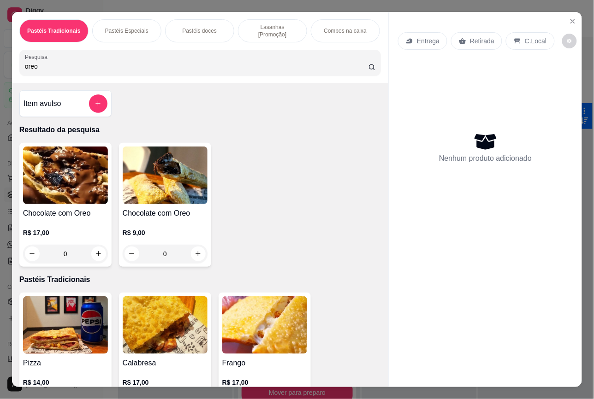
type input "oreo"
click at [91, 247] on button "increase-product-quantity" at bounding box center [98, 254] width 15 height 15
type input "1"
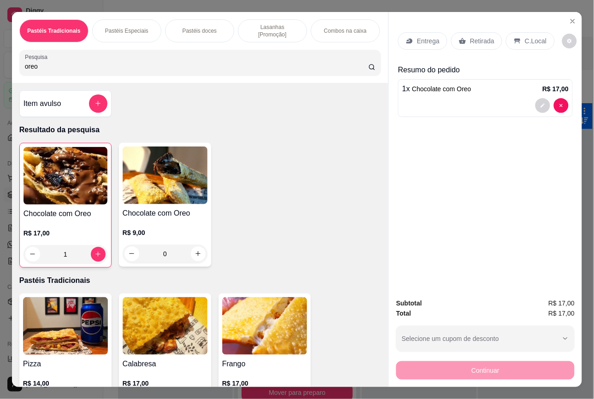
click at [521, 32] on div "C.Local" at bounding box center [530, 41] width 48 height 18
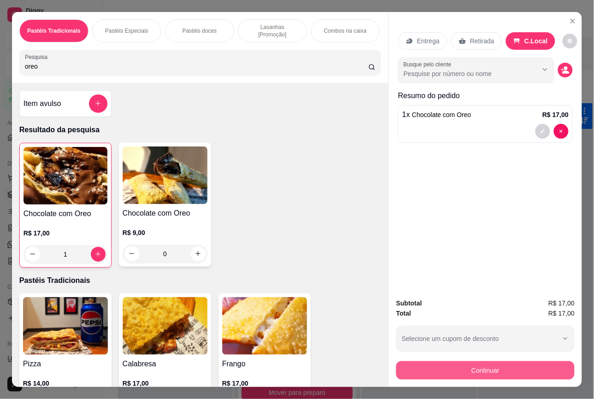
click at [499, 367] on button "Continuar" at bounding box center [485, 371] width 178 height 18
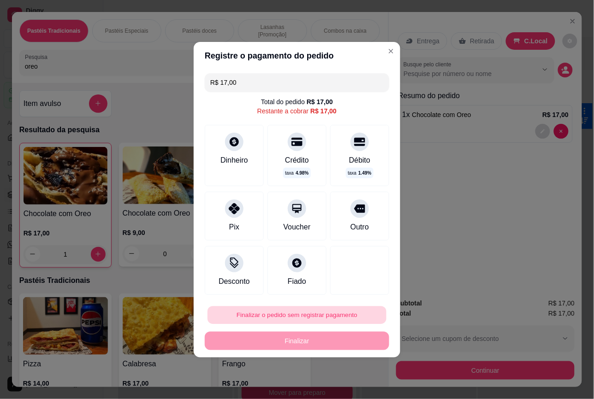
click at [358, 310] on button "Finalizar o pedido sem registrar pagamento" at bounding box center [297, 315] width 179 height 18
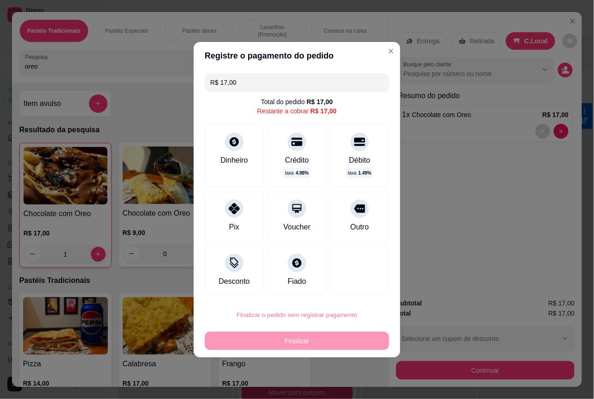
click at [367, 286] on button "Confirmar" at bounding box center [353, 289] width 34 height 14
type input "0"
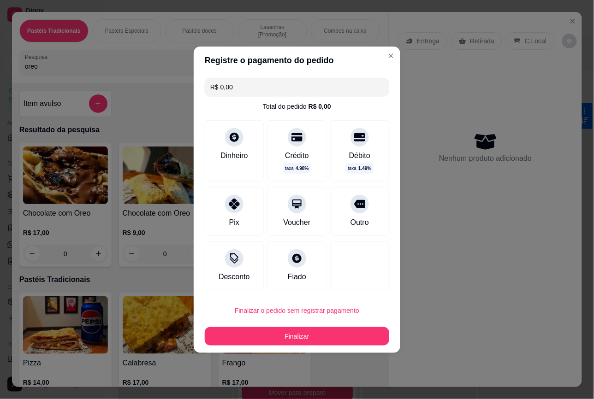
type input "R$ 0,00"
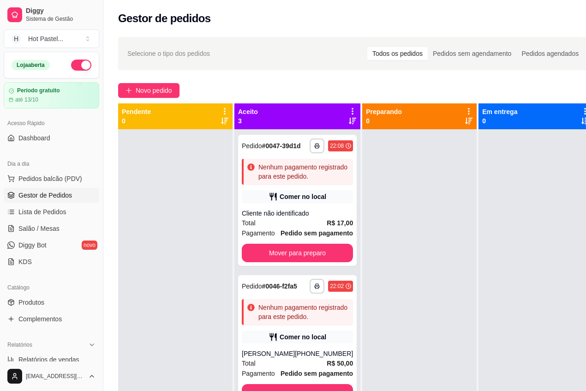
click at [273, 64] on div "Selecione o tipo dos pedidos Todos os pedidos Pedidos sem agendamento Pedidos a…" at bounding box center [356, 53] width 476 height 33
click at [136, 89] on span "Novo pedido" at bounding box center [154, 90] width 36 height 10
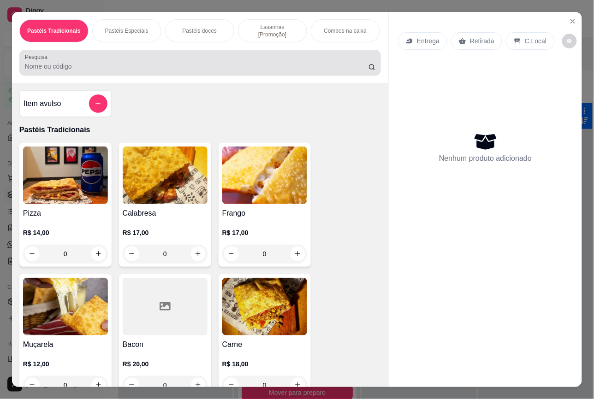
click at [93, 67] on input "Pesquisa" at bounding box center [197, 66] width 344 height 9
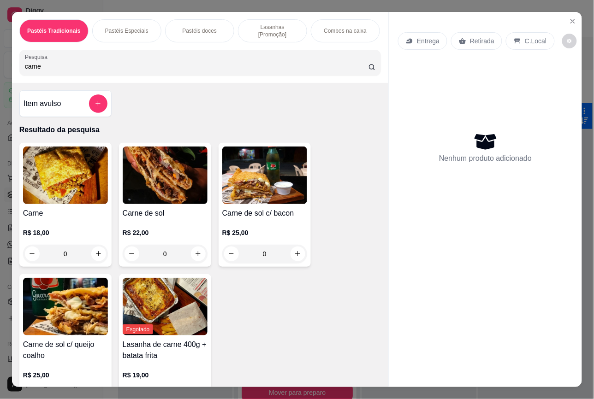
type input "carne"
click at [176, 194] on img at bounding box center [165, 176] width 85 height 58
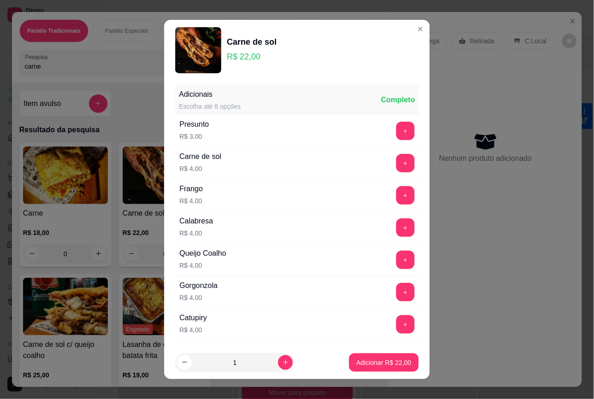
scroll to position [130, 0]
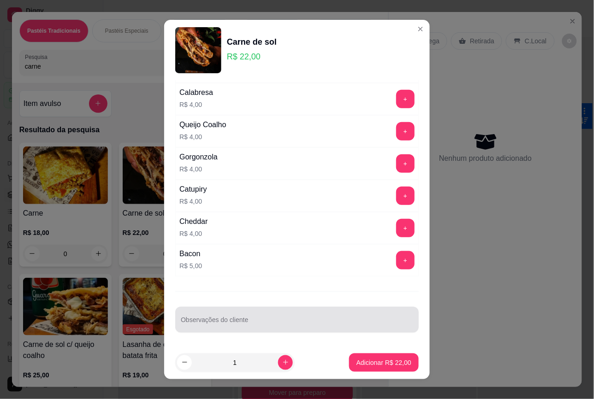
click at [268, 319] on div at bounding box center [297, 320] width 232 height 18
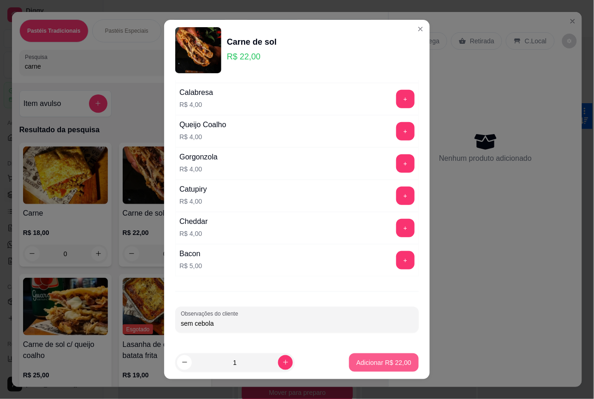
type input "sem cebola"
click at [357, 365] on p "Adicionar R$ 22,00" at bounding box center [384, 362] width 55 height 9
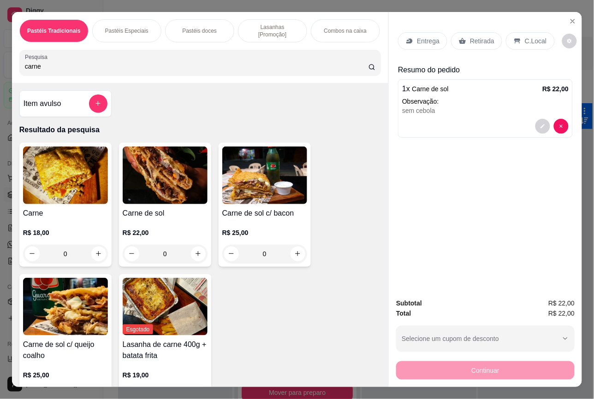
click at [466, 279] on div "Entrega Retirada C.Local Resumo do pedido 1 x Carne de sol R$ 22,00 Observação:…" at bounding box center [485, 151] width 193 height 279
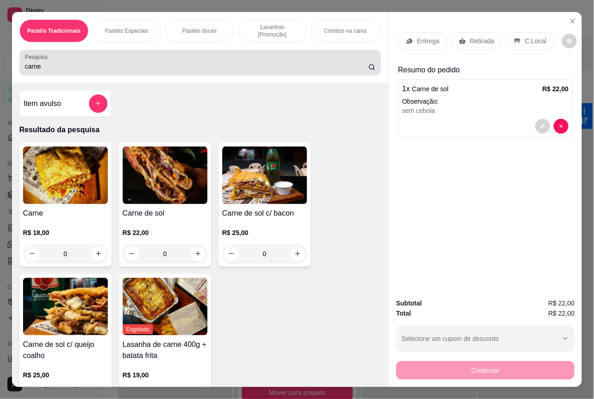
click at [100, 58] on div "carne" at bounding box center [200, 62] width 351 height 18
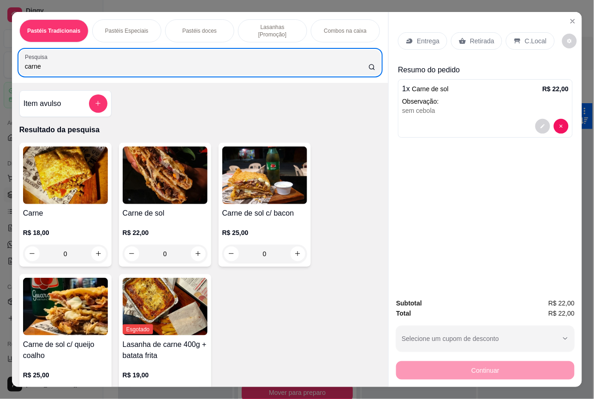
drag, startPoint x: 100, startPoint y: 58, endPoint x: -1, endPoint y: 57, distance: 100.5
click at [0, 57] on html "**********" at bounding box center [297, 199] width 594 height 399
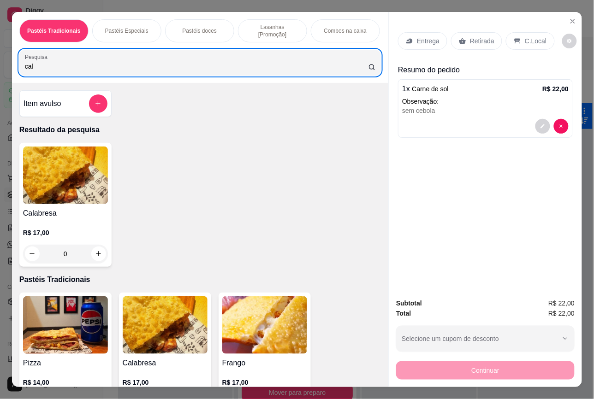
type input "cal"
click at [46, 165] on img at bounding box center [65, 176] width 85 height 58
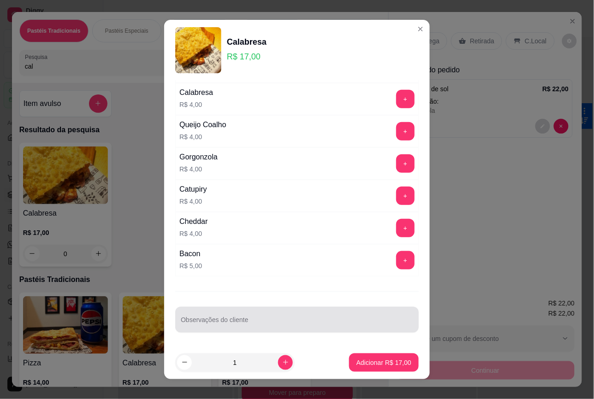
click at [278, 318] on div at bounding box center [297, 320] width 232 height 18
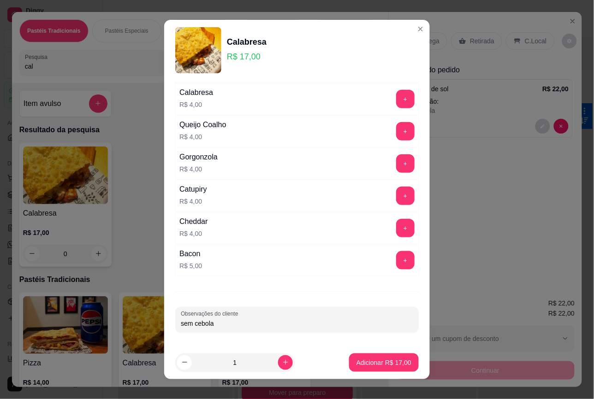
type input "sem cebola"
click at [373, 360] on p "Adicionar R$ 17,00" at bounding box center [384, 362] width 55 height 9
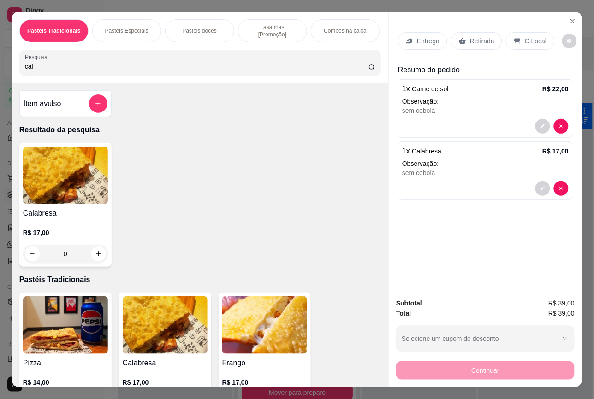
click at [519, 33] on div "C.Local" at bounding box center [530, 41] width 48 height 18
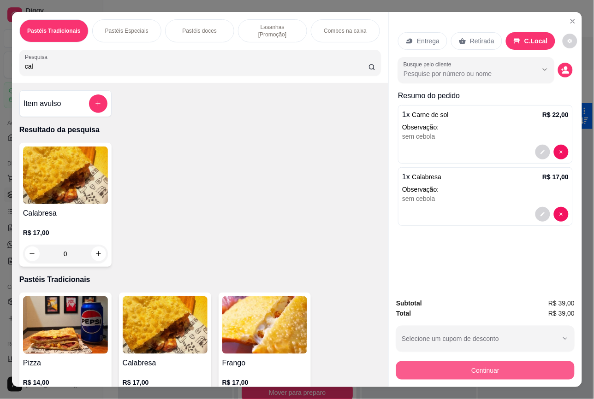
click at [491, 365] on button "Continuar" at bounding box center [485, 371] width 178 height 18
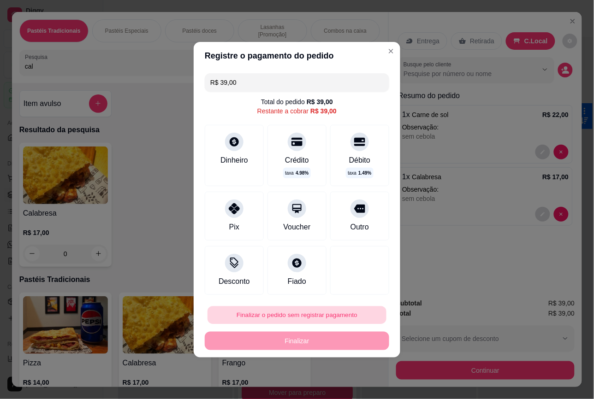
click at [300, 321] on button "Finalizar o pedido sem registrar pagamento" at bounding box center [297, 315] width 179 height 18
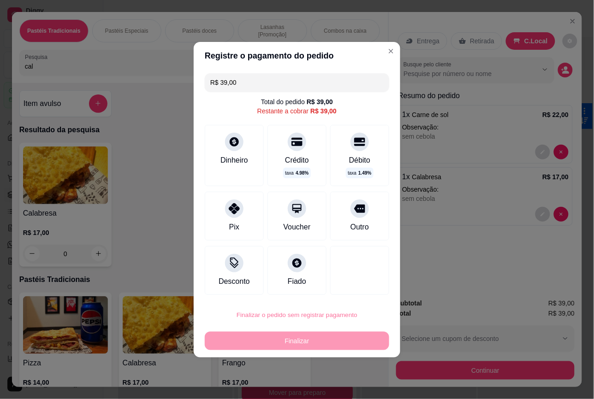
click at [352, 285] on button "Confirmar" at bounding box center [351, 289] width 33 height 14
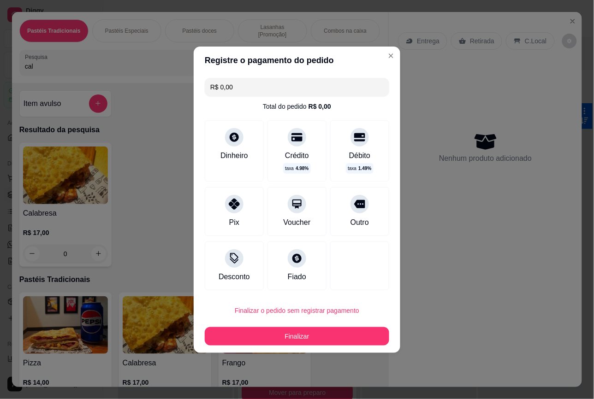
type input "R$ 0,00"
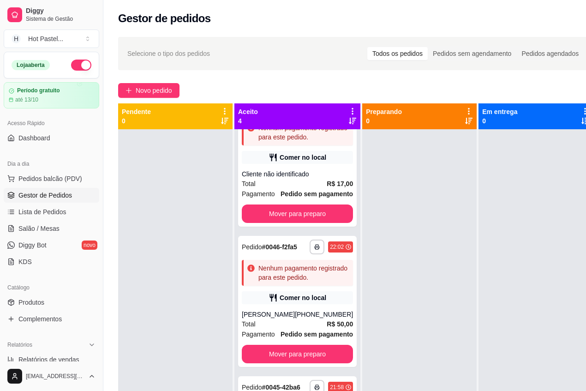
scroll to position [263, 0]
click at [294, 204] on button "Mover para preparo" at bounding box center [297, 213] width 111 height 18
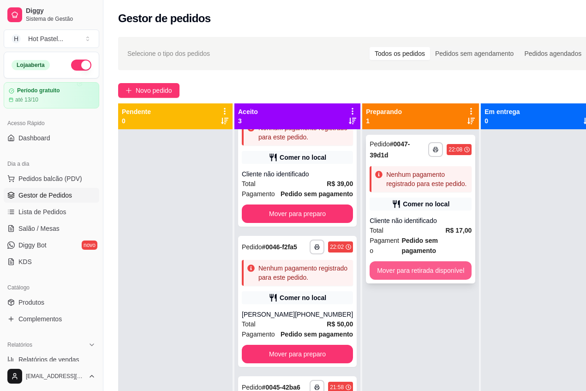
click at [412, 266] on button "Mover para retirada disponível" at bounding box center [420, 270] width 102 height 18
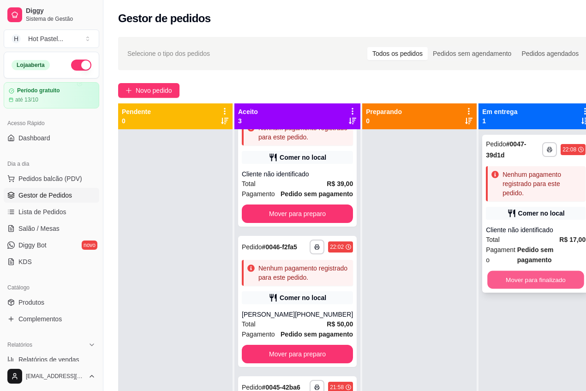
click at [512, 279] on button "Mover para finalizado" at bounding box center [535, 280] width 97 height 18
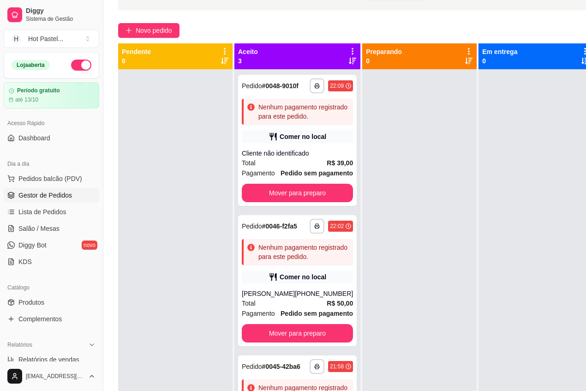
scroll to position [149, 0]
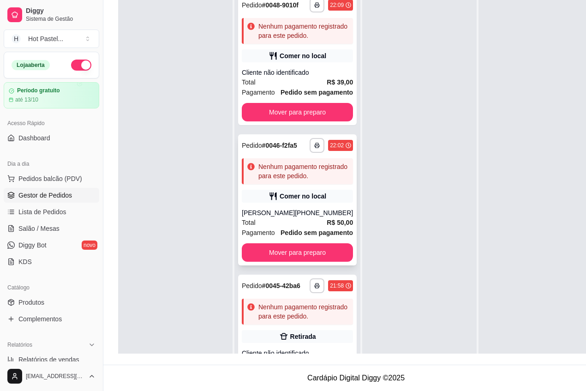
click at [285, 217] on div "[PERSON_NAME]" at bounding box center [268, 212] width 53 height 9
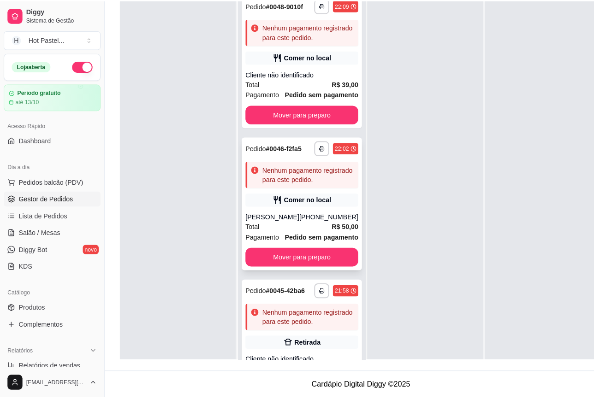
scroll to position [141, 0]
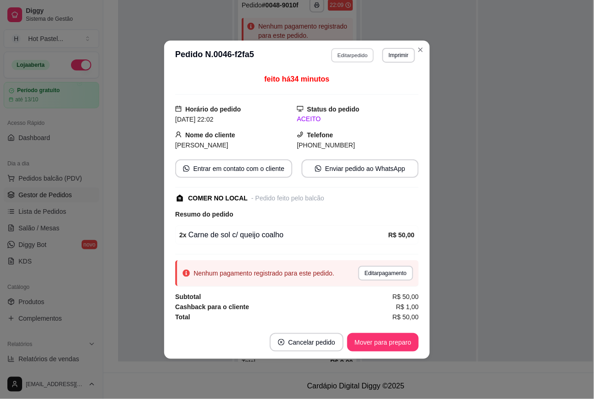
click at [338, 54] on button "Editar pedido" at bounding box center [353, 55] width 43 height 14
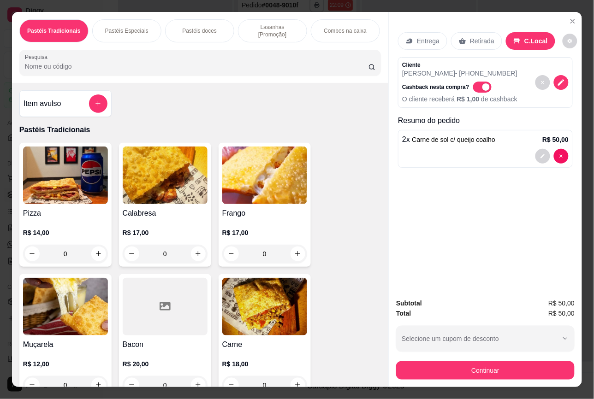
click at [123, 62] on input "Pesquisa" at bounding box center [197, 66] width 344 height 9
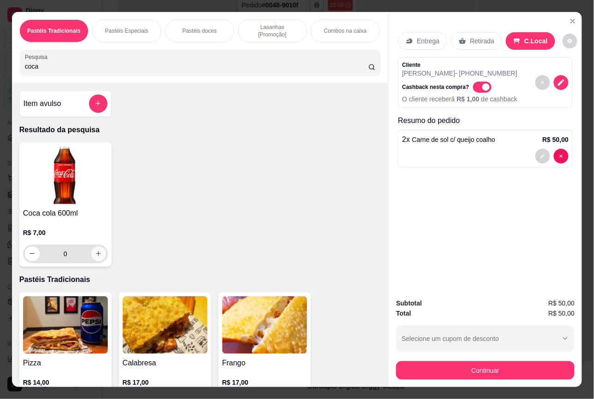
type input "coca"
click at [96, 252] on icon "increase-product-quantity" at bounding box center [98, 254] width 5 height 5
type input "1"
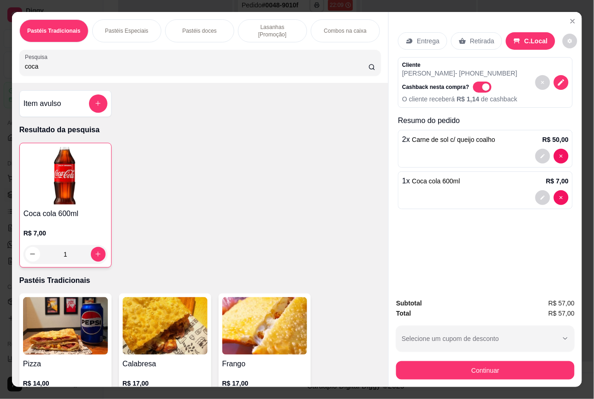
click at [511, 376] on div "Subtotal R$ 57,00 Total R$ 57,00 Selecione um cupom de desconto Selecione um cu…" at bounding box center [485, 339] width 193 height 96
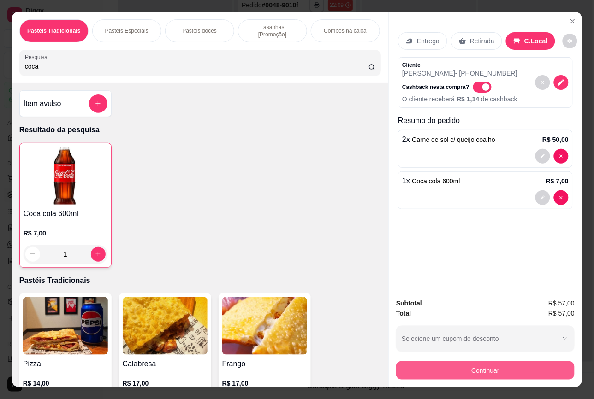
click at [494, 368] on button "Continuar" at bounding box center [485, 371] width 178 height 18
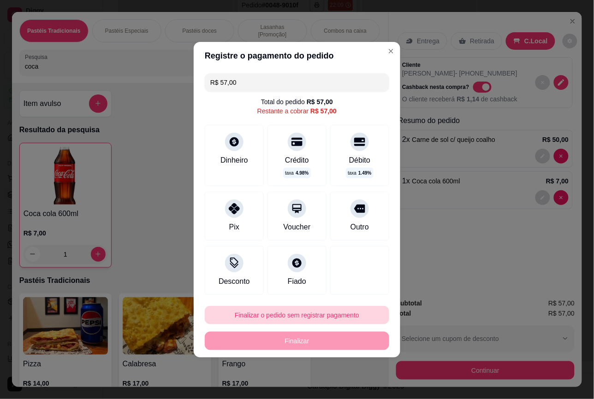
click at [311, 321] on button "Finalizar o pedido sem registrar pagamento" at bounding box center [297, 315] width 184 height 18
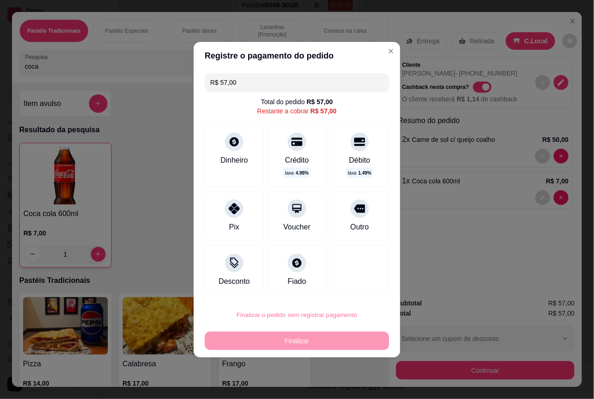
click at [345, 286] on button "Confirmar" at bounding box center [352, 289] width 33 height 14
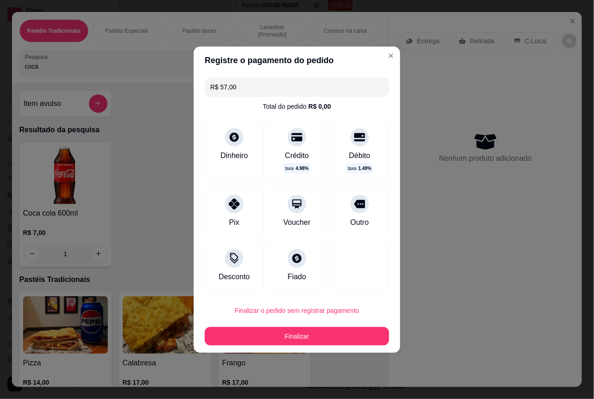
type input "0"
type input "R$ 0,00"
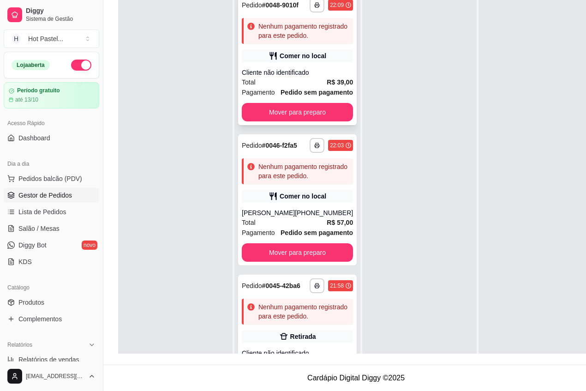
click at [262, 97] on span "Pagamento" at bounding box center [258, 92] width 33 height 10
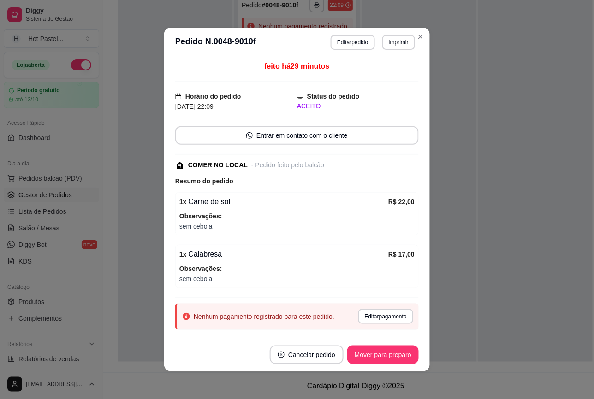
scroll to position [23, 0]
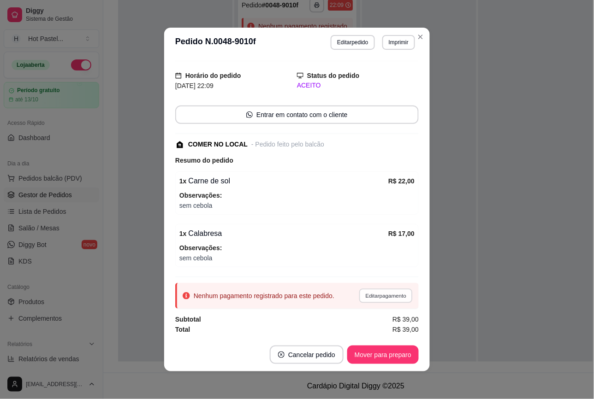
click at [359, 297] on button "Editar pagamento" at bounding box center [385, 296] width 53 height 14
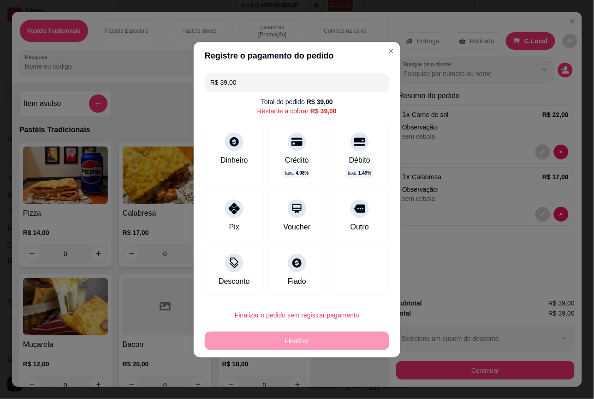
drag, startPoint x: 300, startPoint y: 87, endPoint x: 199, endPoint y: 87, distance: 100.5
click at [199, 87] on div "R$ 39,00 Total do pedido R$ 39,00 Restante a cobrar R$ 39,00 Dinheiro Crédito t…" at bounding box center [297, 184] width 207 height 229
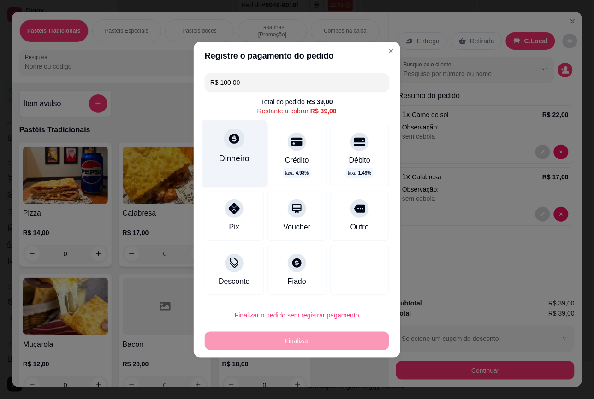
type input "R$ 100,00"
click at [243, 144] on div "Dinheiro" at bounding box center [234, 153] width 65 height 67
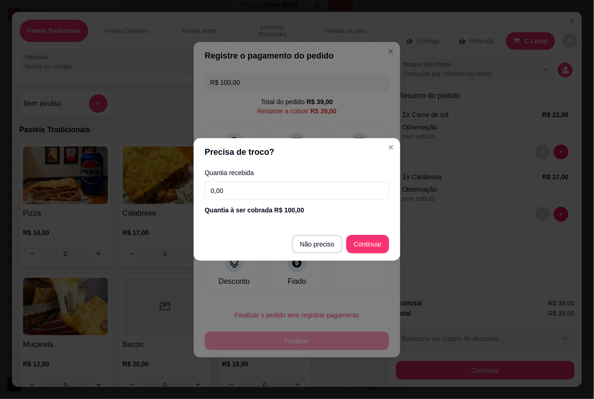
drag, startPoint x: 347, startPoint y: 185, endPoint x: 119, endPoint y: 208, distance: 229.4
click at [119, 208] on div "Precisa de troco? Quantia recebida 0,00 Quantia à ser cobrada R$ 100,00 Não pre…" at bounding box center [297, 199] width 594 height 399
type input "100,00"
click at [374, 234] on footer "Não preciso Continuar" at bounding box center [297, 244] width 207 height 33
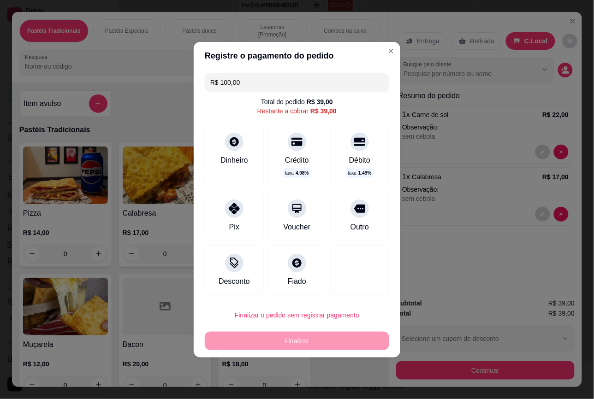
drag, startPoint x: 307, startPoint y: 85, endPoint x: 160, endPoint y: 107, distance: 149.2
click at [160, 107] on div "Registre o pagamento do pedido R$ 100,00 Total do pedido R$ 39,00 Restante a co…" at bounding box center [297, 199] width 594 height 399
type input "R$ 39,00"
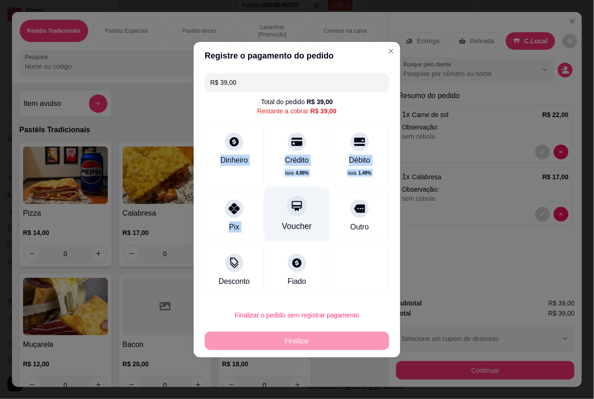
drag, startPoint x: 292, startPoint y: 183, endPoint x: 319, endPoint y: 201, distance: 32.2
click at [319, 201] on div "R$ 39,00 Total do pedido R$ 39,00 Restante a cobrar R$ 39,00 Dinheiro Crédito t…" at bounding box center [297, 184] width 207 height 229
drag, startPoint x: 319, startPoint y: 201, endPoint x: 236, endPoint y: 151, distance: 96.7
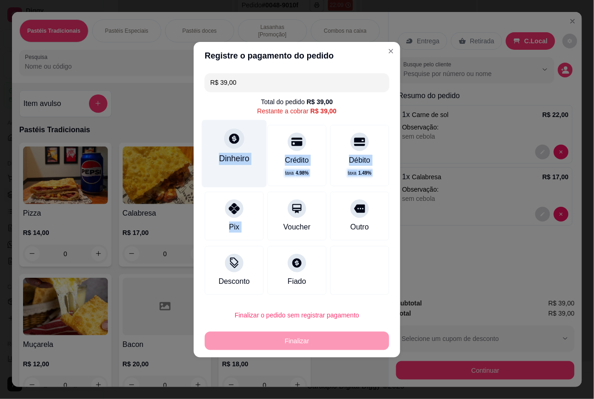
click at [236, 151] on div "Dinheiro" at bounding box center [234, 153] width 65 height 67
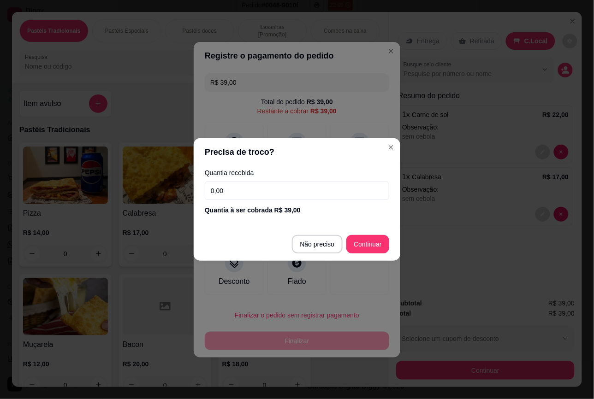
drag, startPoint x: 268, startPoint y: 191, endPoint x: 159, endPoint y: 197, distance: 109.0
click at [159, 197] on div "Precisa de troco? Quantia recebida 0,00 Quantia à ser cobrada R$ 39,00 Não prec…" at bounding box center [297, 199] width 594 height 399
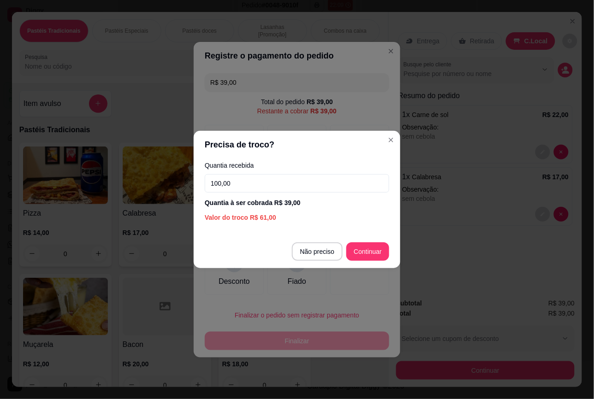
type input "100,00"
click at [363, 233] on section "Precisa de troco? Quantia recebida 100,00 Quantia à ser cobrada R$ 39,00 Valor …" at bounding box center [297, 199] width 207 height 137
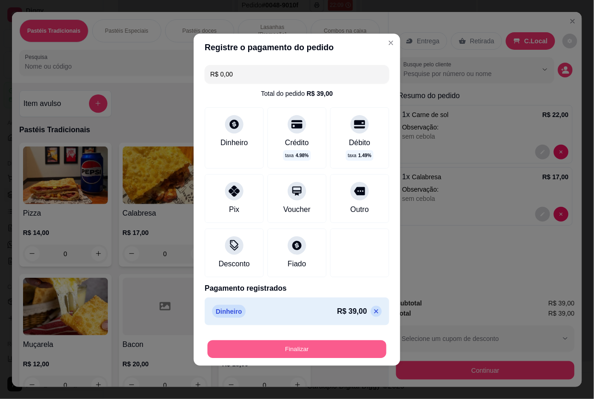
click at [333, 354] on button "Finalizar" at bounding box center [297, 349] width 179 height 18
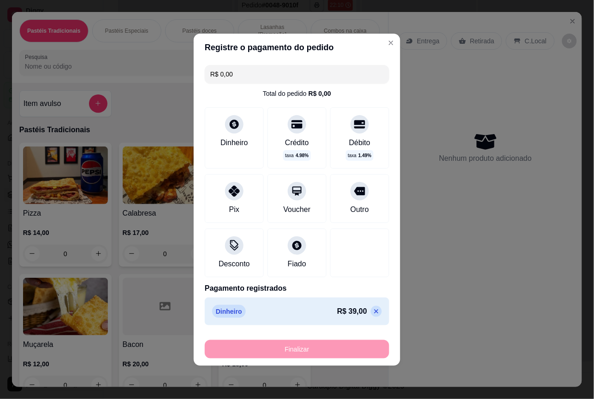
type input "-R$ 39,00"
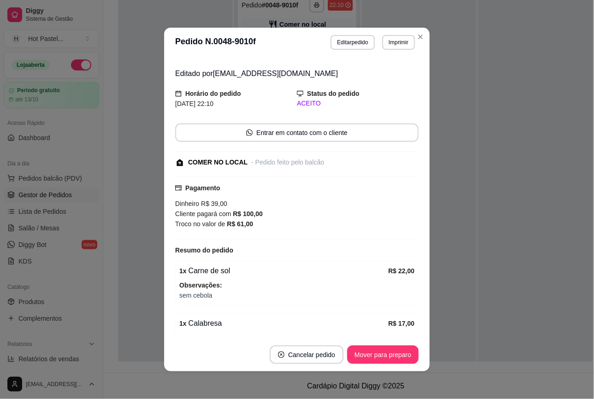
scroll to position [43, 0]
